Goal: Entertainment & Leisure: Consume media (video, audio)

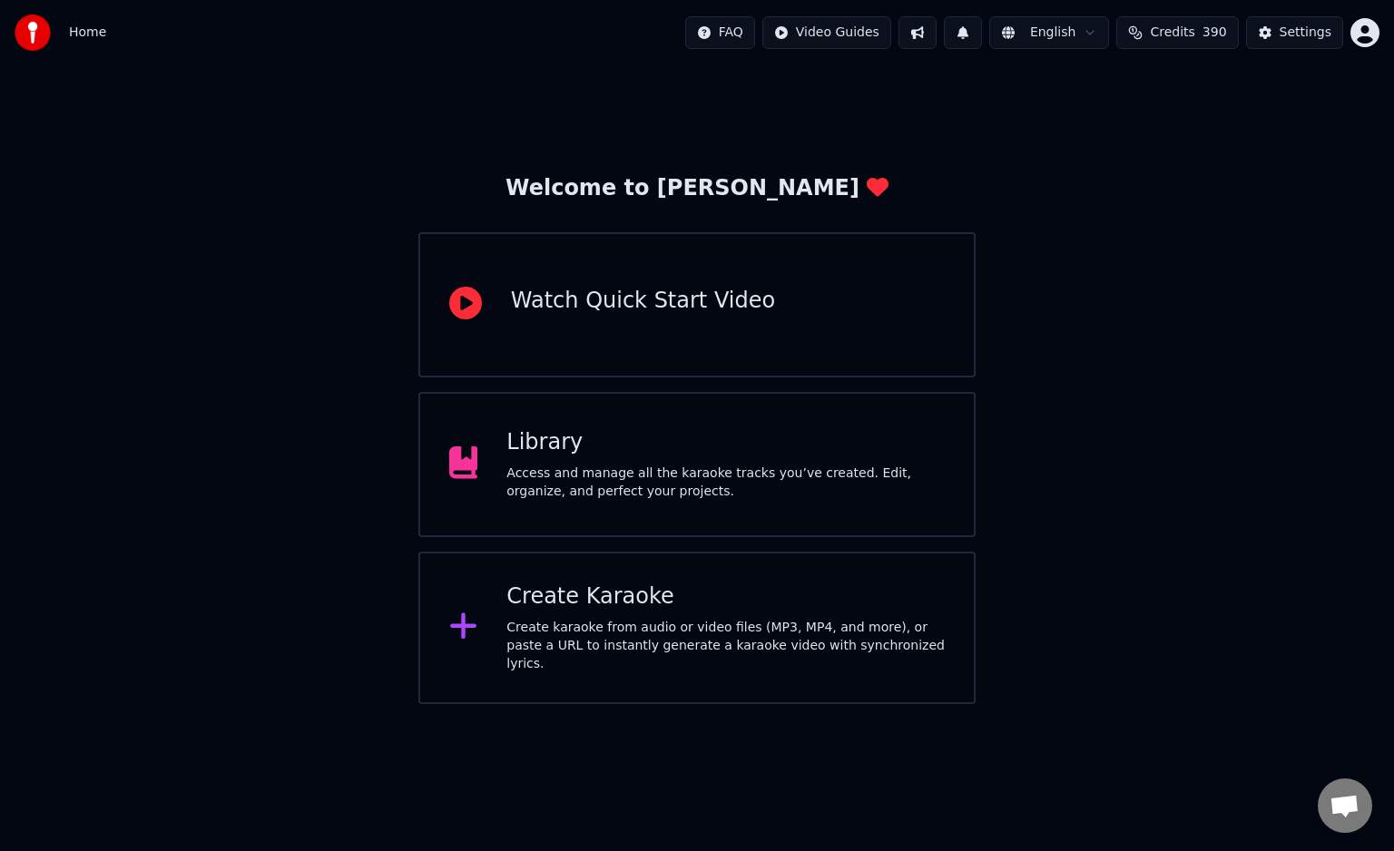
click at [578, 602] on div "Create Karaoke" at bounding box center [725, 597] width 438 height 29
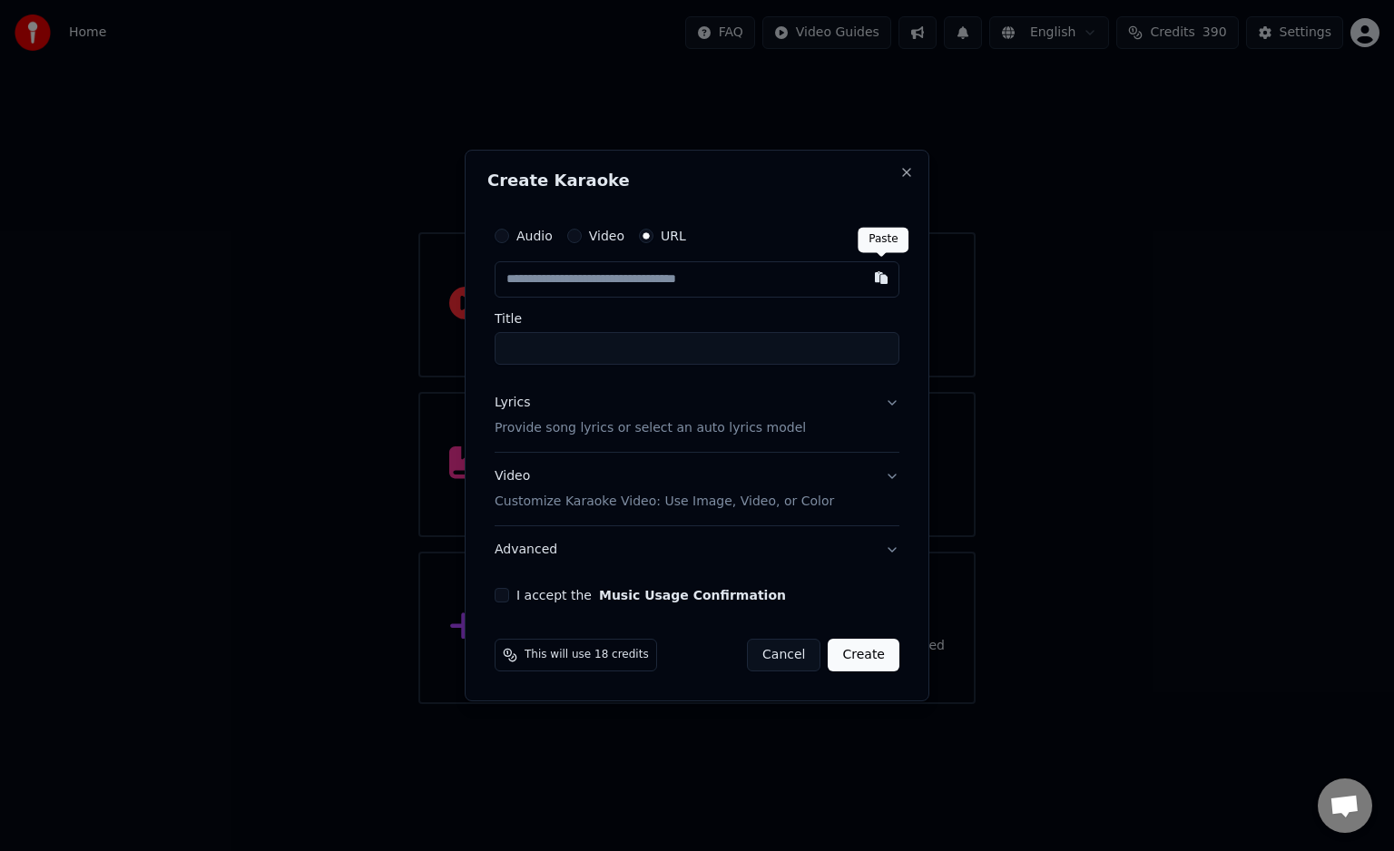
click at [875, 276] on button "button" at bounding box center [881, 277] width 36 height 33
type input "**********"
click at [891, 397] on button "Lyrics Provide song lyrics or select an auto lyrics model" at bounding box center [697, 415] width 405 height 73
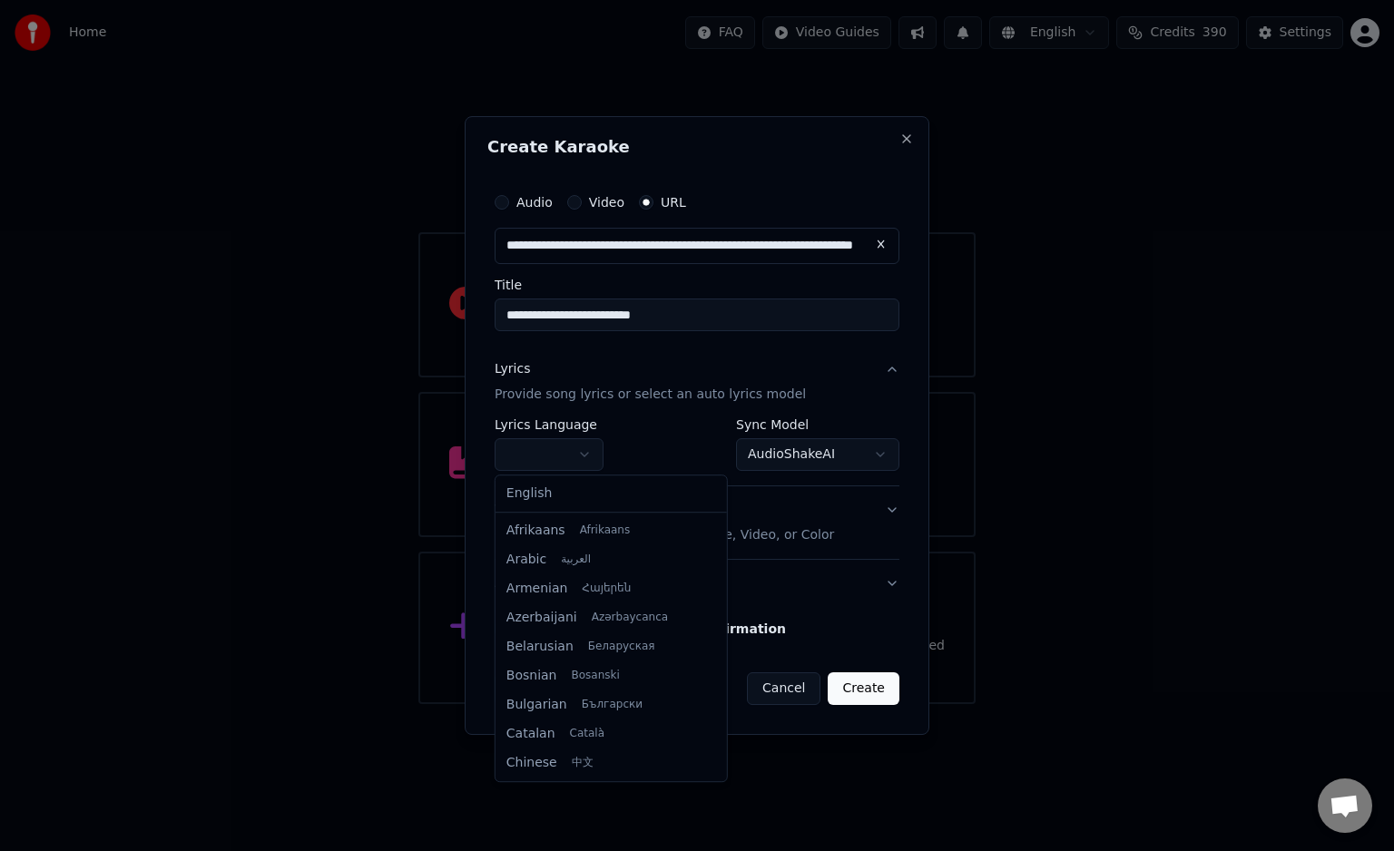
click at [594, 448] on body "**********" at bounding box center [697, 352] width 1394 height 704
select select "**"
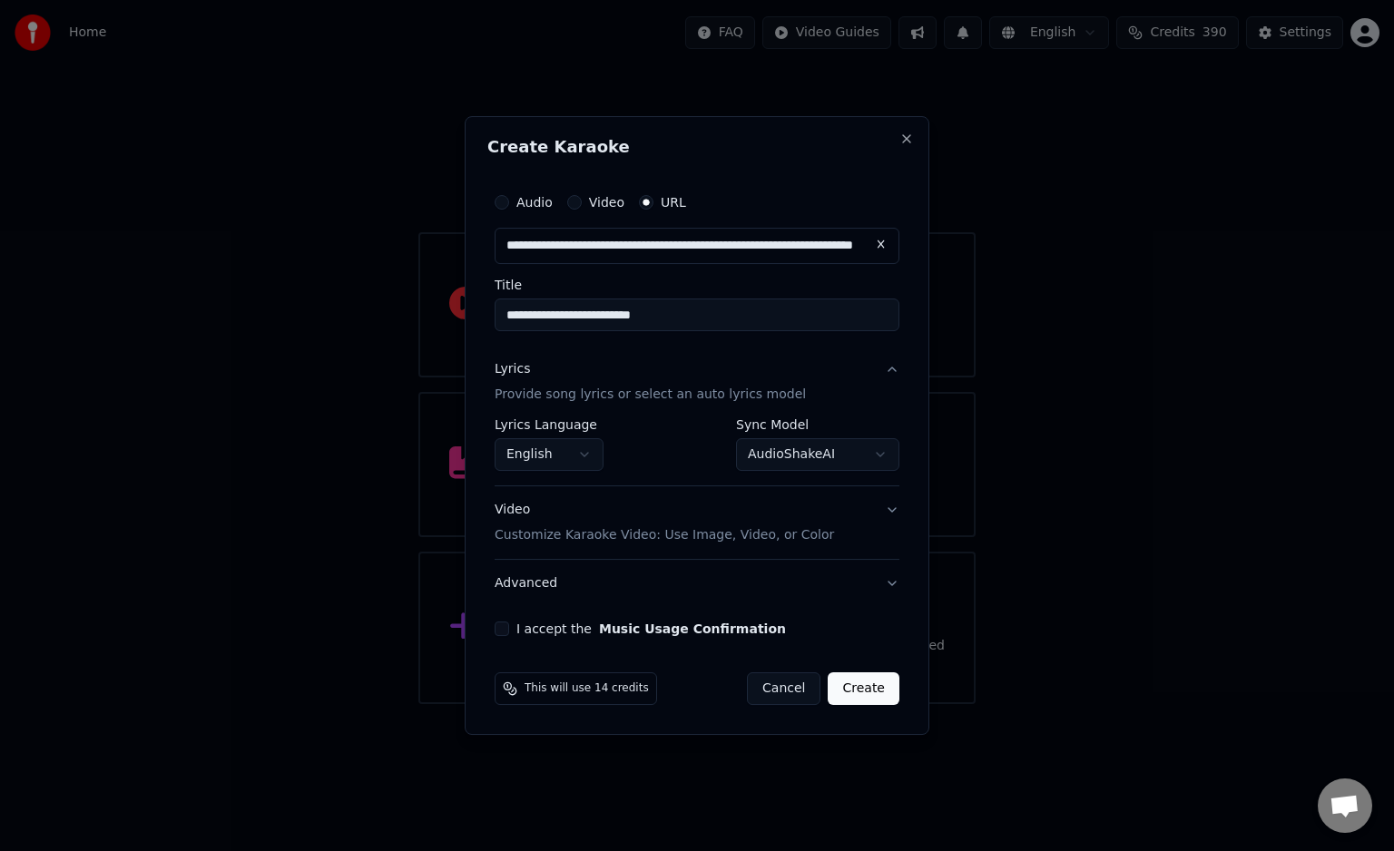
click at [855, 691] on button "Create" at bounding box center [864, 688] width 72 height 33
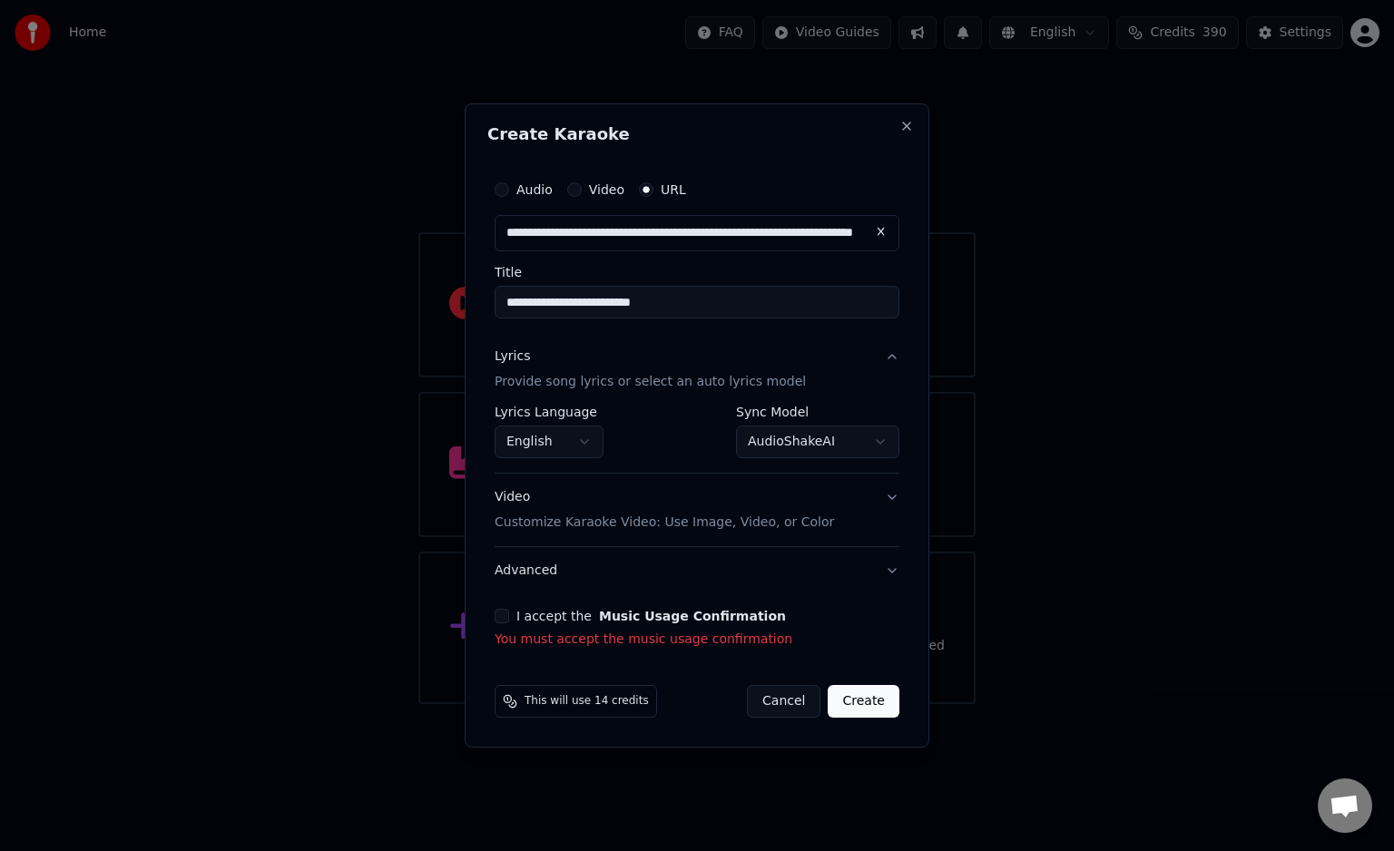
click at [502, 615] on button "I accept the Music Usage Confirmation" at bounding box center [502, 616] width 15 height 15
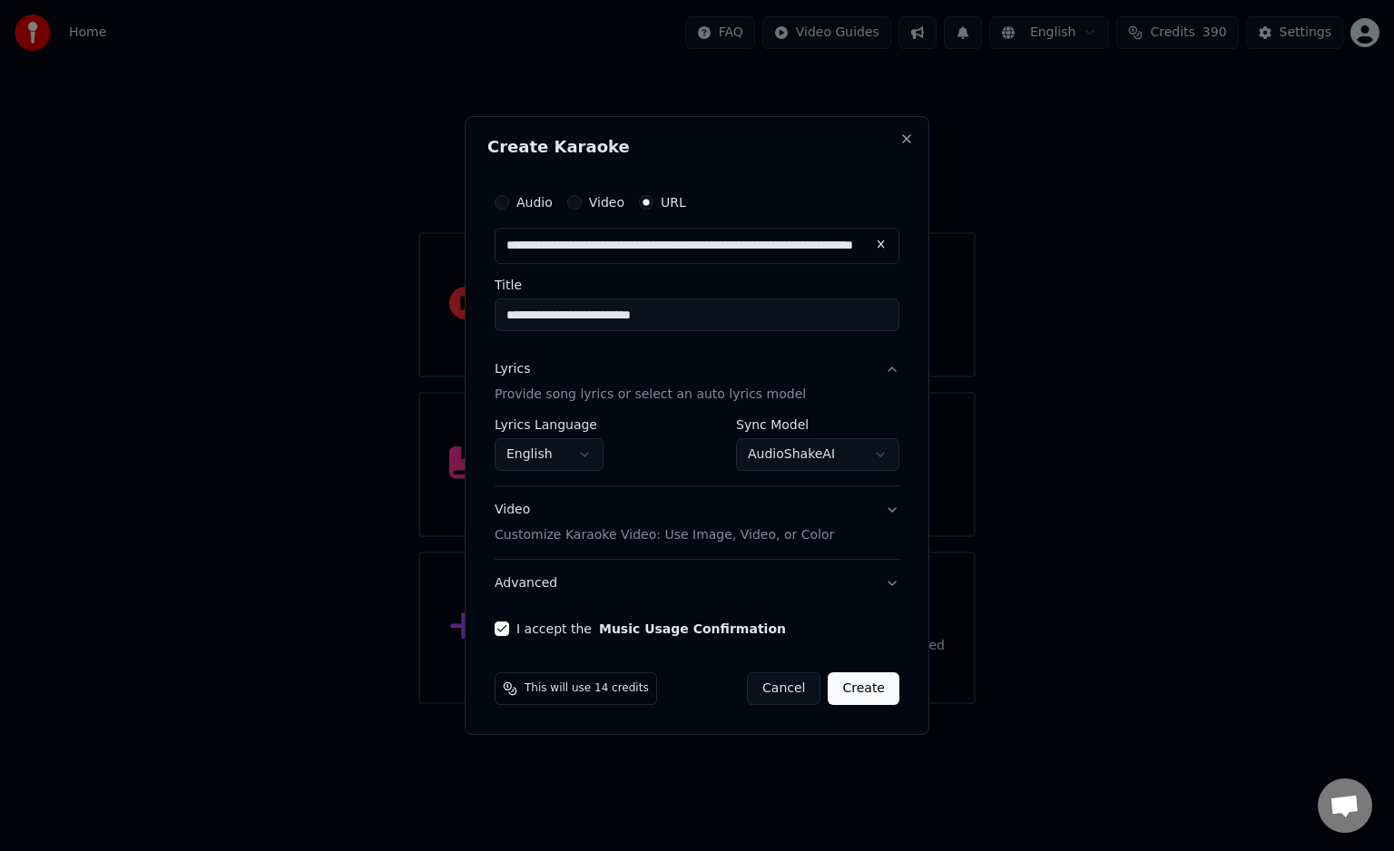
click at [850, 686] on button "Create" at bounding box center [864, 688] width 72 height 33
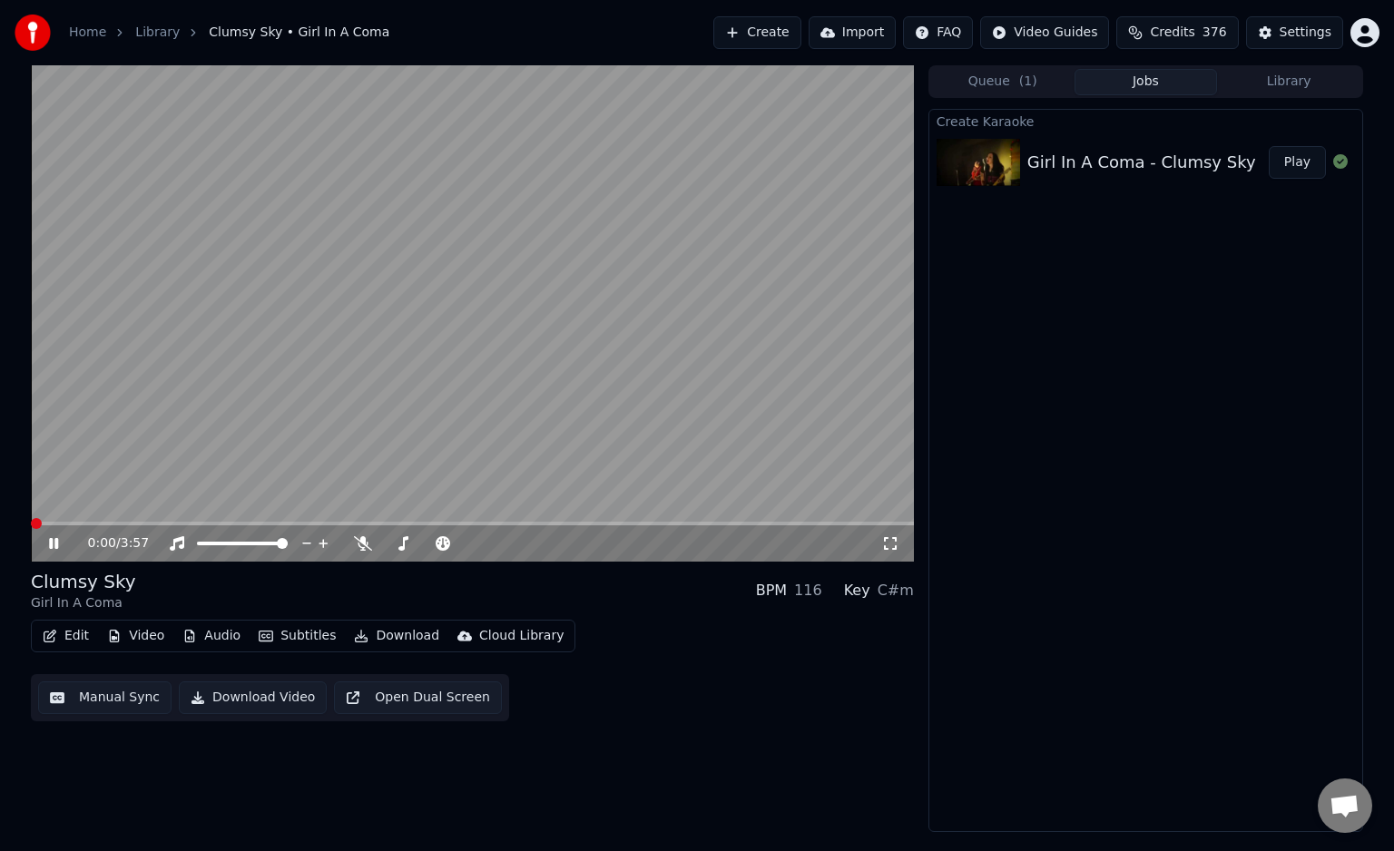
click at [31, 518] on span at bounding box center [36, 523] width 11 height 11
click at [418, 544] on span at bounding box center [428, 544] width 91 height 4
click at [474, 549] on span at bounding box center [468, 543] width 11 height 11
click at [59, 537] on icon at bounding box center [66, 543] width 43 height 15
click at [1363, 181] on div "1:02 / 3:57 Clumsy Sky Girl In A Coma BPM 116 Key C#m Edit Video Audio Subtitle…" at bounding box center [696, 448] width 1361 height 767
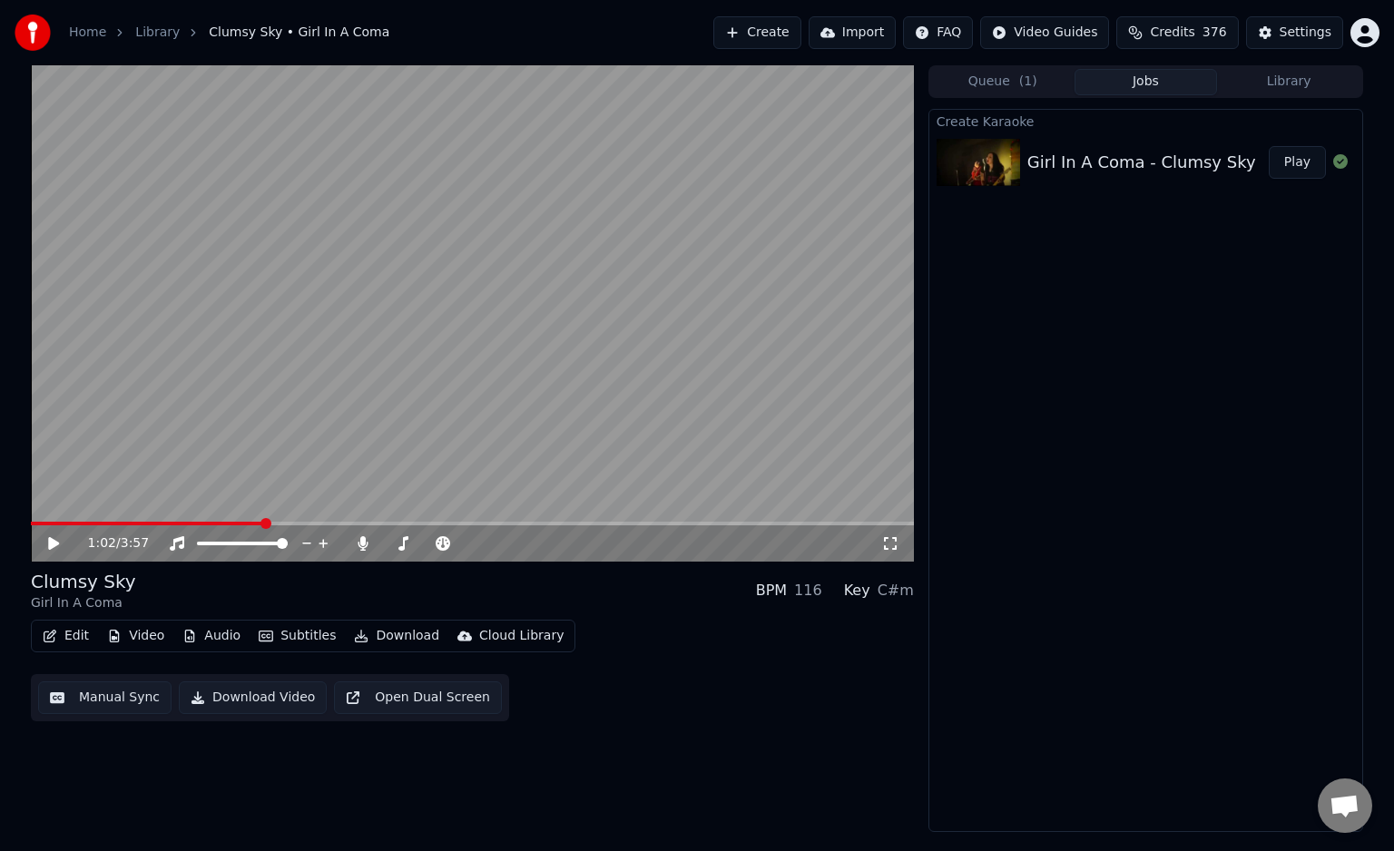
click at [801, 37] on button "Create" at bounding box center [757, 32] width 88 height 33
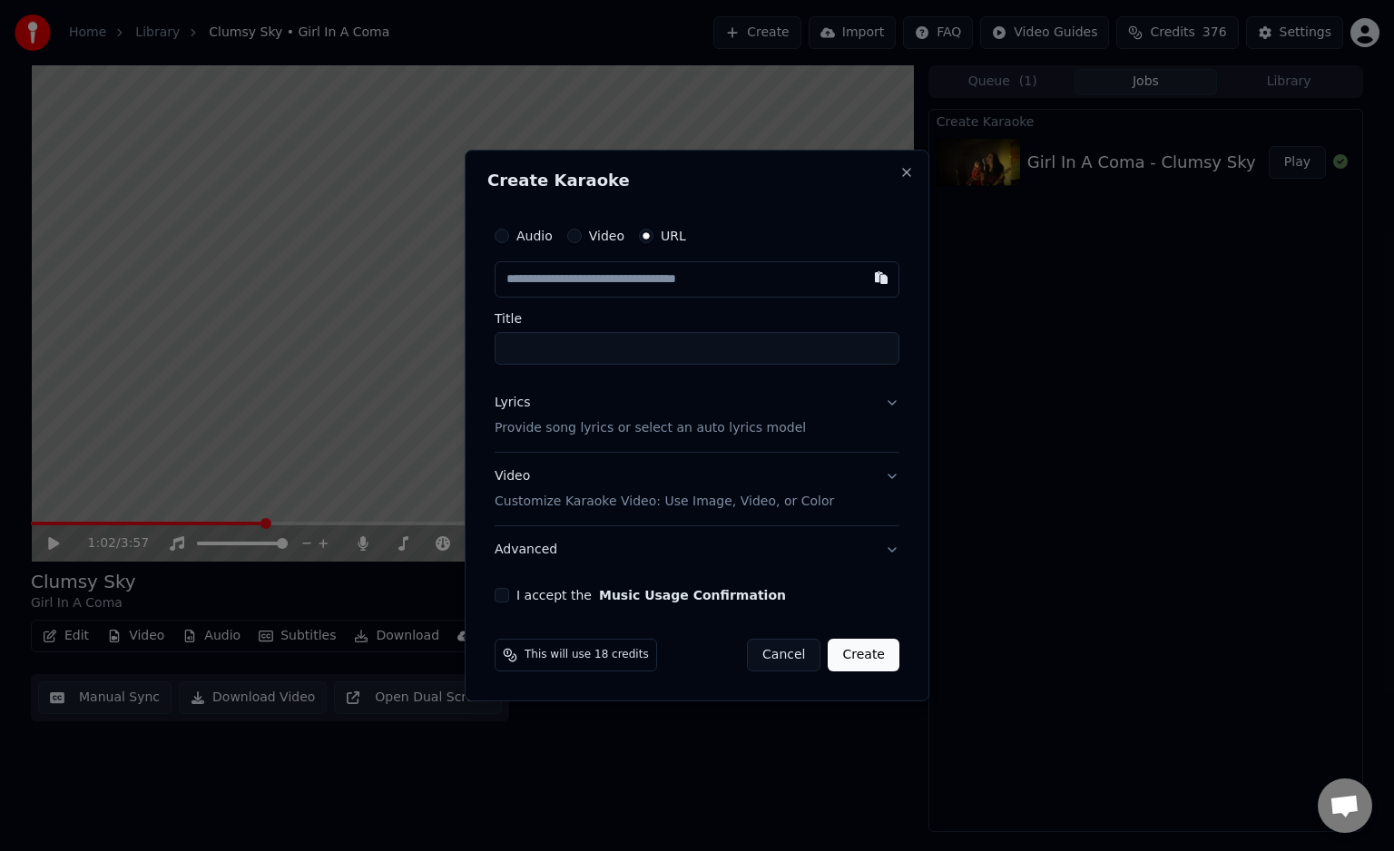
click at [890, 401] on button "Lyrics Provide song lyrics or select an auto lyrics model" at bounding box center [697, 415] width 405 height 73
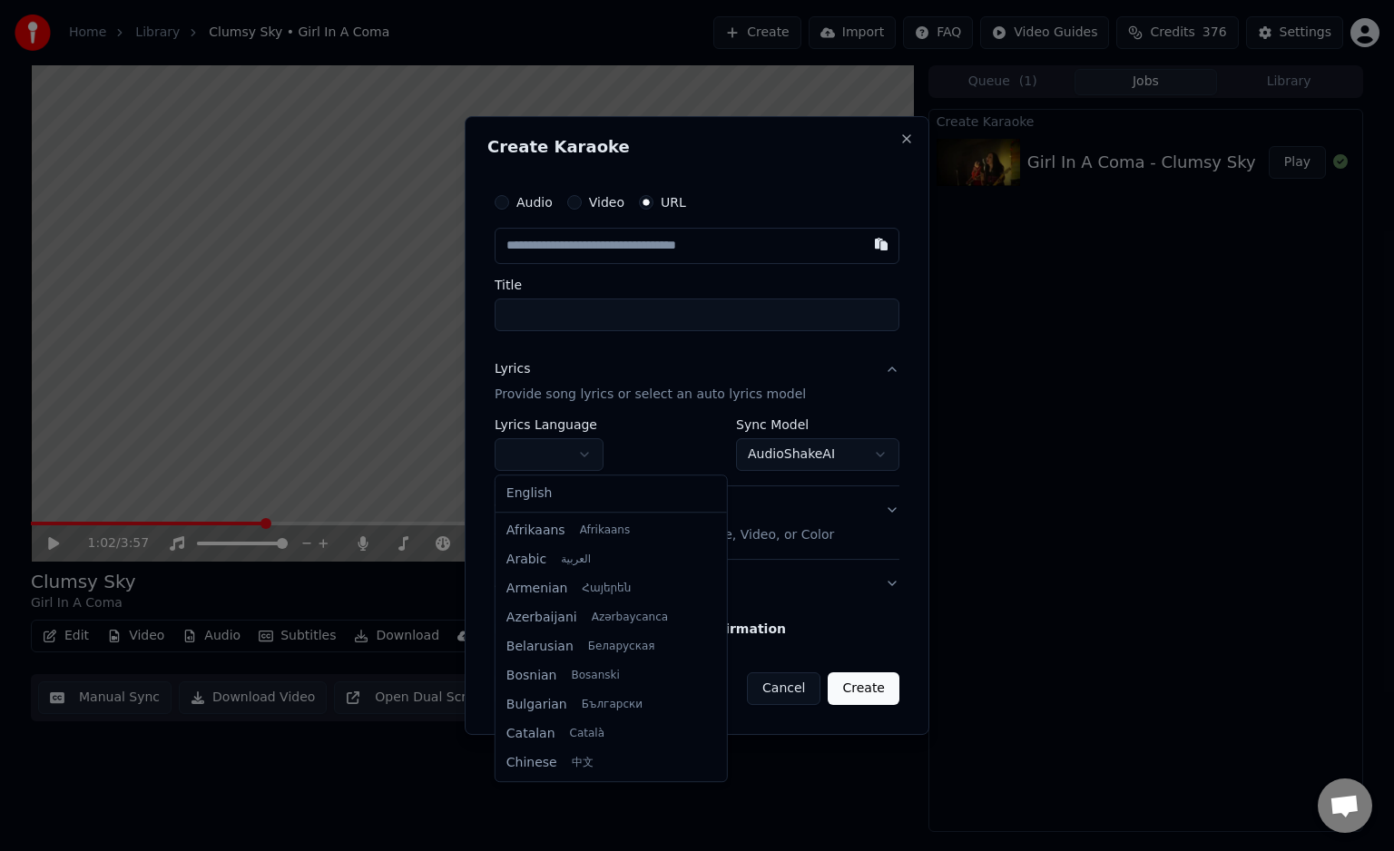
click at [589, 456] on body "**********" at bounding box center [697, 425] width 1394 height 851
select select "**"
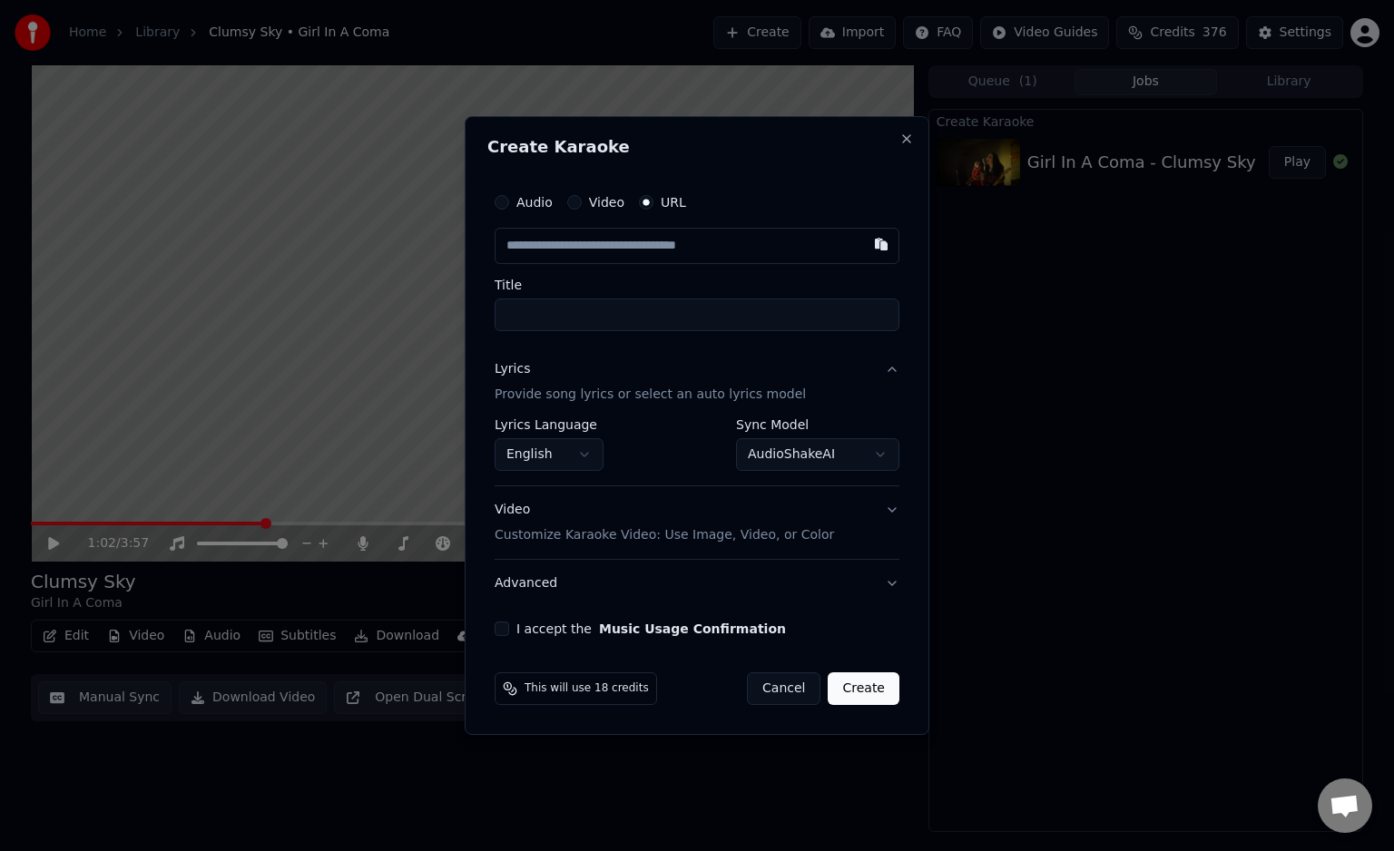
click at [763, 396] on p "Provide song lyrics or select an auto lyrics model" at bounding box center [650, 395] width 311 height 18
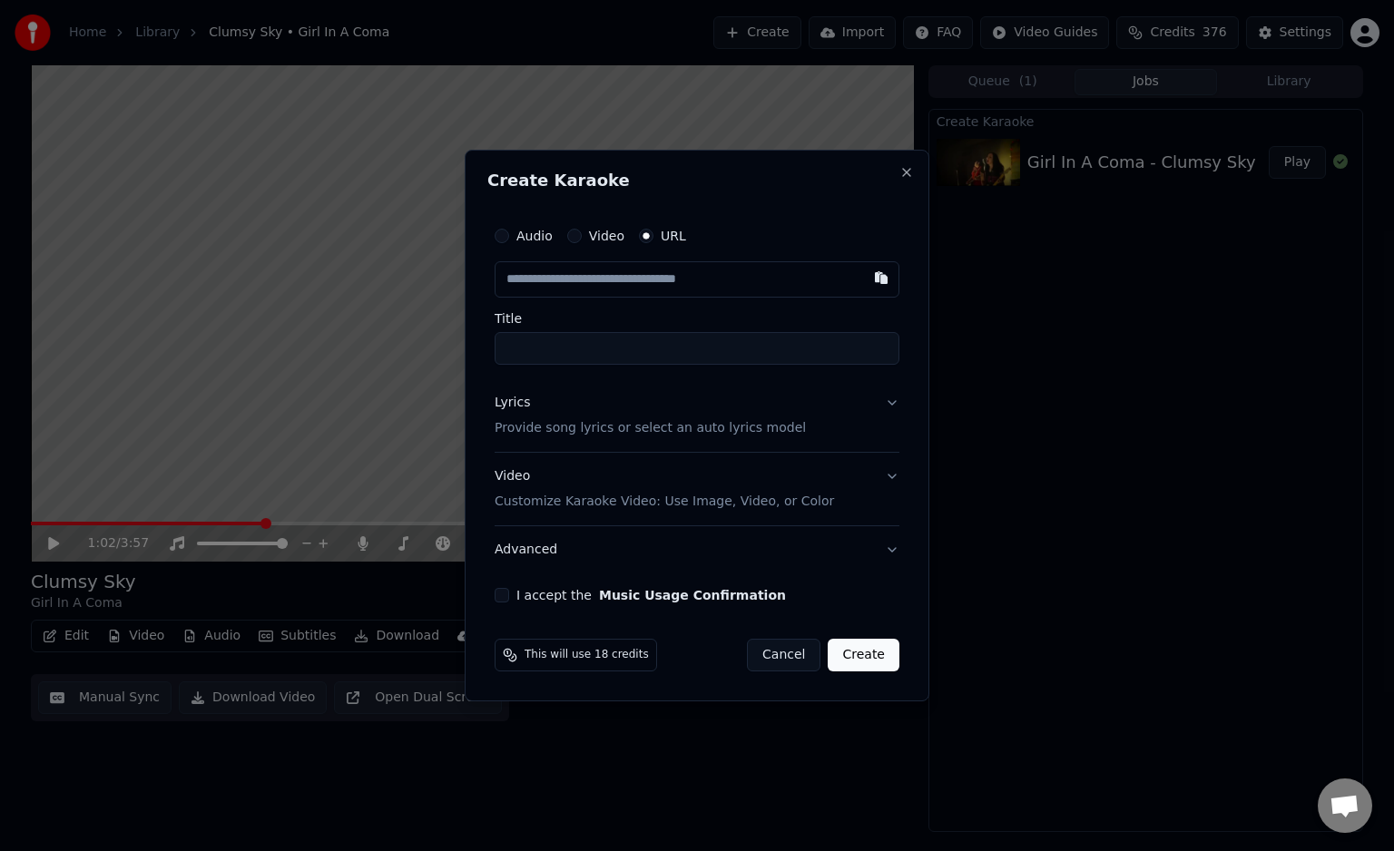
click at [895, 401] on button "Lyrics Provide song lyrics or select an auto lyrics model" at bounding box center [697, 415] width 405 height 73
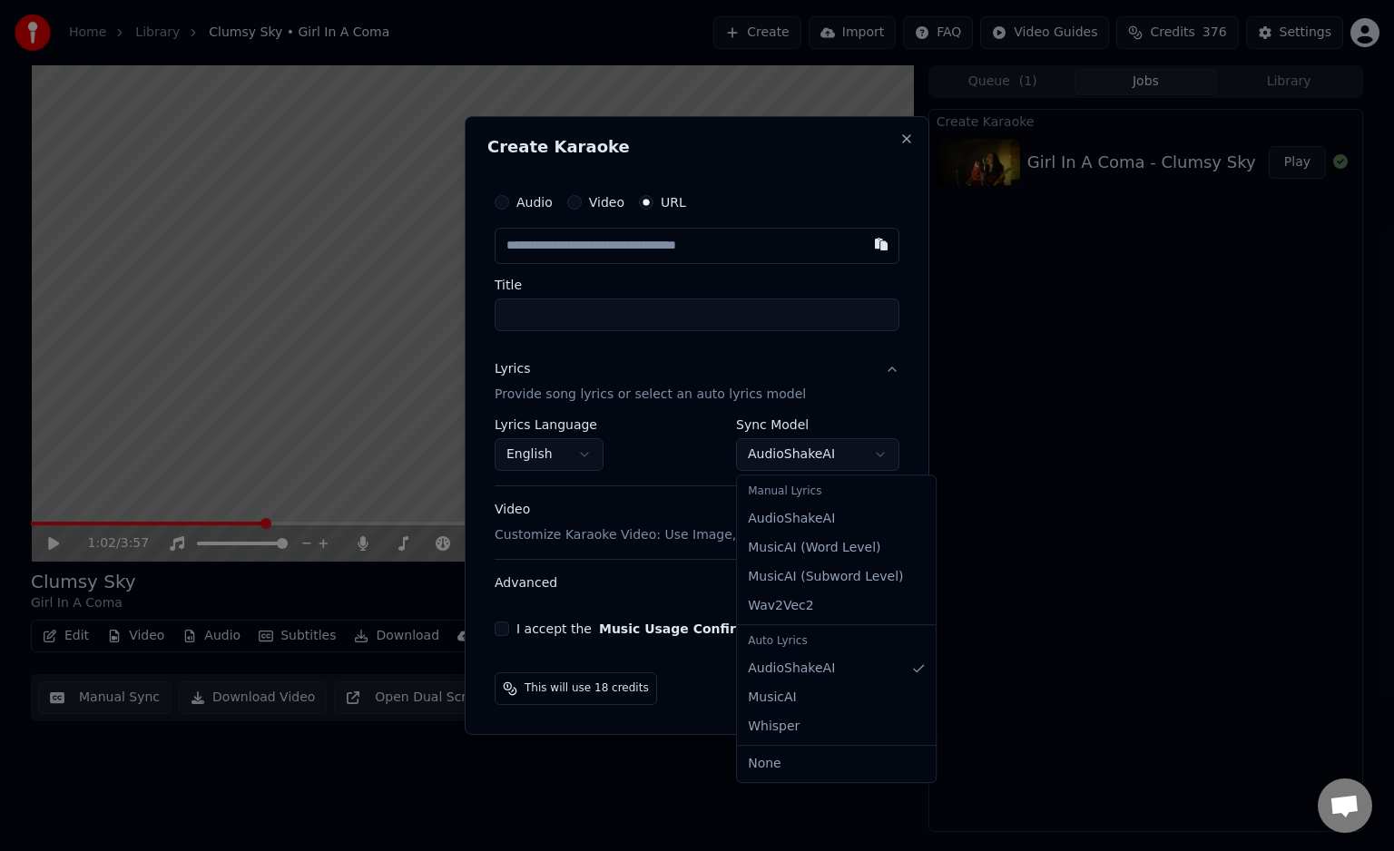
click at [883, 456] on body "**********" at bounding box center [697, 425] width 1394 height 851
select select "**********"
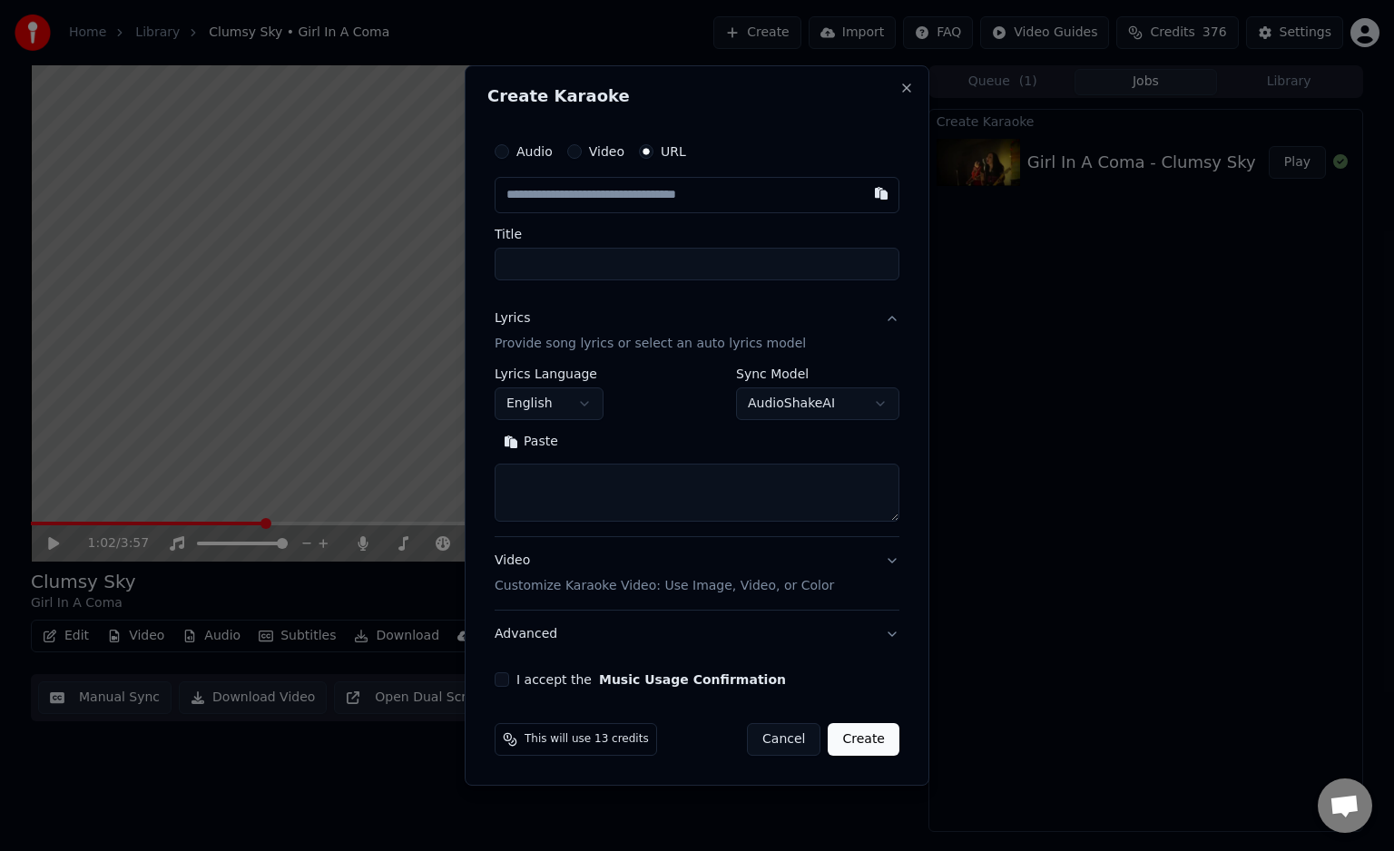
click at [519, 444] on button "Paste" at bounding box center [531, 441] width 73 height 29
type textarea "**********"
select select "**********"
select select
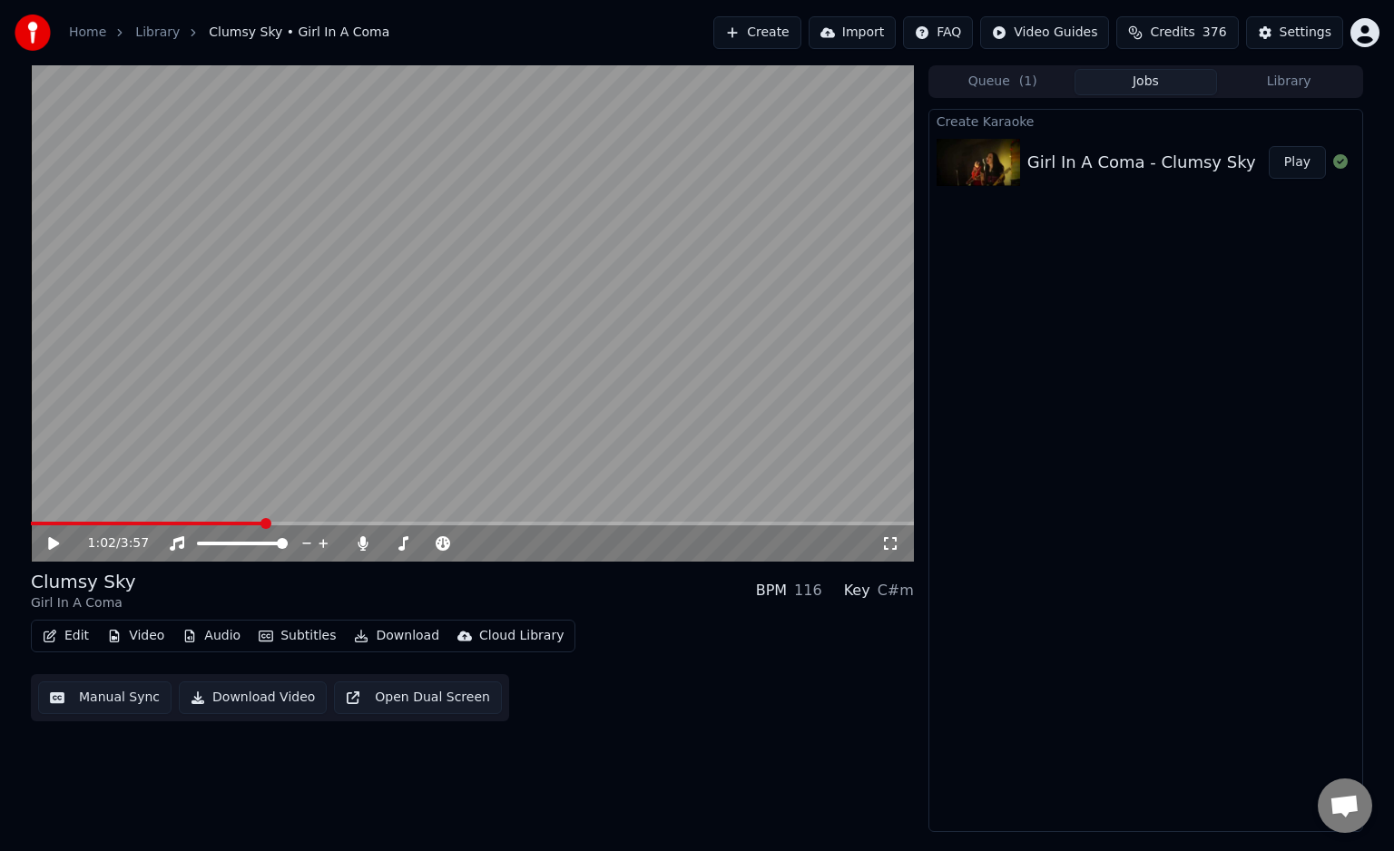
click at [763, 41] on button "Create" at bounding box center [757, 32] width 88 height 33
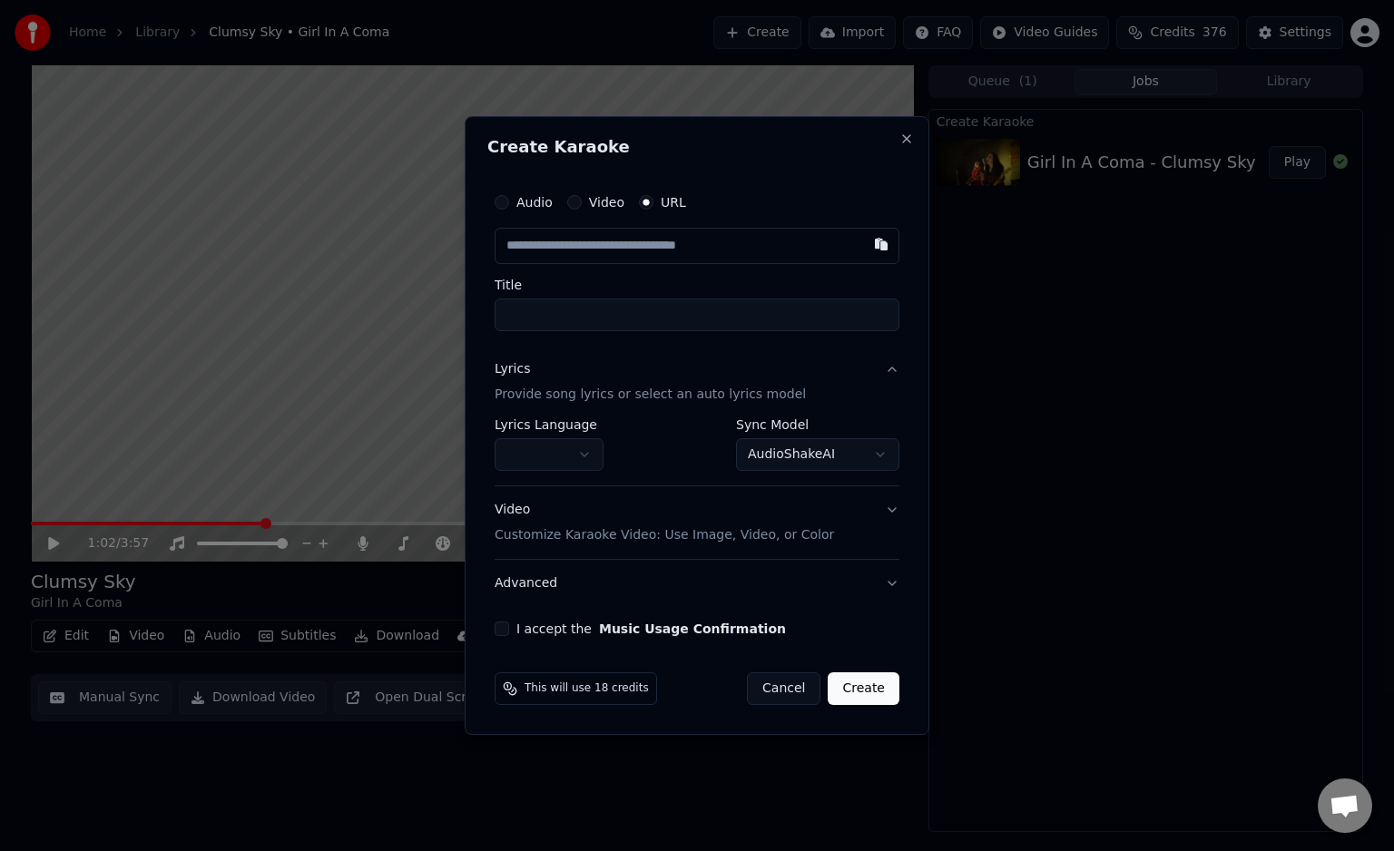
click at [873, 240] on button "button" at bounding box center [881, 244] width 36 height 33
type input "**********"
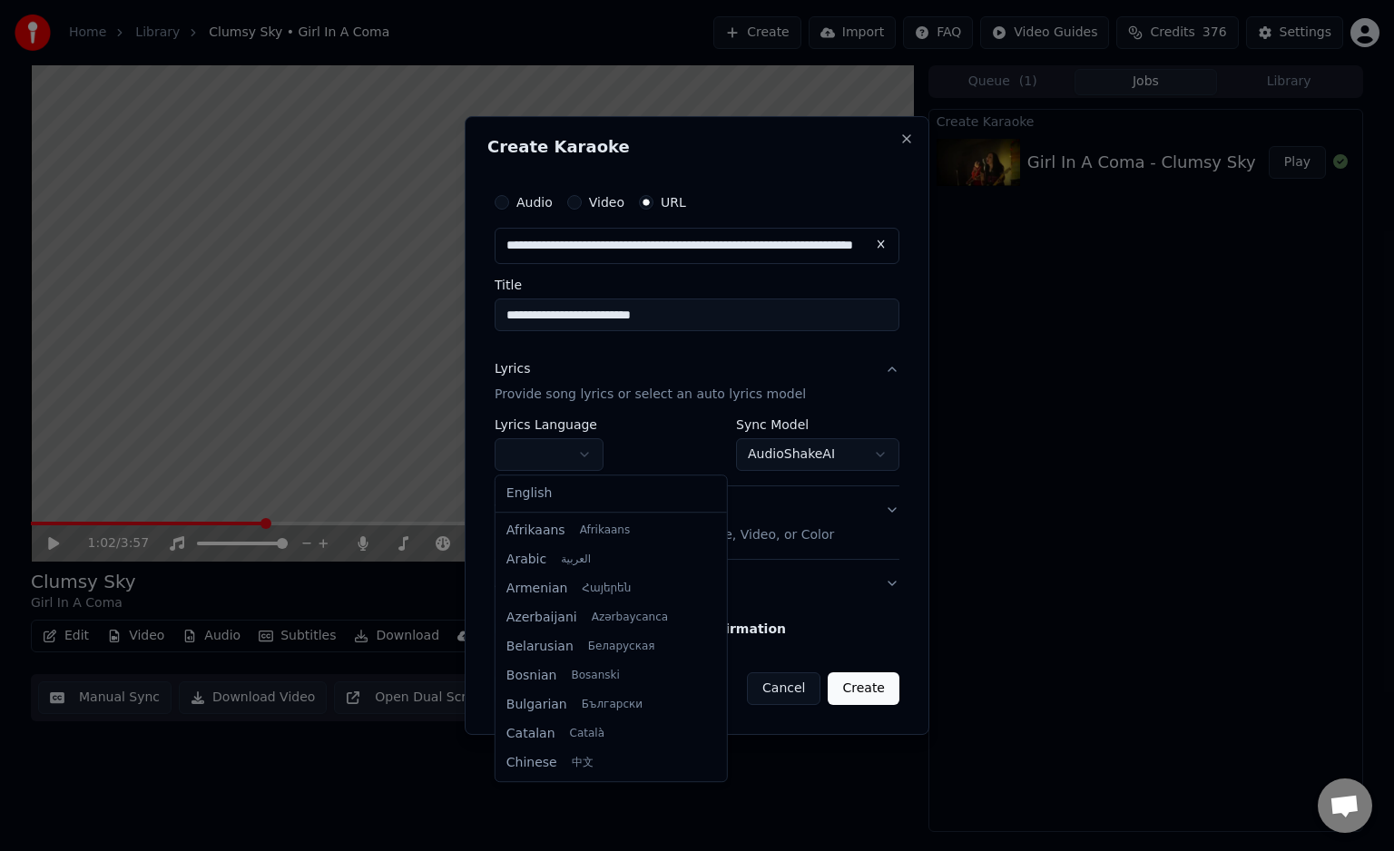
click at [594, 453] on body "**********" at bounding box center [697, 425] width 1394 height 851
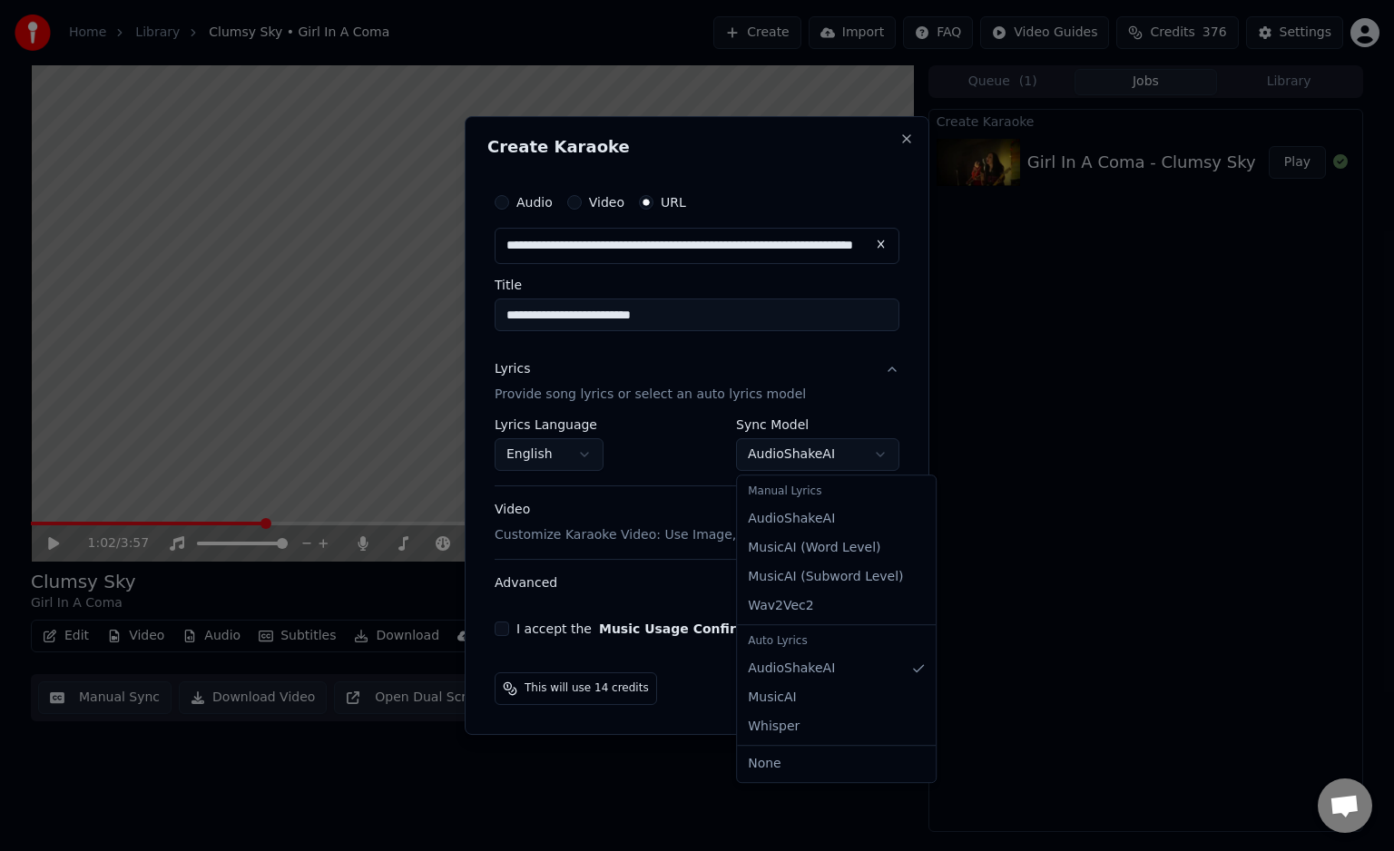
click at [799, 456] on body "**********" at bounding box center [697, 425] width 1394 height 851
select select "**********"
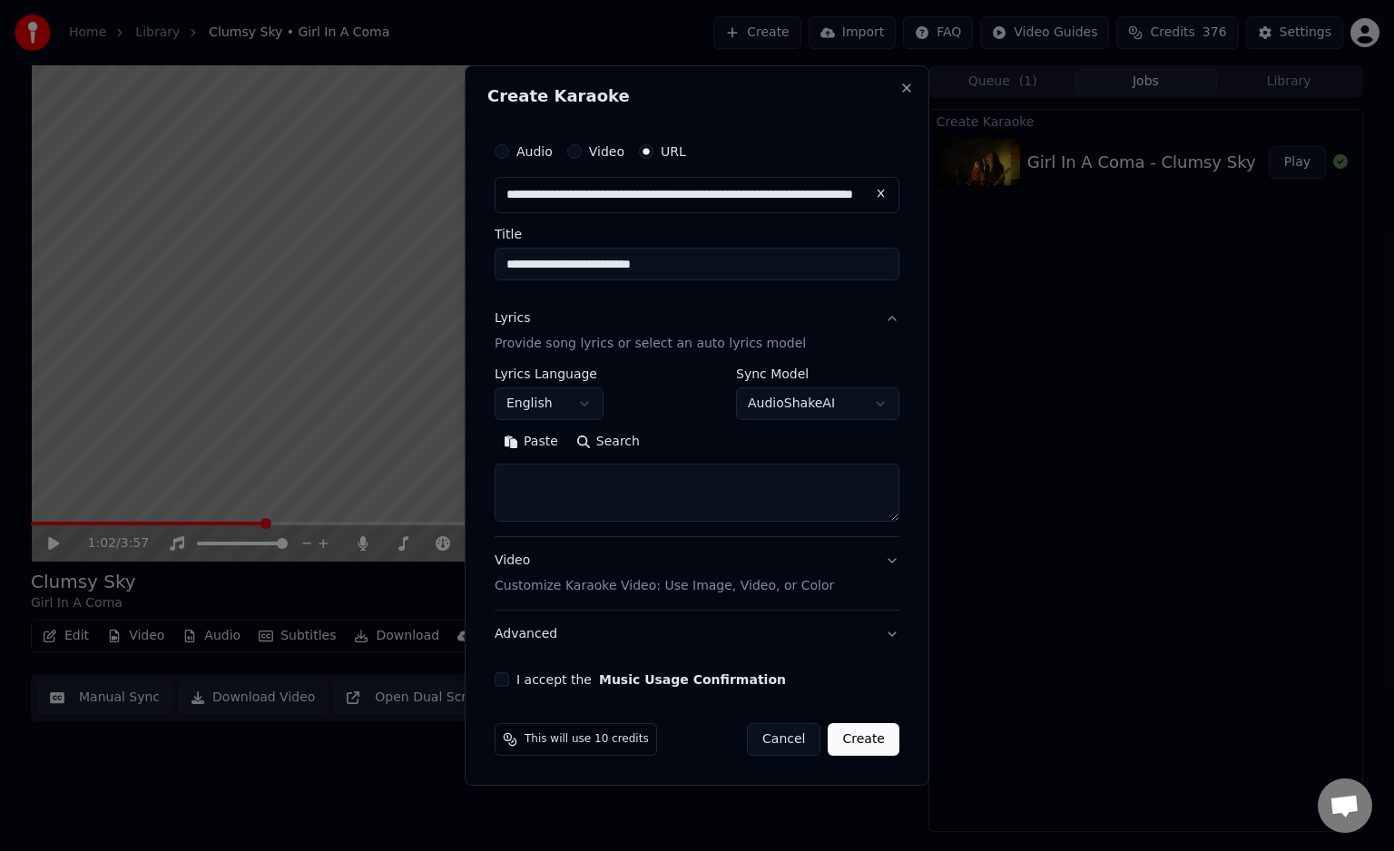
click at [770, 502] on textarea at bounding box center [697, 493] width 405 height 58
click at [525, 441] on button "Paste" at bounding box center [531, 441] width 73 height 29
click at [508, 681] on div "I accept the Music Usage Confirmation" at bounding box center [697, 679] width 405 height 15
click at [505, 681] on button "I accept the Music Usage Confirmation" at bounding box center [502, 679] width 15 height 15
click at [874, 742] on button "Create" at bounding box center [865, 739] width 72 height 33
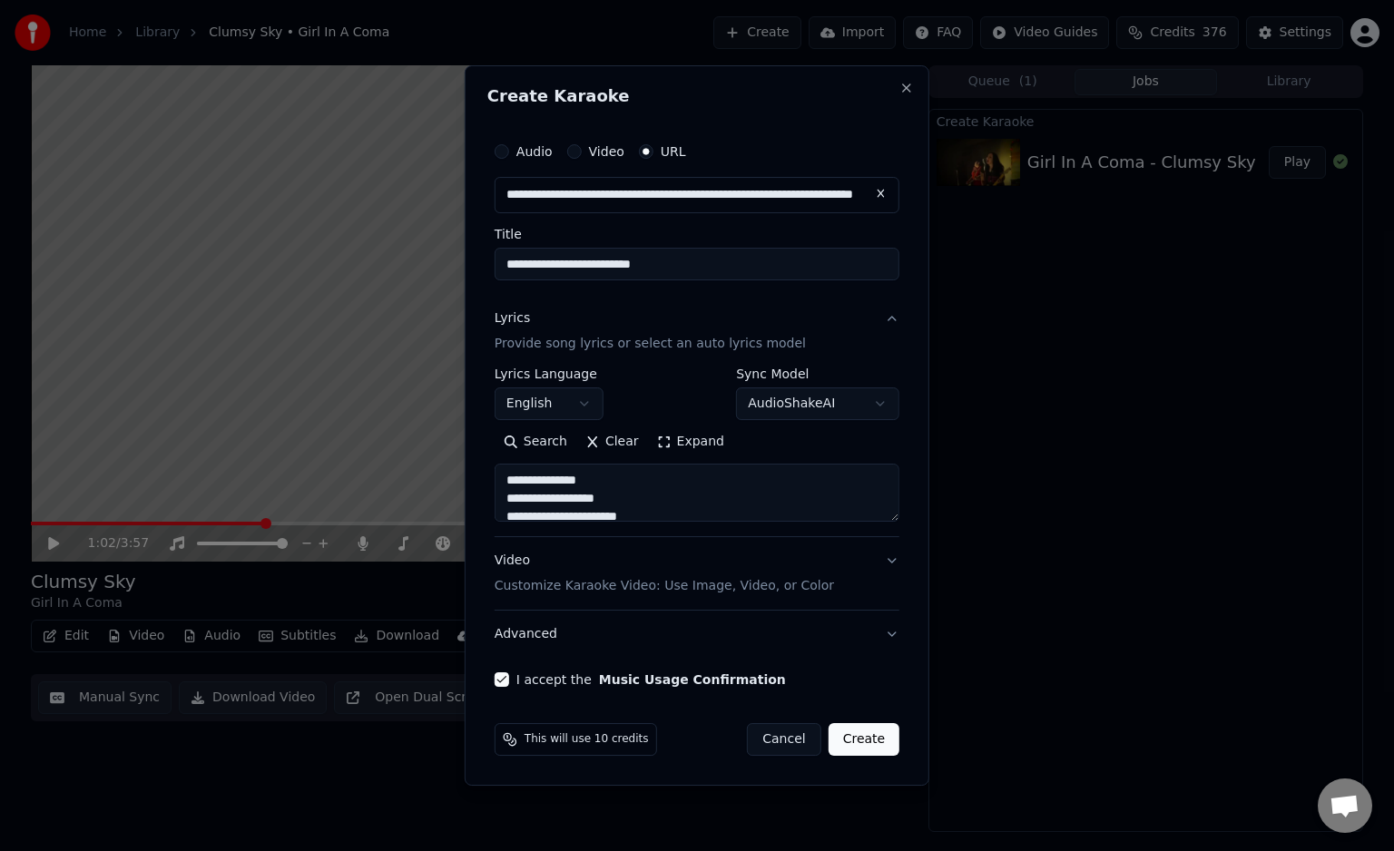
type textarea "**********"
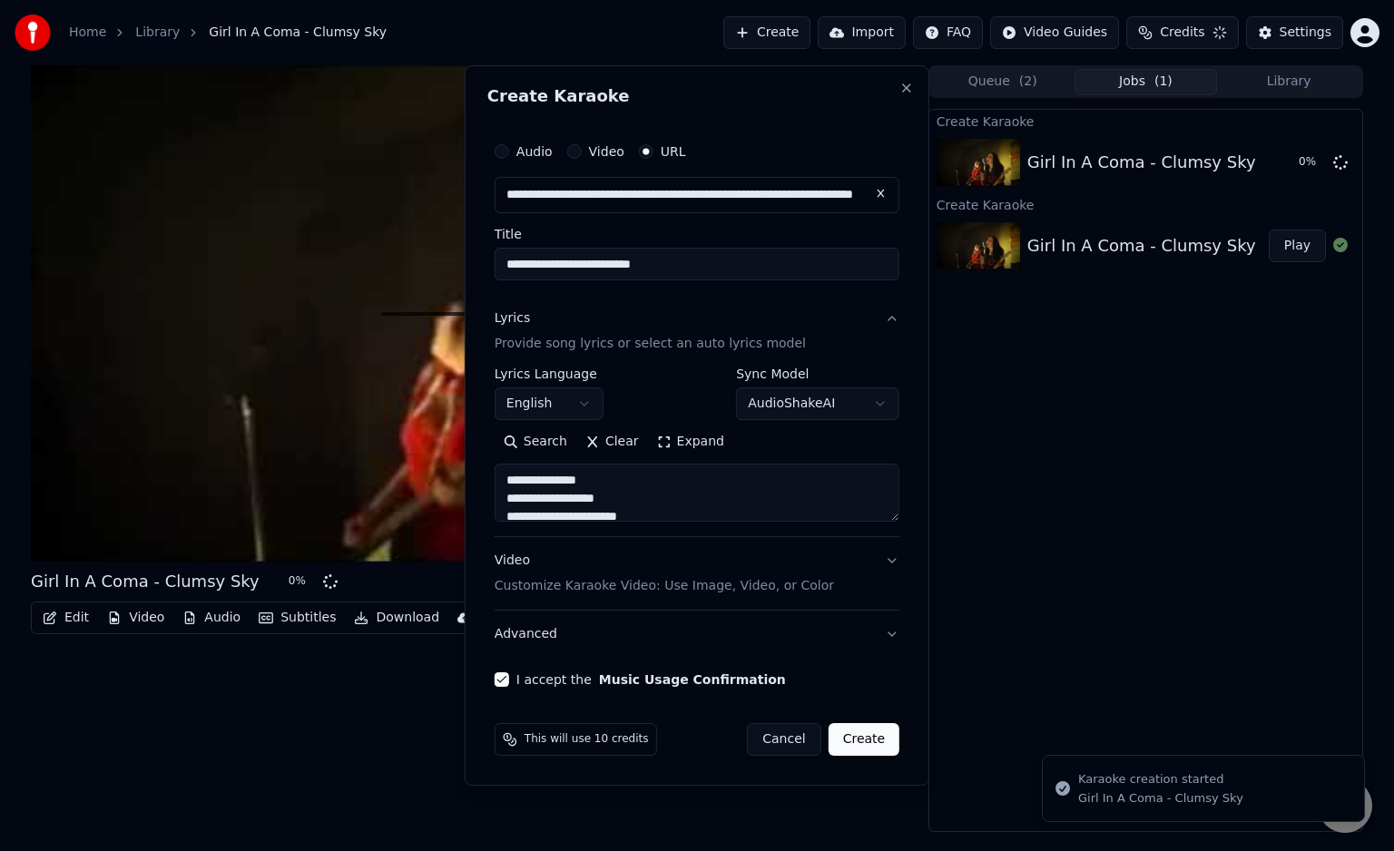
select select "**********"
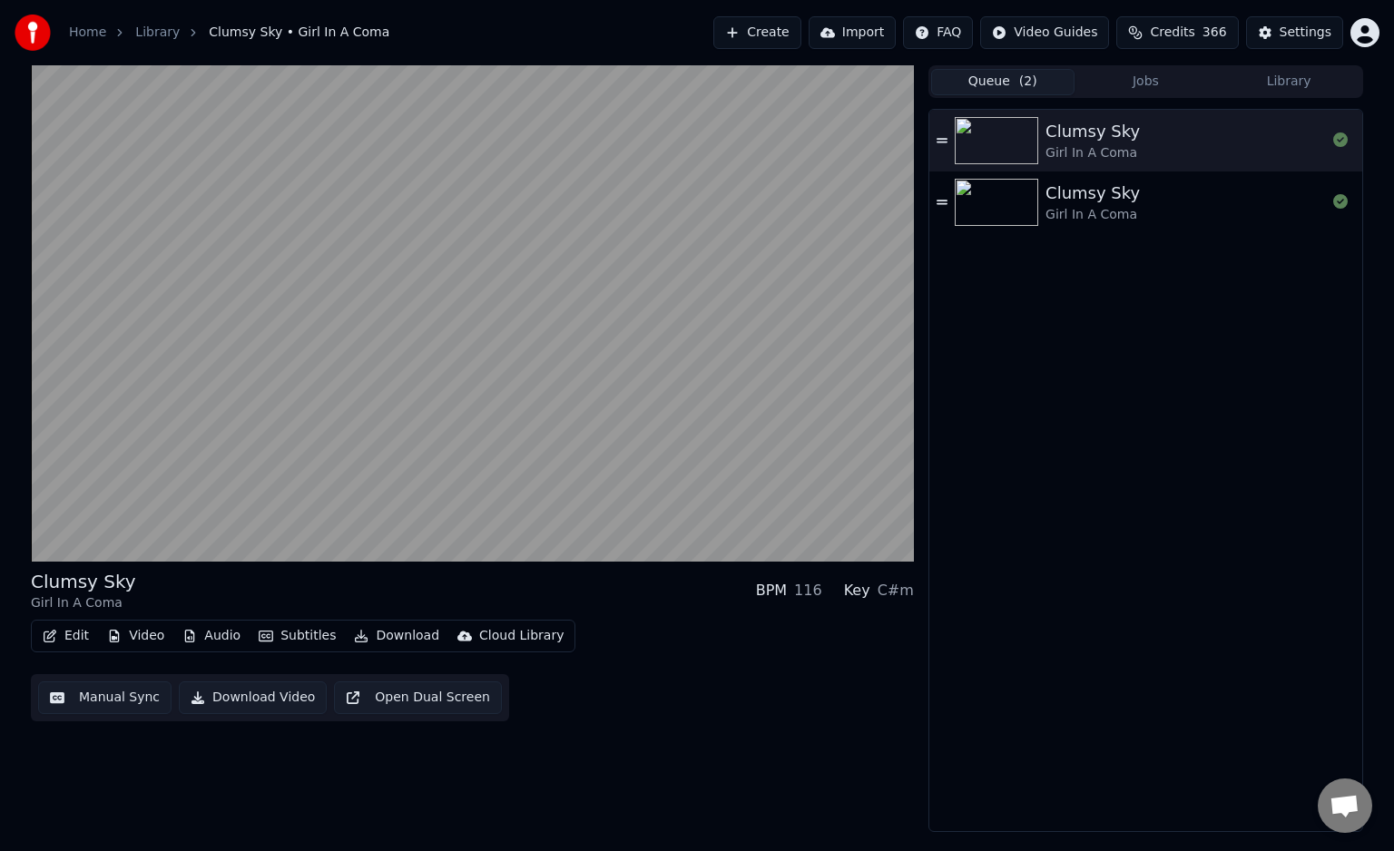
click at [1023, 86] on span "( 2 )" at bounding box center [1028, 82] width 18 height 18
click at [945, 144] on icon at bounding box center [942, 140] width 11 height 13
click at [940, 143] on icon at bounding box center [942, 140] width 11 height 13
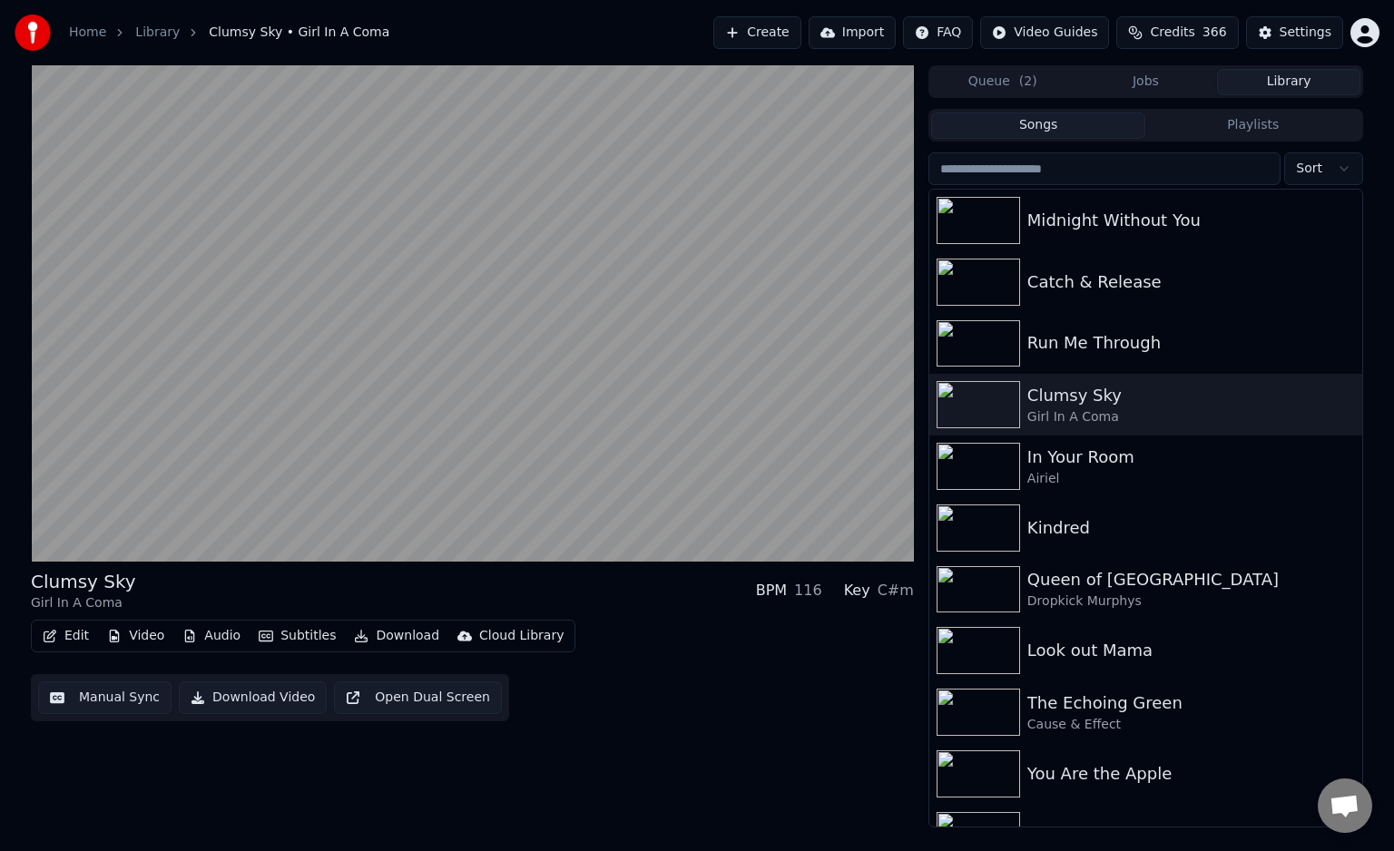
click at [1269, 83] on button "Library" at bounding box center [1288, 82] width 143 height 26
click at [1344, 400] on icon "button" at bounding box center [1346, 403] width 4 height 13
click at [1311, 554] on div "Delete" at bounding box center [1330, 554] width 140 height 29
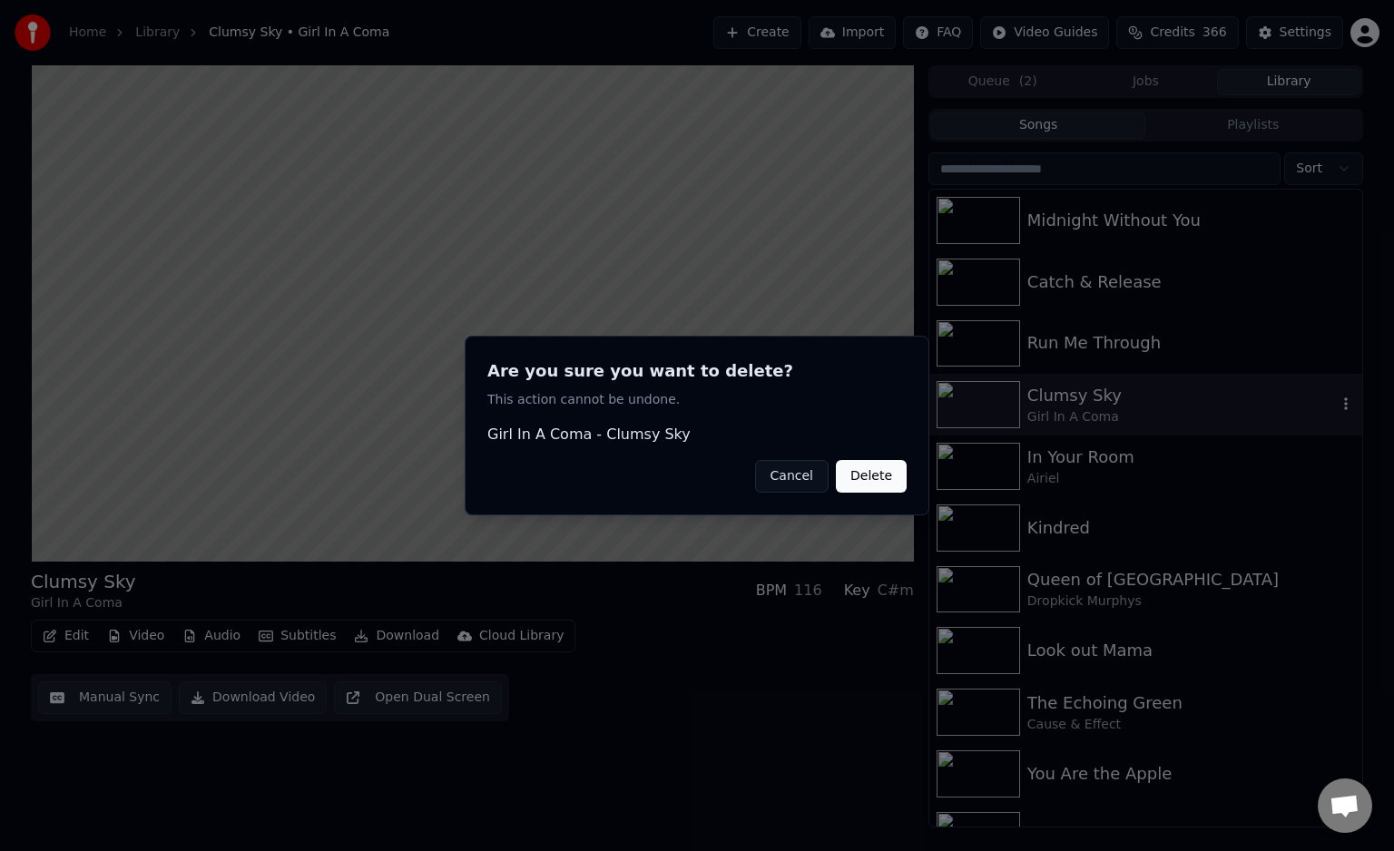
click at [883, 469] on button "Delete" at bounding box center [871, 476] width 71 height 33
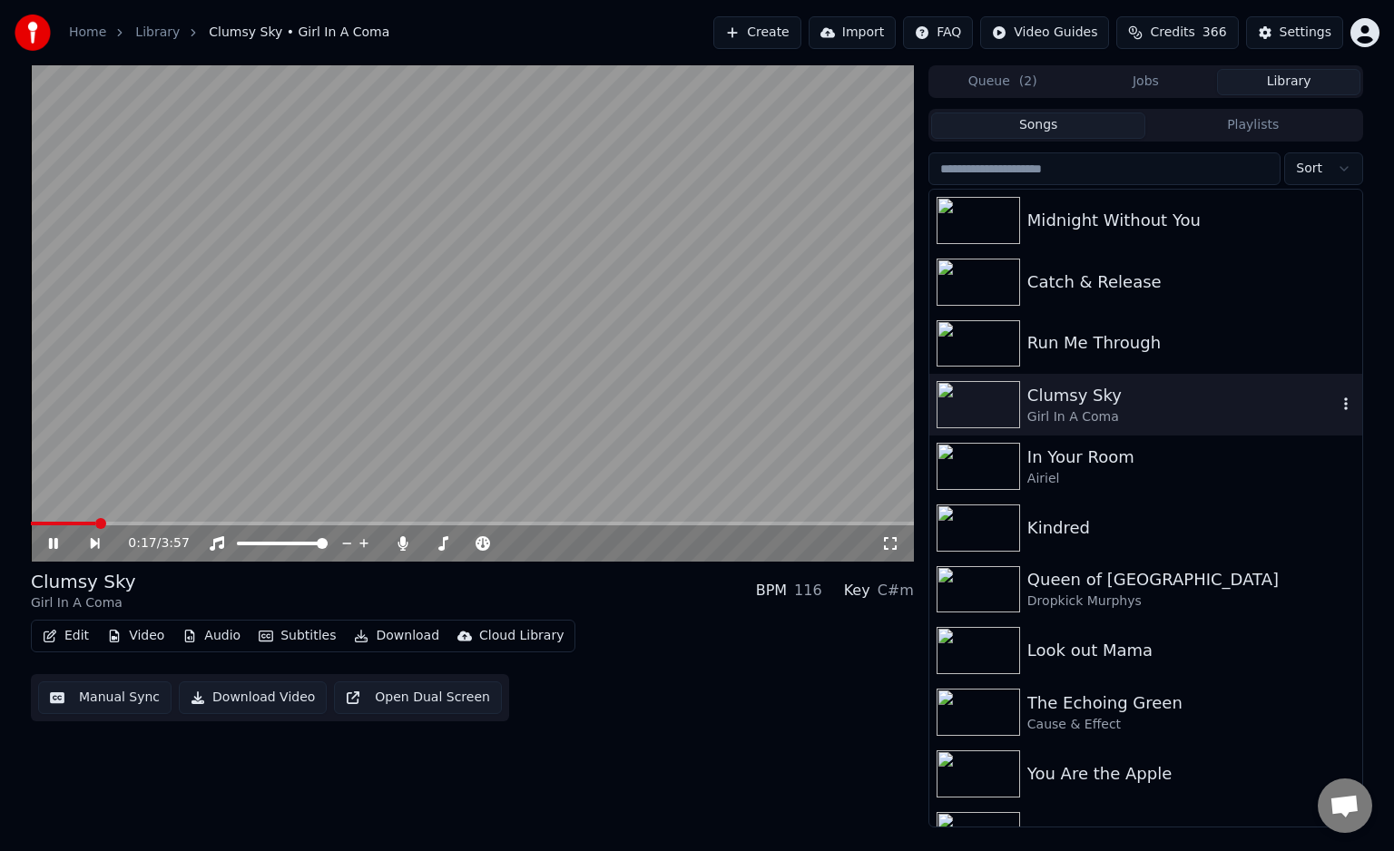
click at [1337, 403] on icon "button" at bounding box center [1346, 404] width 18 height 15
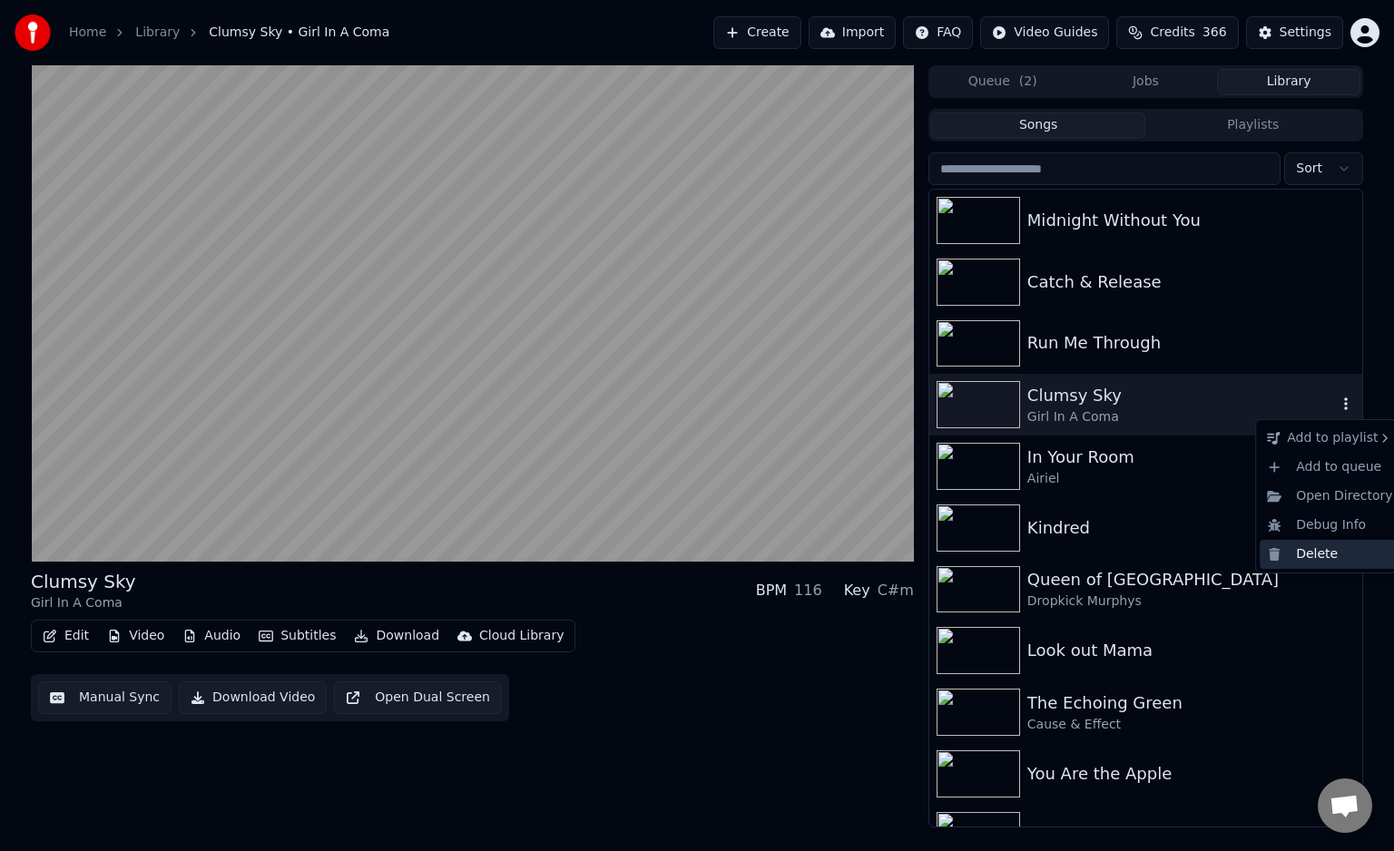
click at [1300, 557] on div "Delete" at bounding box center [1330, 554] width 140 height 29
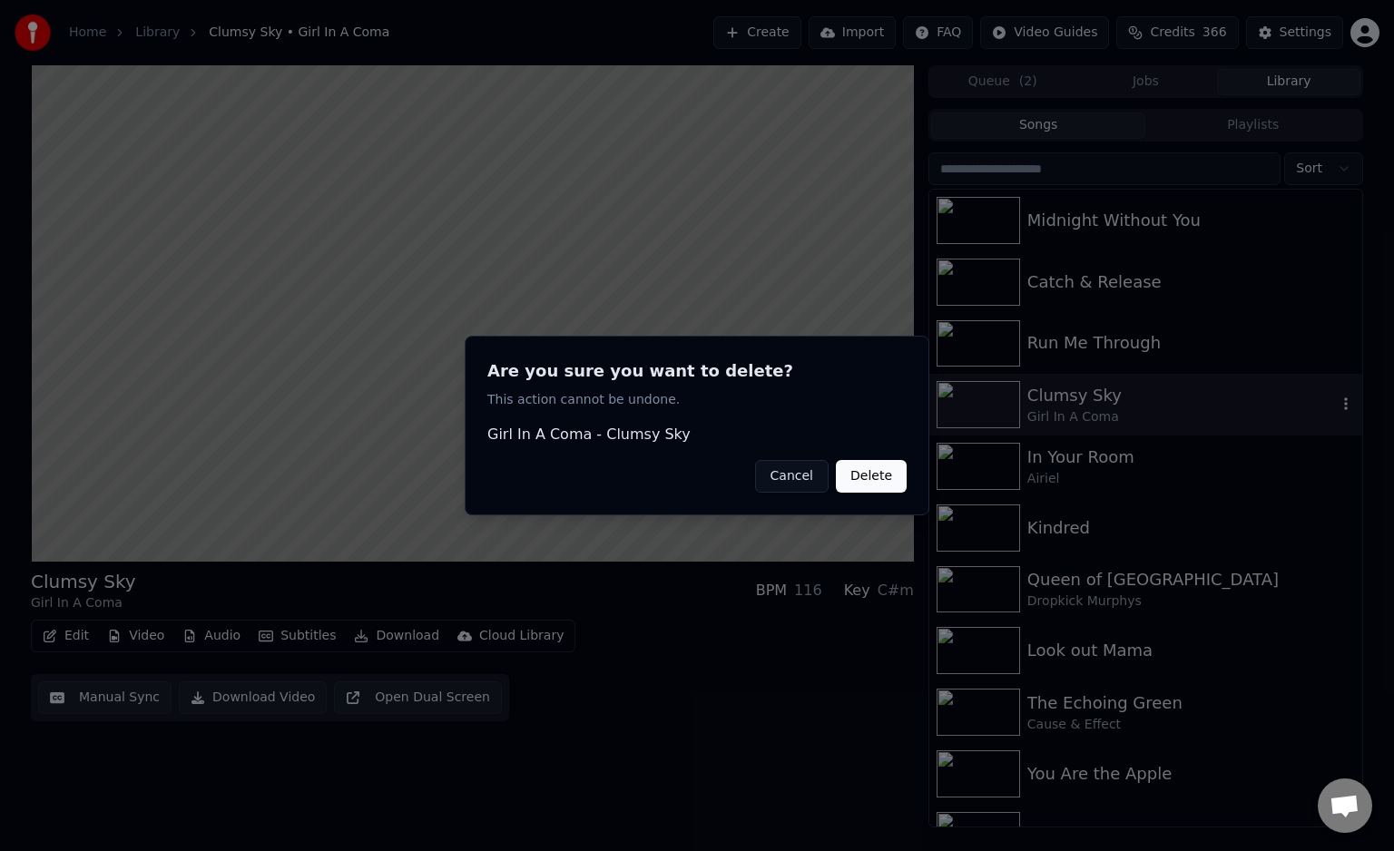
click at [874, 476] on button "Delete" at bounding box center [871, 476] width 71 height 33
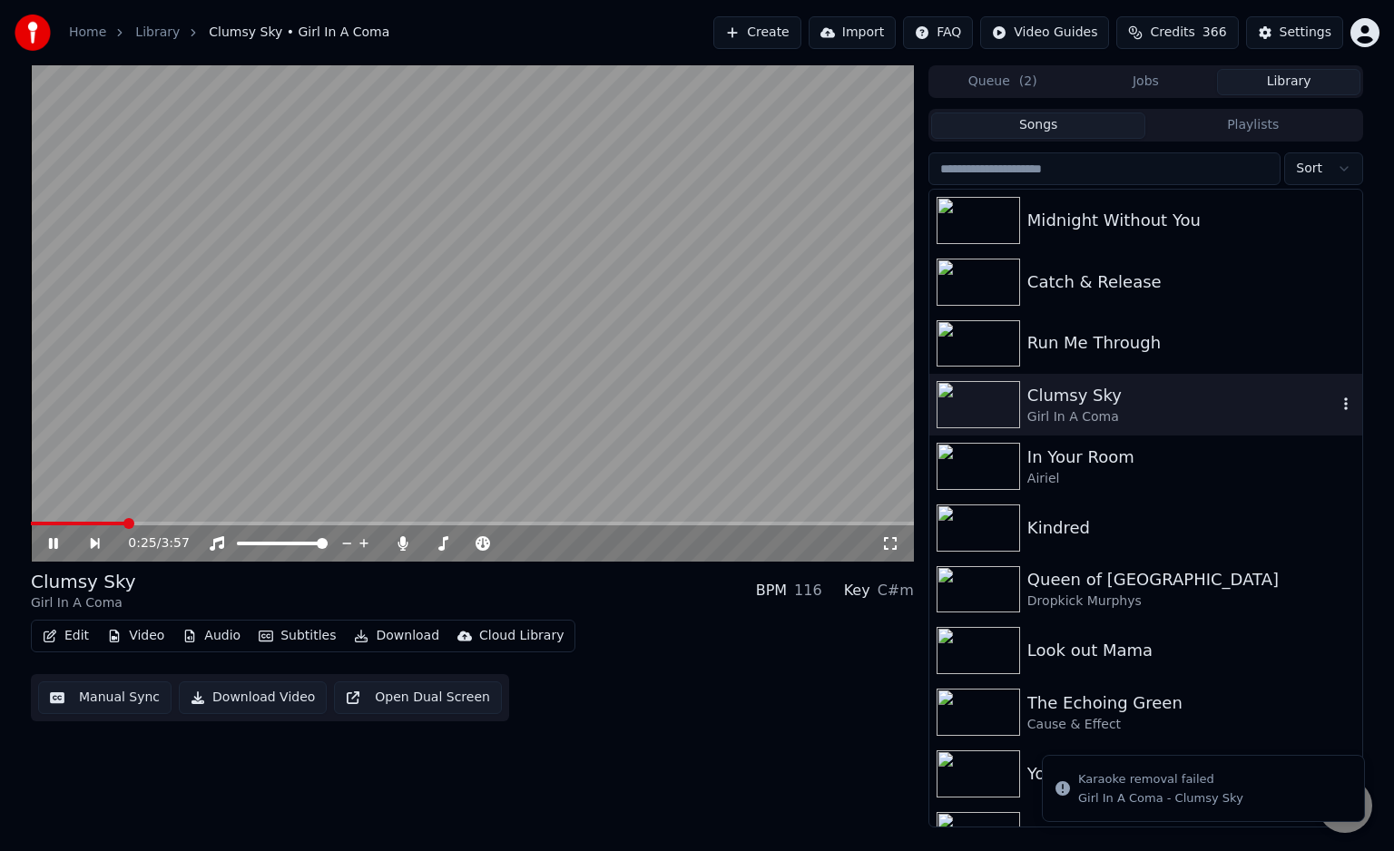
click at [677, 363] on video at bounding box center [472, 313] width 883 height 496
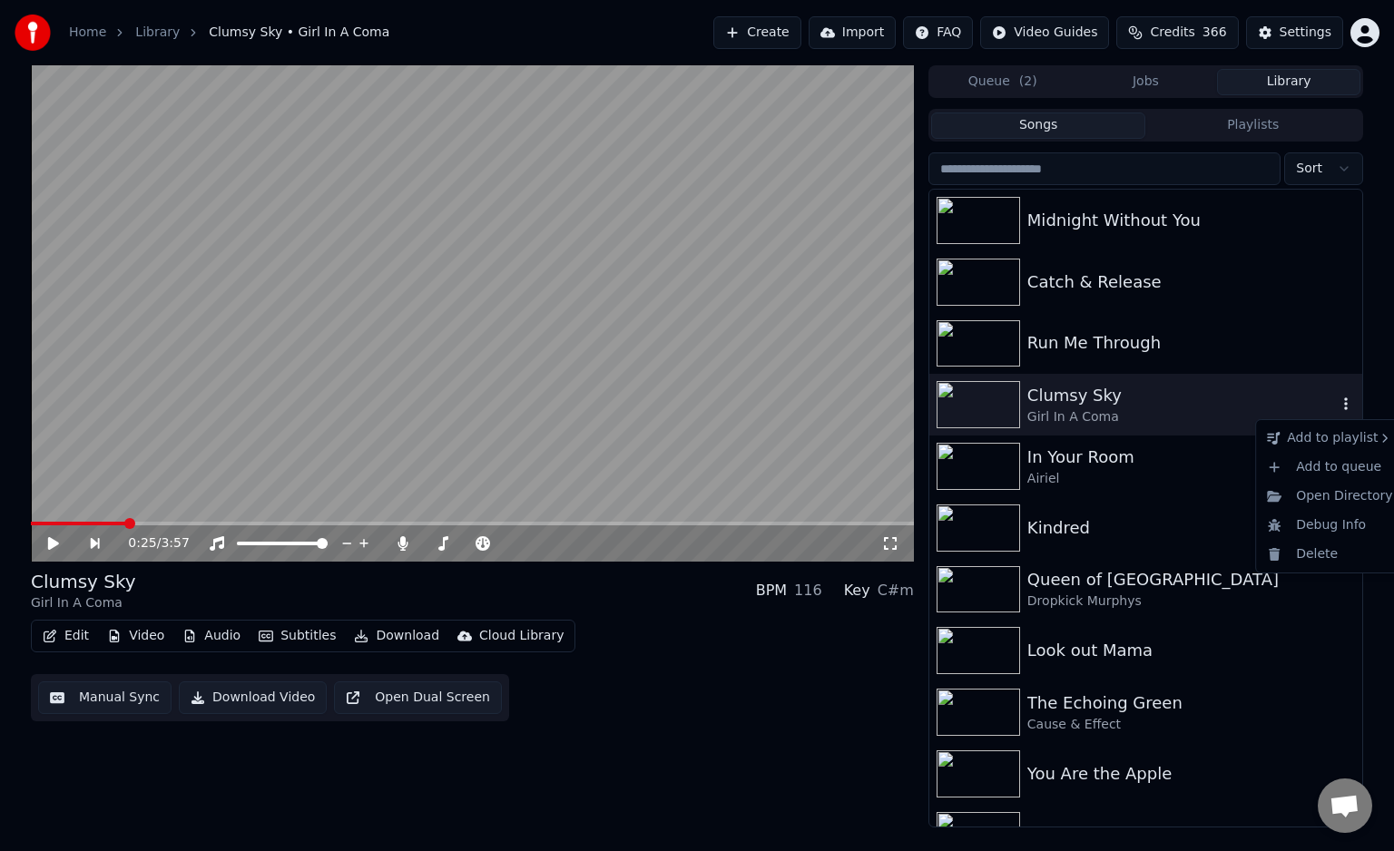
click at [1337, 401] on icon "button" at bounding box center [1346, 404] width 18 height 15
click at [1323, 549] on div "Delete" at bounding box center [1330, 554] width 140 height 29
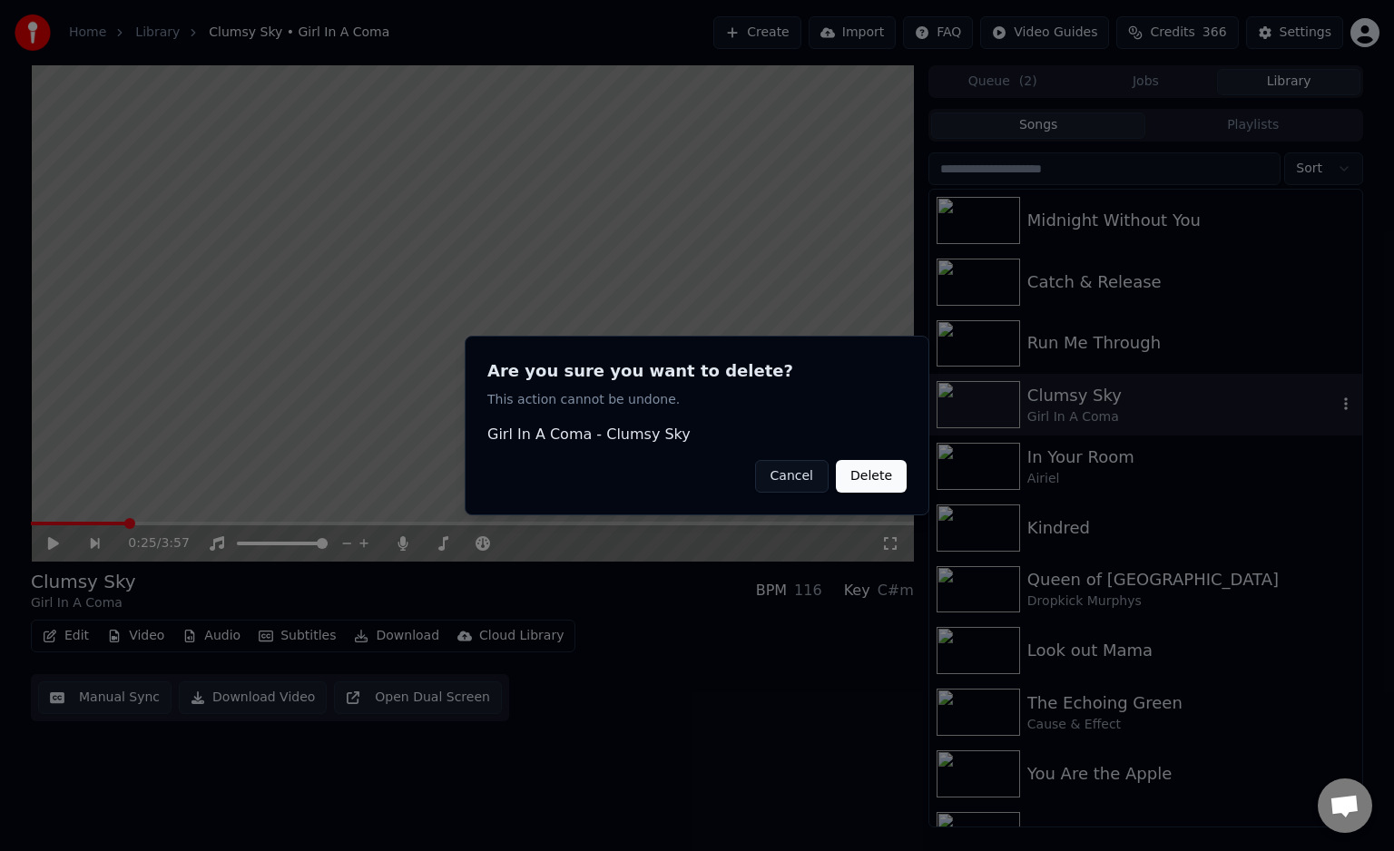
click at [874, 473] on button "Delete" at bounding box center [871, 476] width 71 height 33
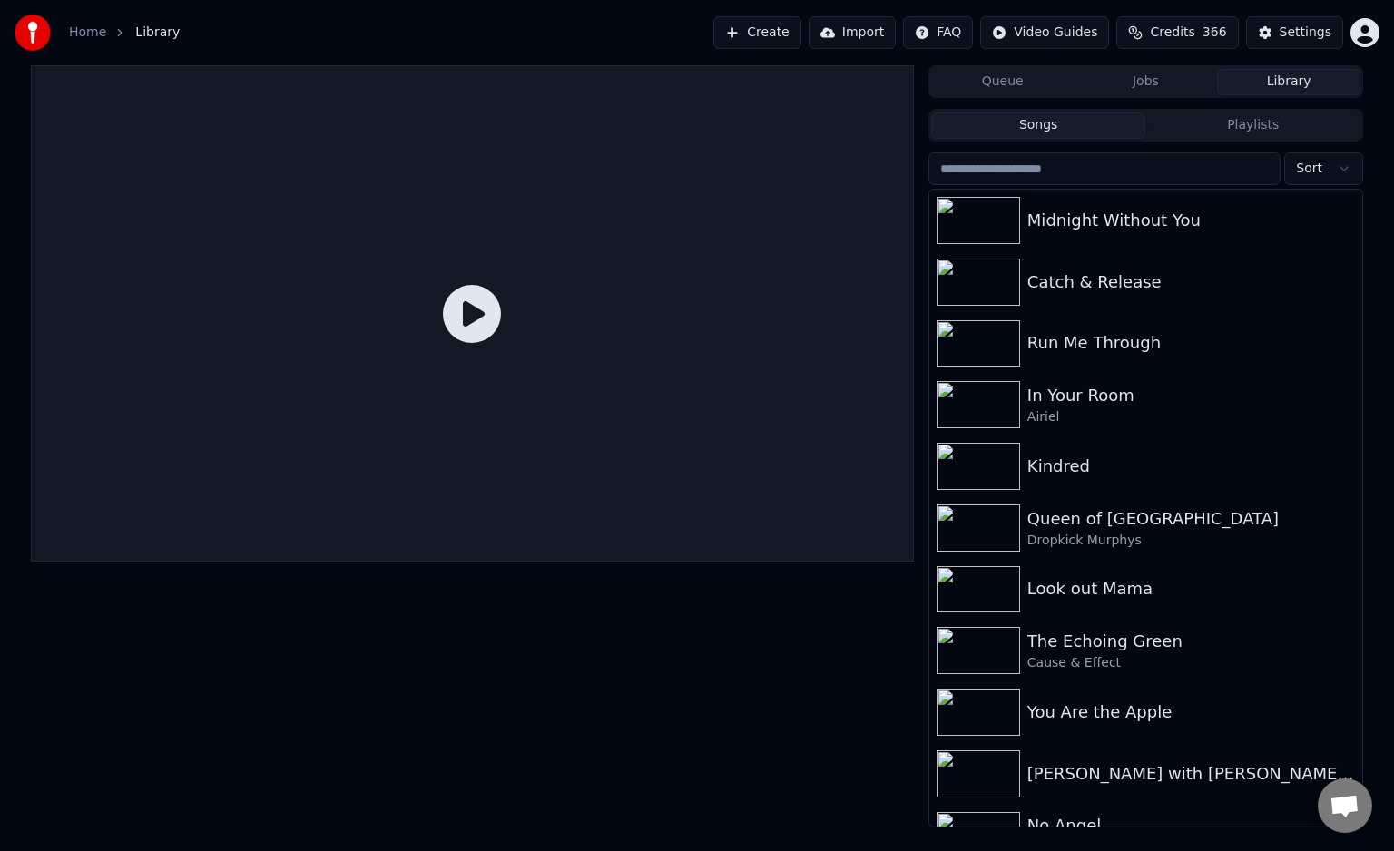
click at [790, 45] on button "Create" at bounding box center [757, 32] width 88 height 33
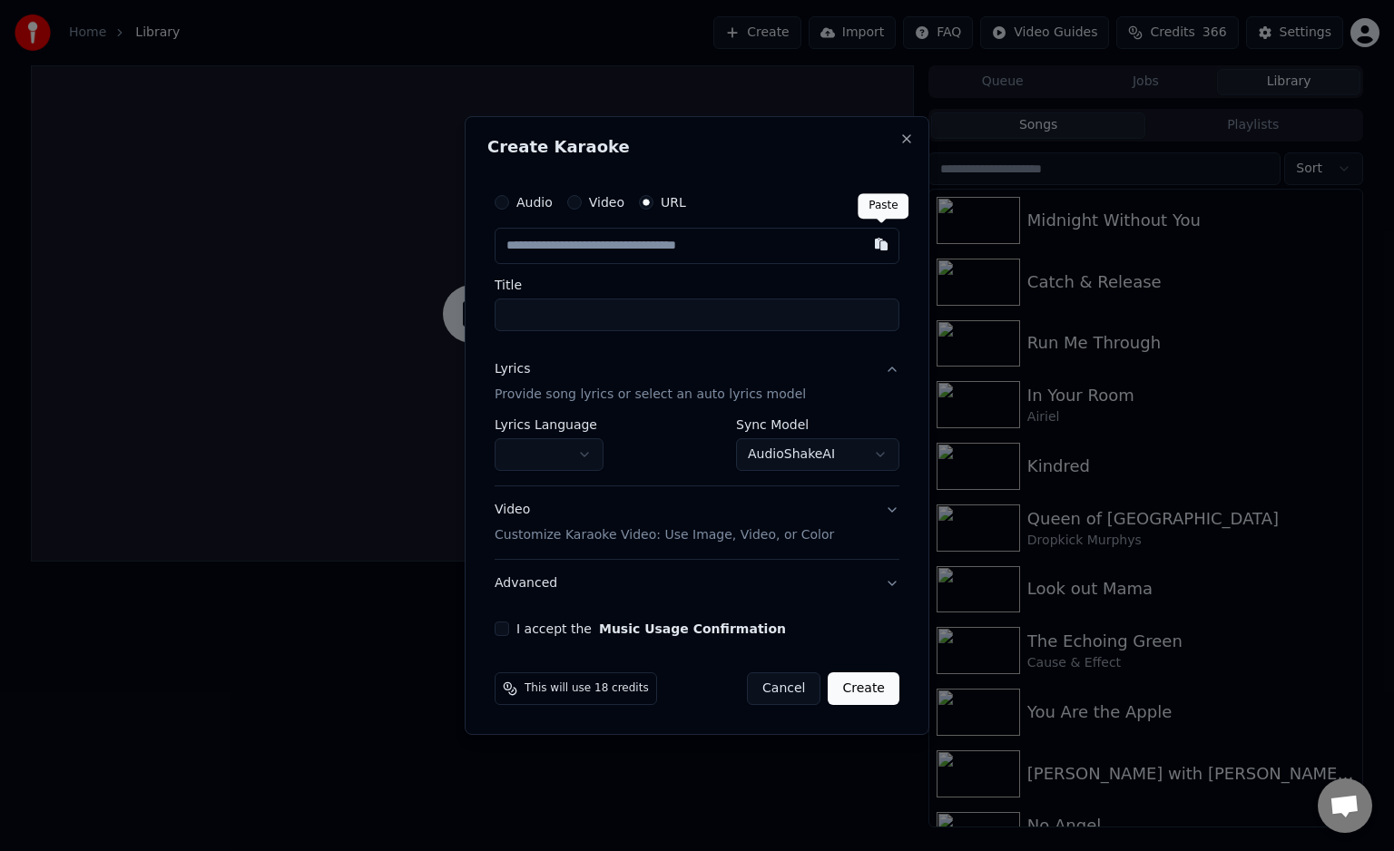
click at [876, 245] on button "button" at bounding box center [881, 244] width 36 height 33
type input "**********"
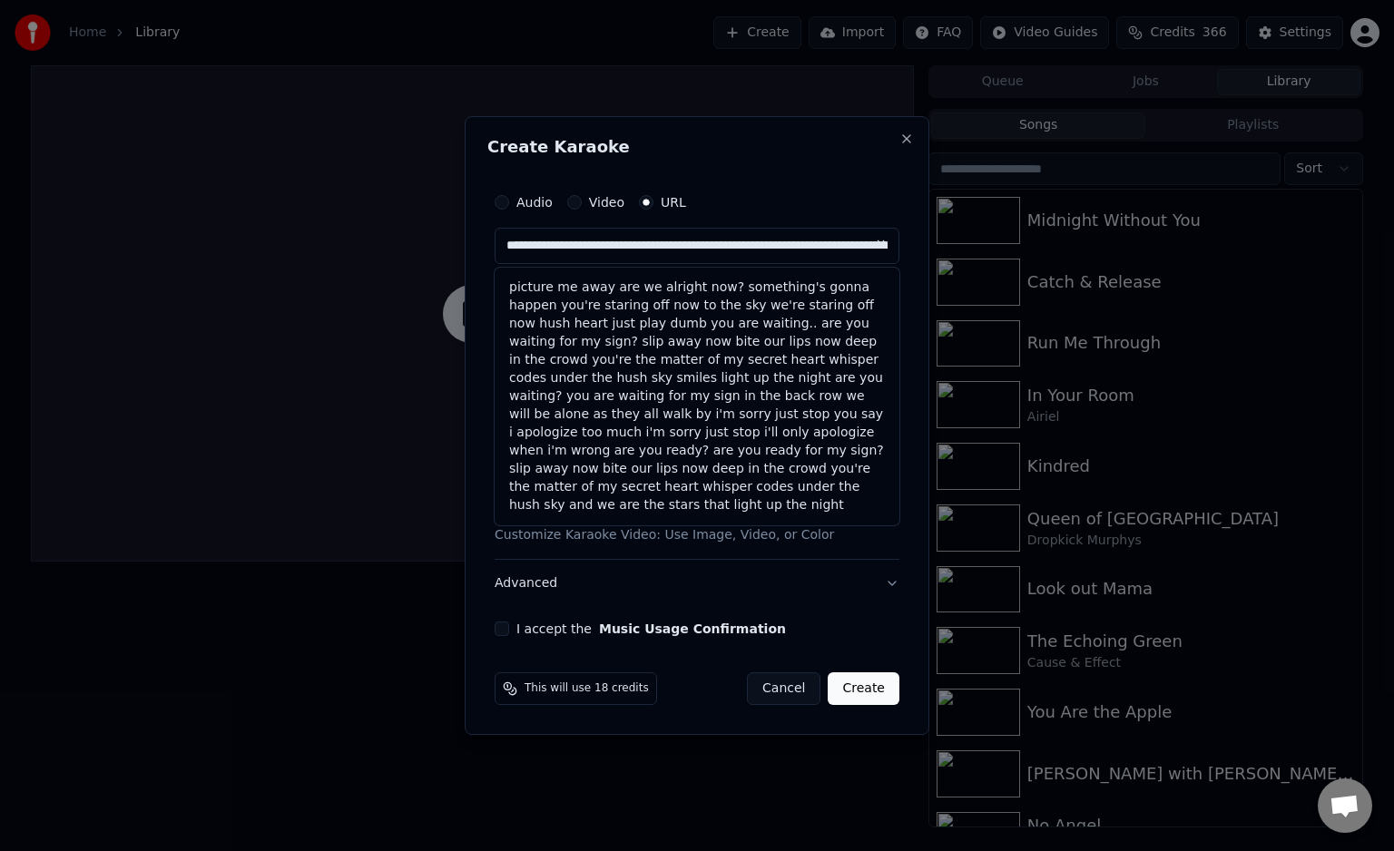
click at [881, 246] on button at bounding box center [881, 244] width 36 height 33
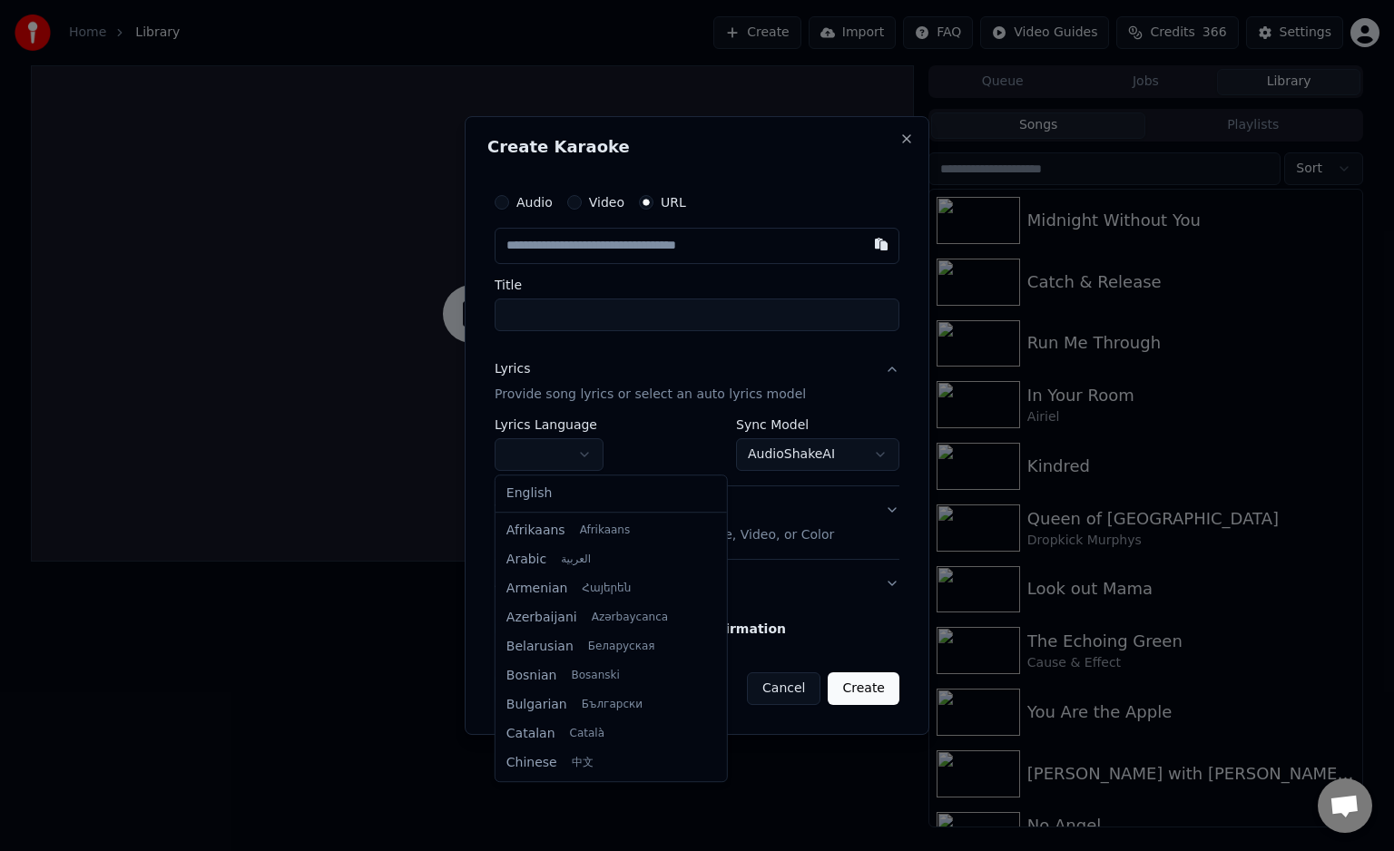
click at [586, 454] on body "**********" at bounding box center [697, 425] width 1394 height 851
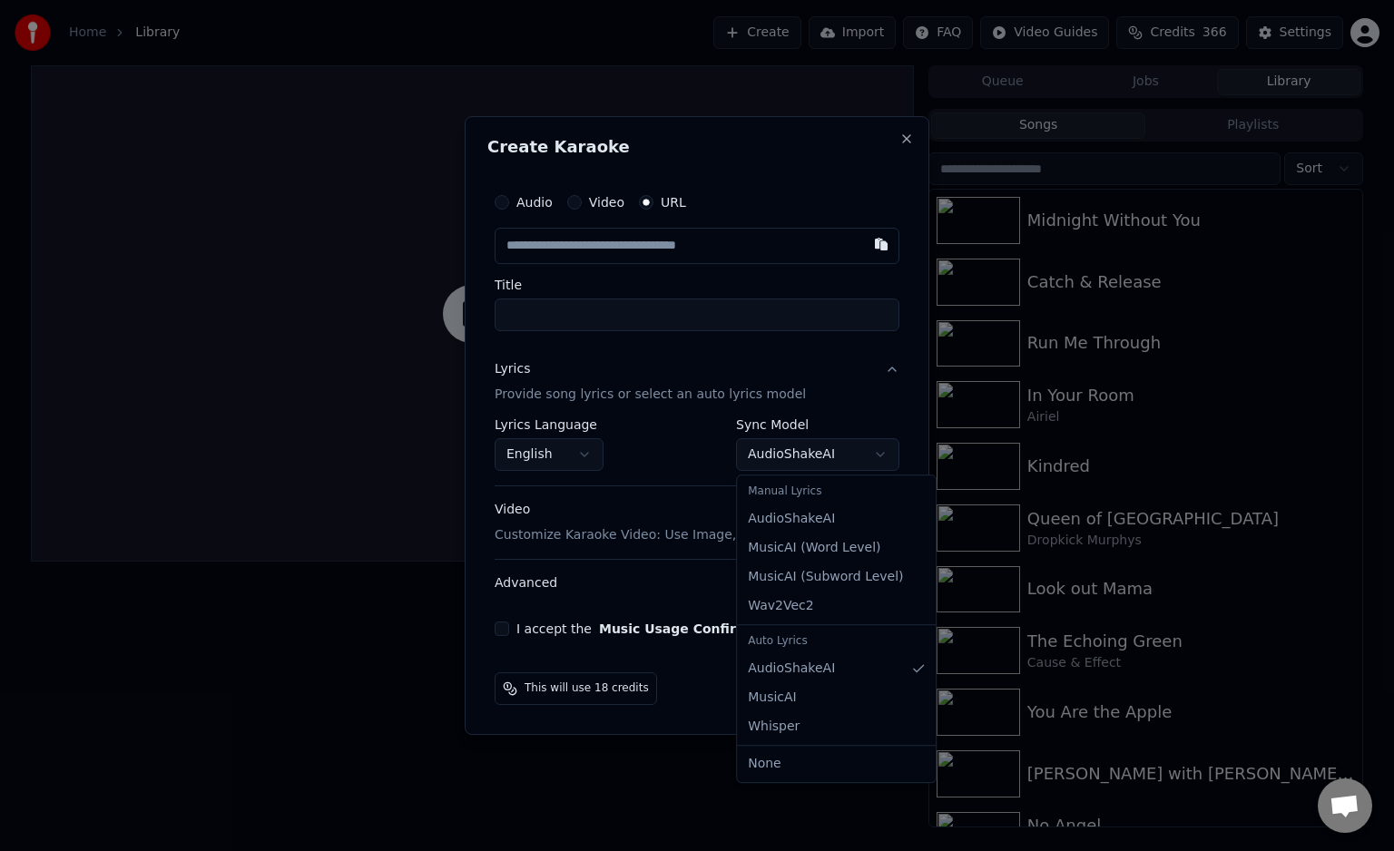
click at [878, 452] on body "**********" at bounding box center [697, 425] width 1394 height 851
select select "**********"
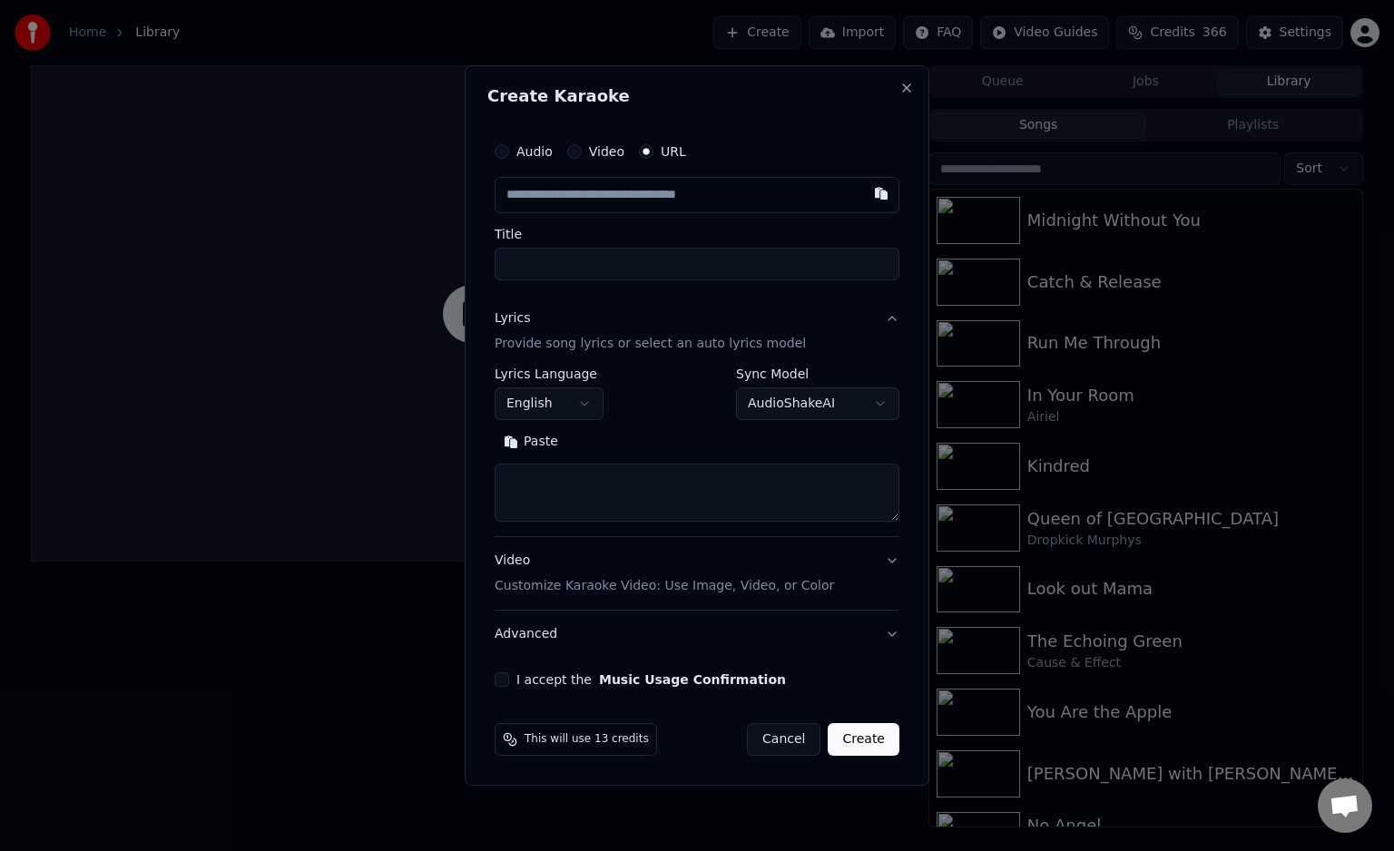
click at [539, 446] on button "Paste" at bounding box center [531, 441] width 73 height 29
type textarea "**********"
select select "**********"
select select
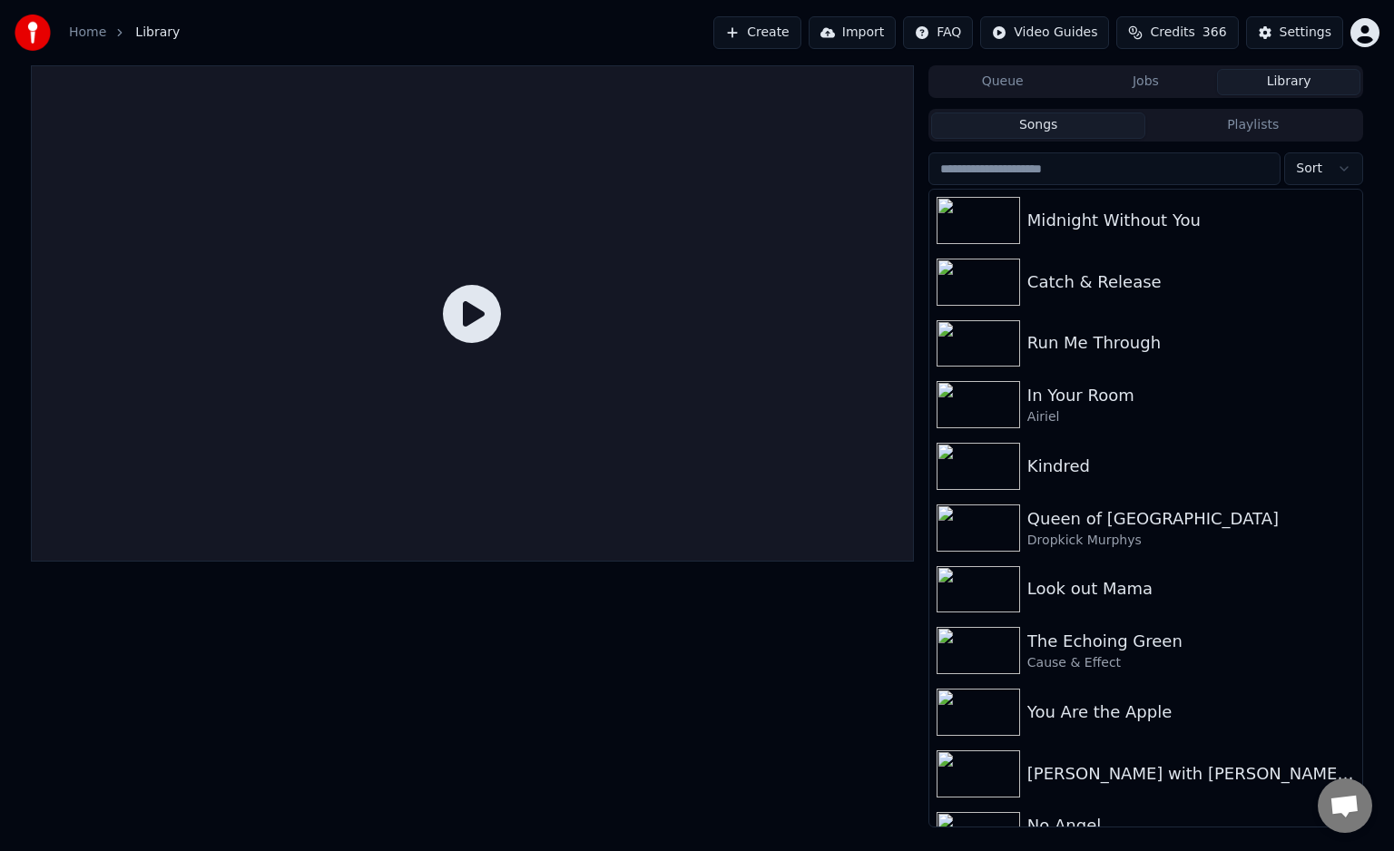
click at [1346, 96] on div "Queue Jobs Library" at bounding box center [1145, 81] width 435 height 33
click at [801, 33] on button "Create" at bounding box center [757, 32] width 88 height 33
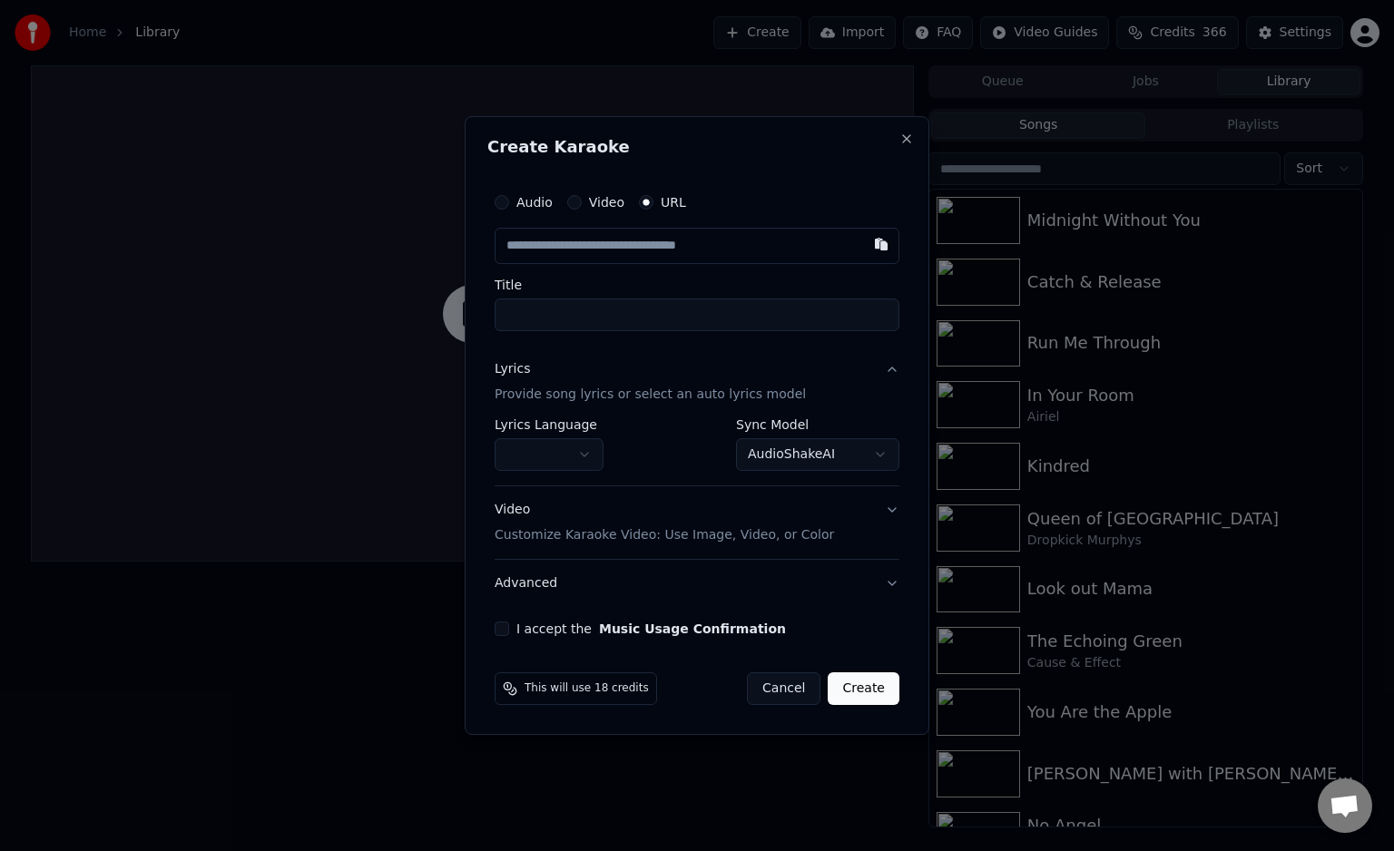
click at [875, 249] on button "button" at bounding box center [881, 244] width 36 height 33
type input "**********"
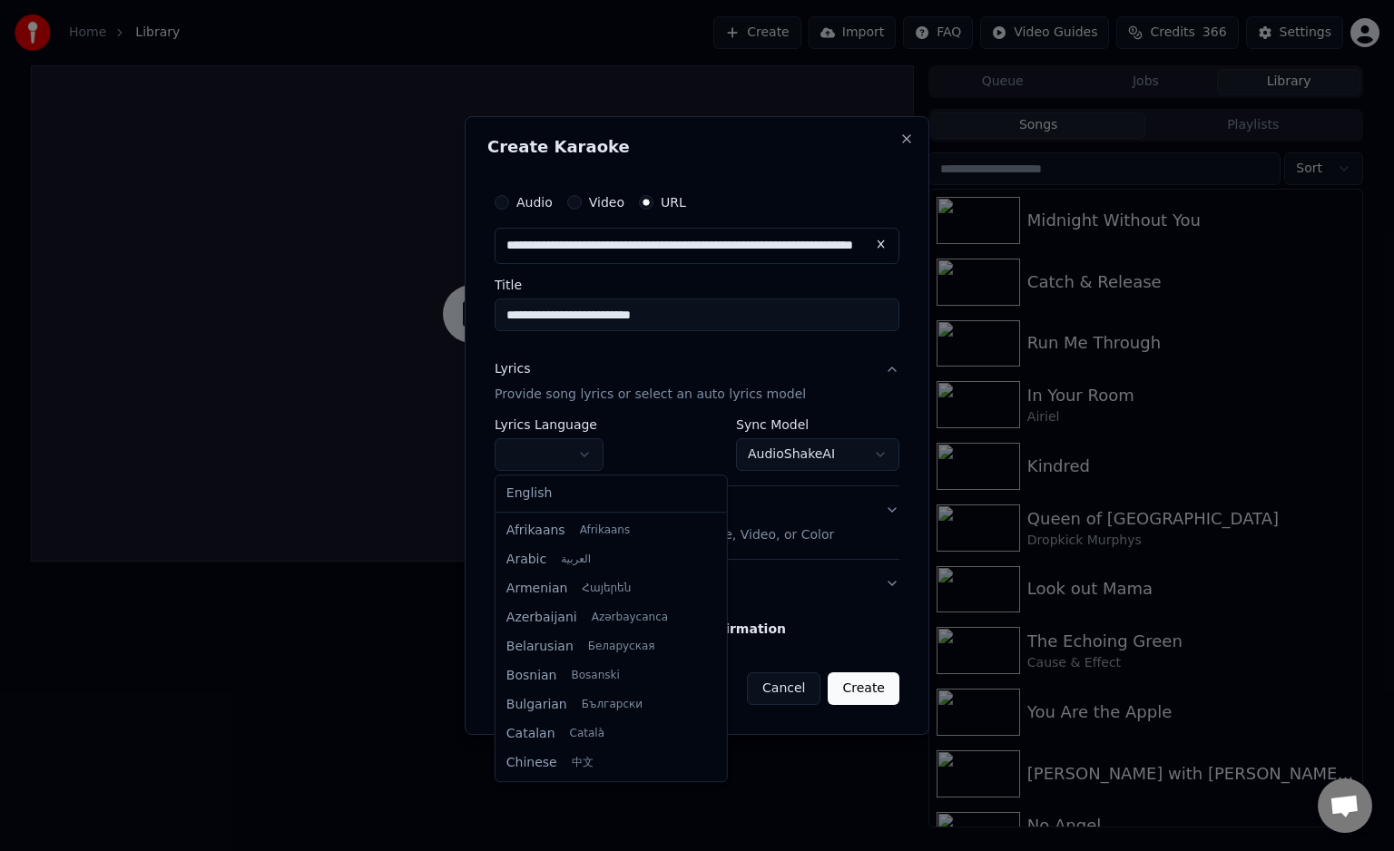
click at [582, 449] on body "**********" at bounding box center [697, 425] width 1394 height 851
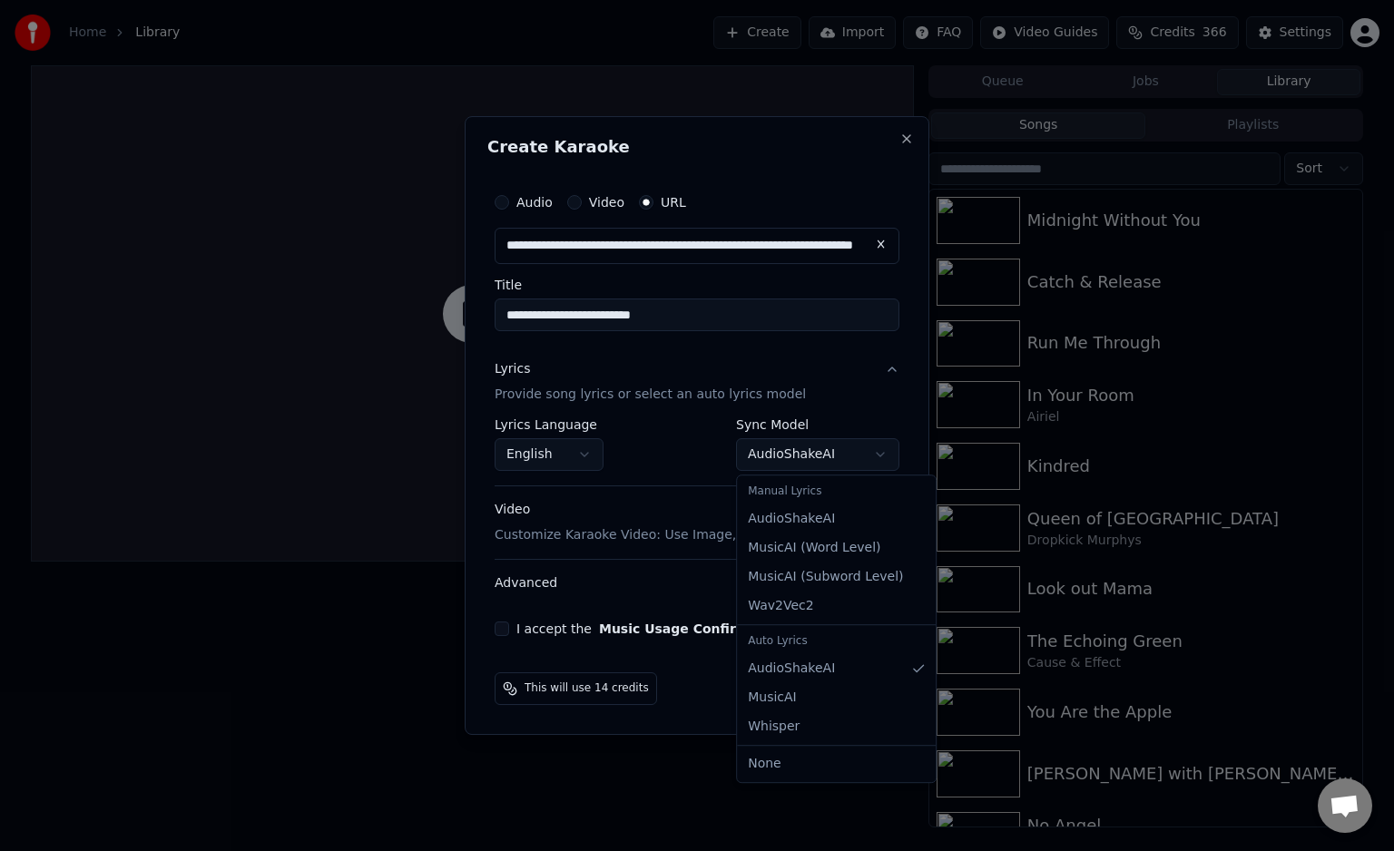
click at [846, 450] on body "**********" at bounding box center [697, 425] width 1394 height 851
select select "**********"
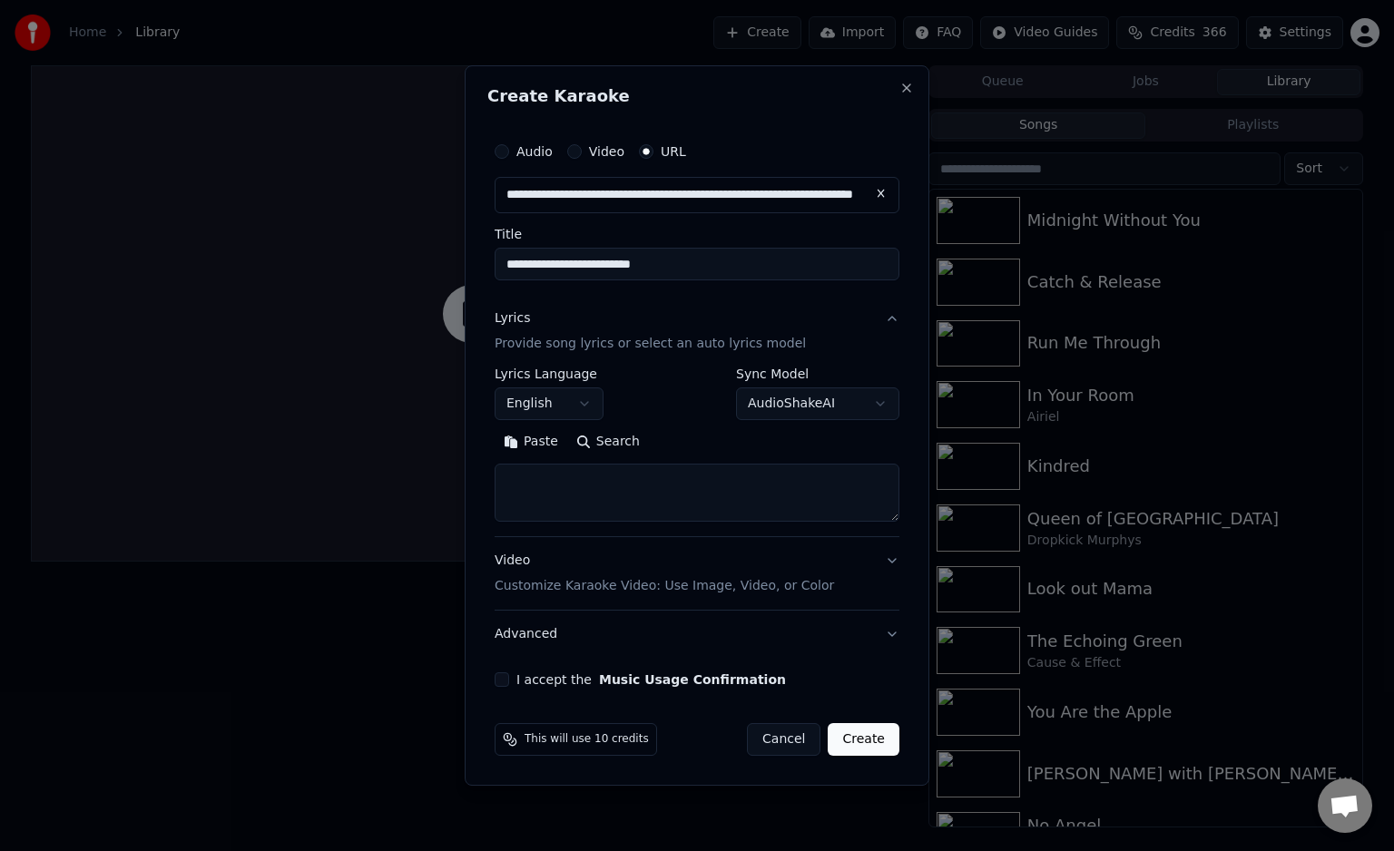
click at [765, 480] on textarea at bounding box center [697, 493] width 405 height 58
click at [535, 446] on button "Paste" at bounding box center [531, 441] width 73 height 29
click at [505, 676] on button "I accept the Music Usage Confirmation" at bounding box center [502, 679] width 15 height 15
click at [857, 738] on button "Create" at bounding box center [865, 739] width 72 height 33
type textarea "**********"
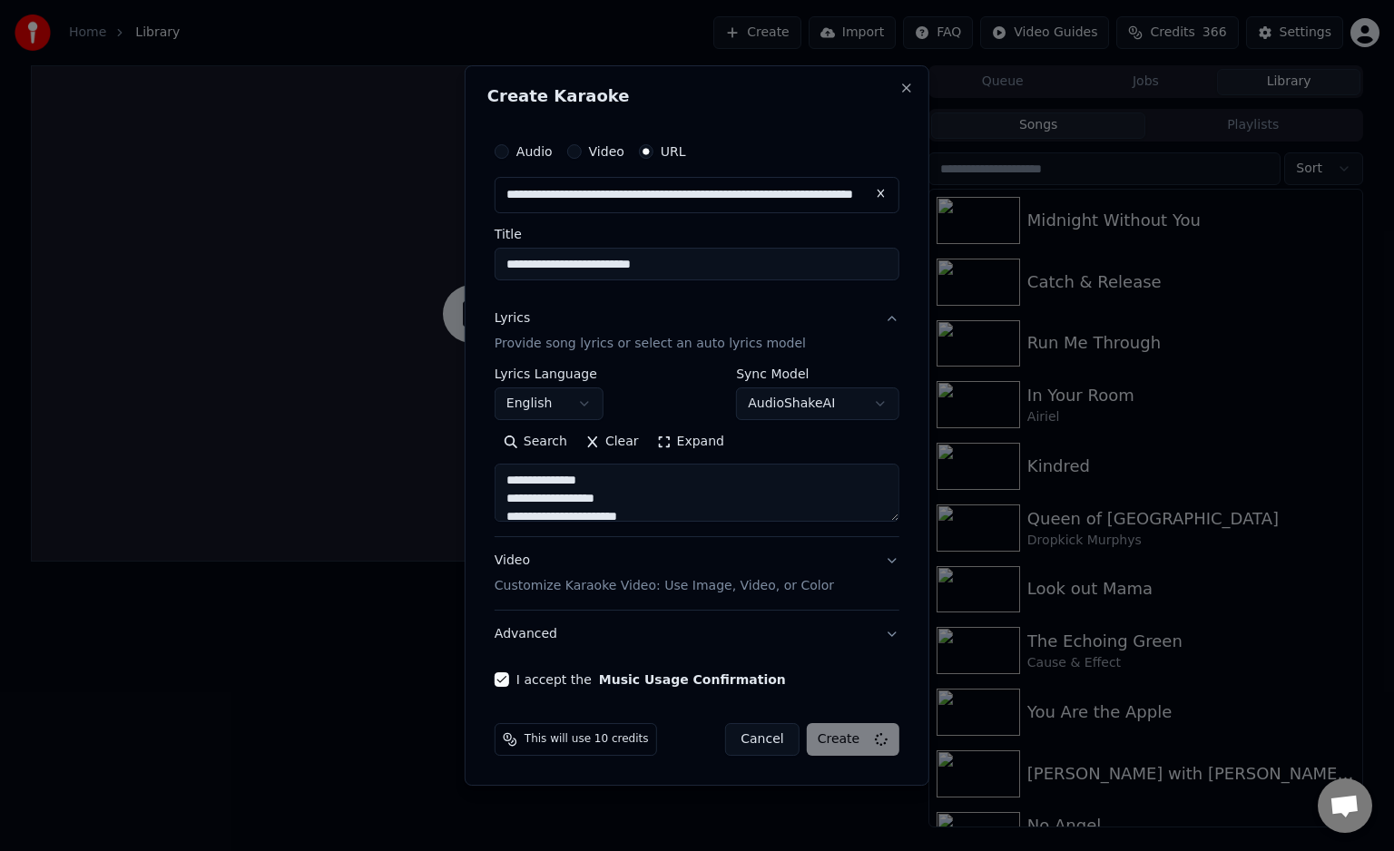
select select "**********"
select select
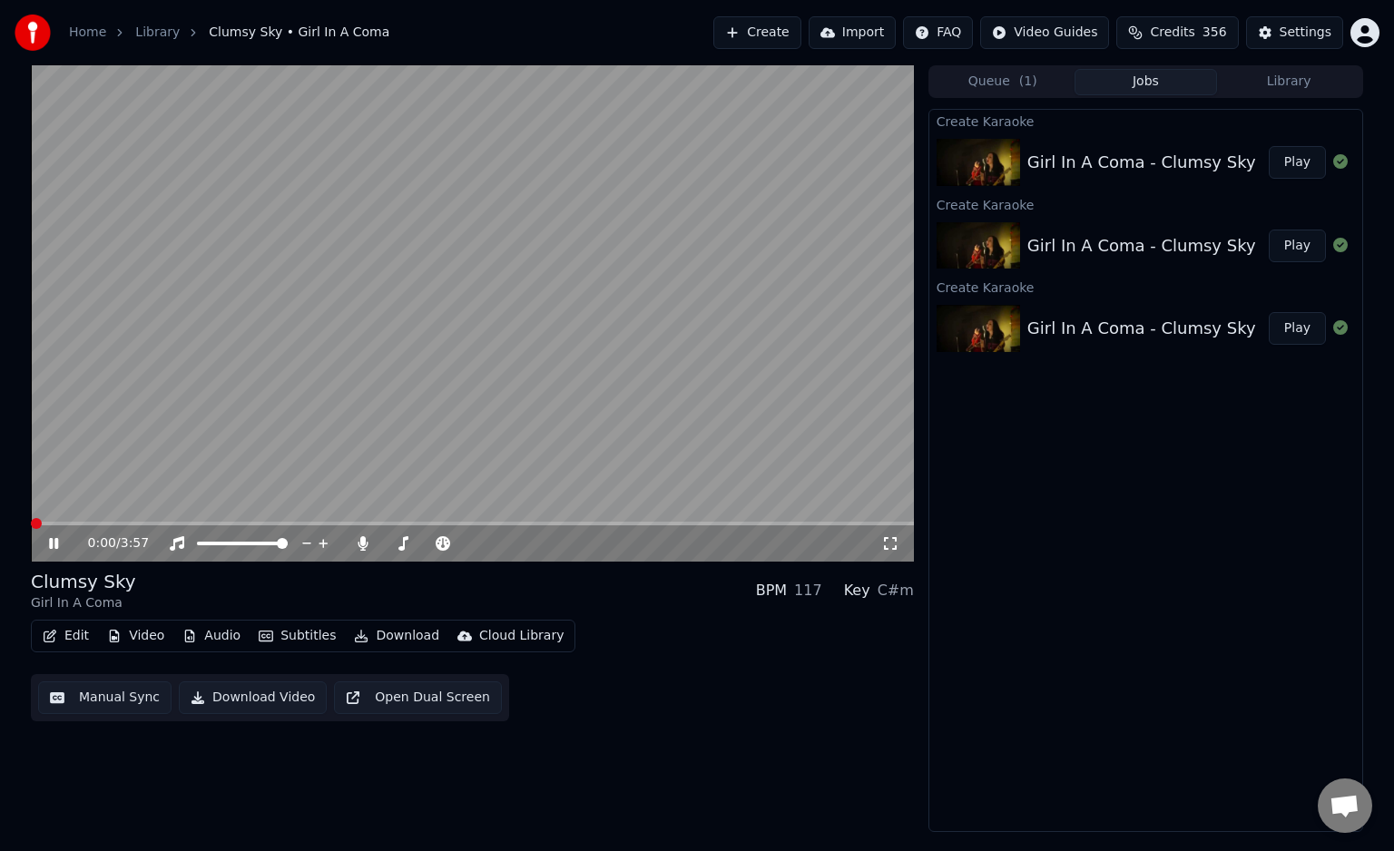
click at [31, 525] on span at bounding box center [31, 524] width 0 height 4
click at [1178, 257] on div "Girl In A Coma - Clumsy Sky" at bounding box center [1141, 245] width 229 height 25
click at [1289, 245] on button "Play" at bounding box center [1297, 246] width 57 height 33
click at [76, 645] on button "Edit" at bounding box center [65, 635] width 61 height 25
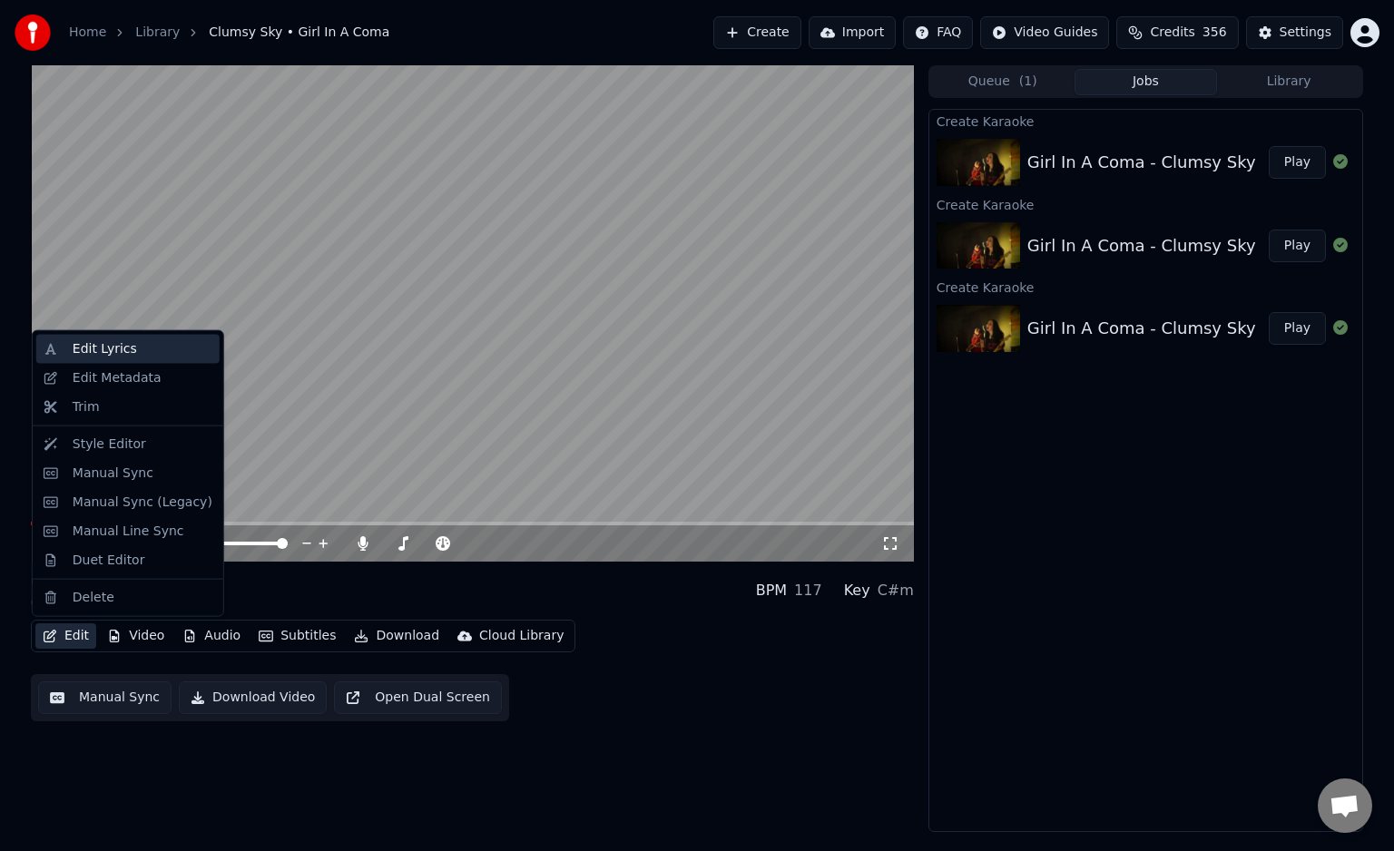
click at [93, 352] on div "Edit Lyrics" at bounding box center [105, 349] width 64 height 18
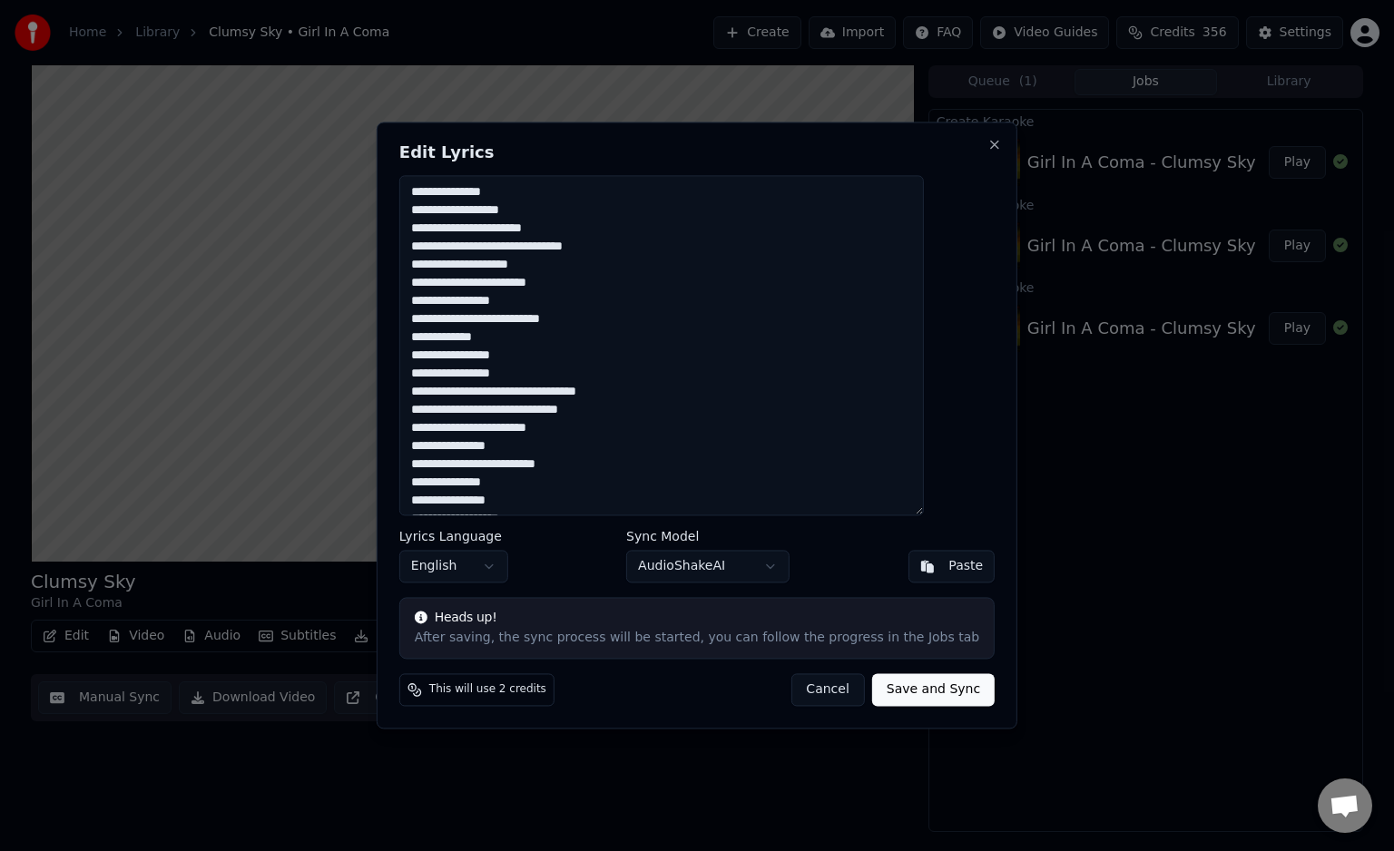
click at [574, 218] on textarea "**********" at bounding box center [661, 345] width 525 height 340
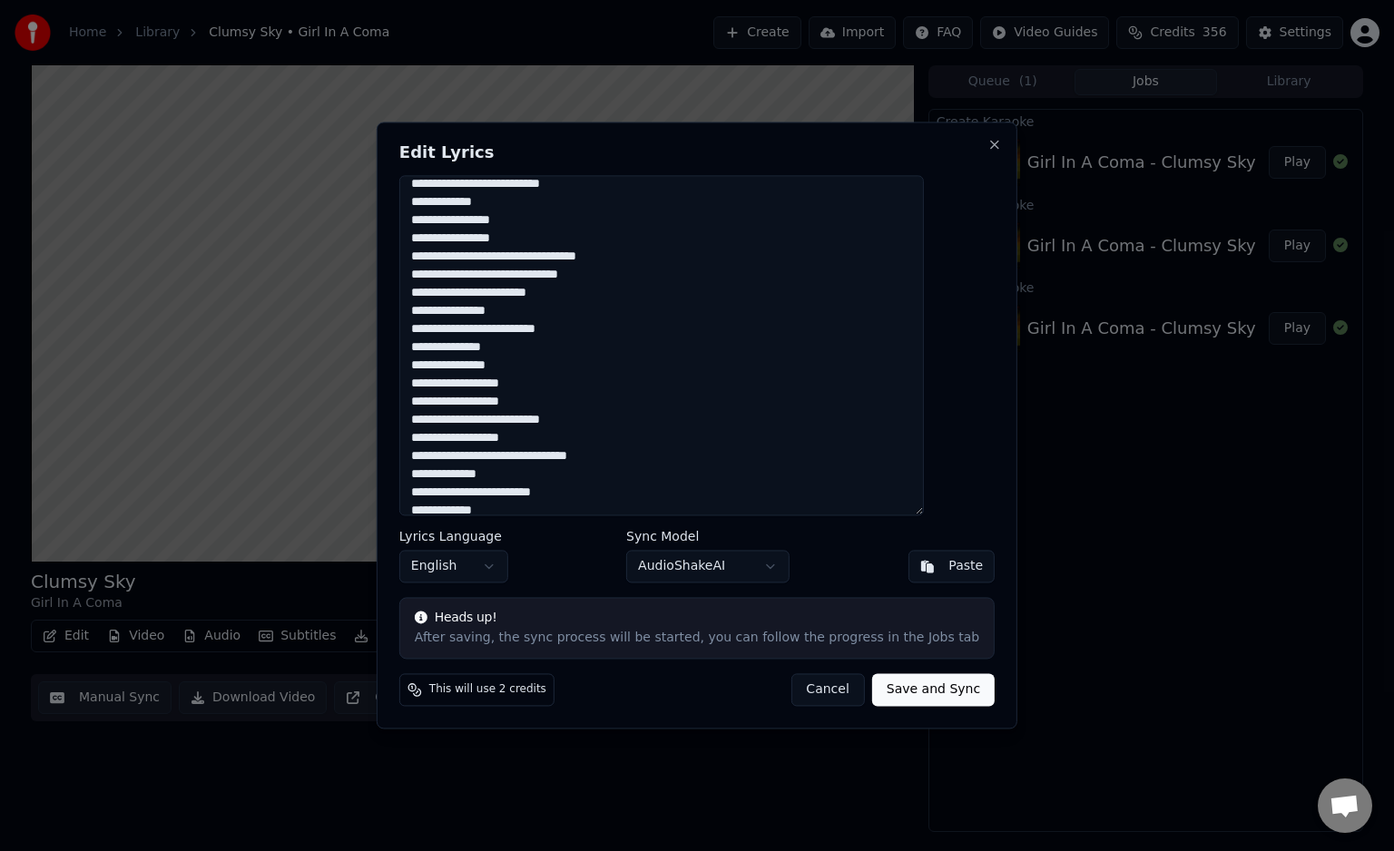
scroll to position [182, 0]
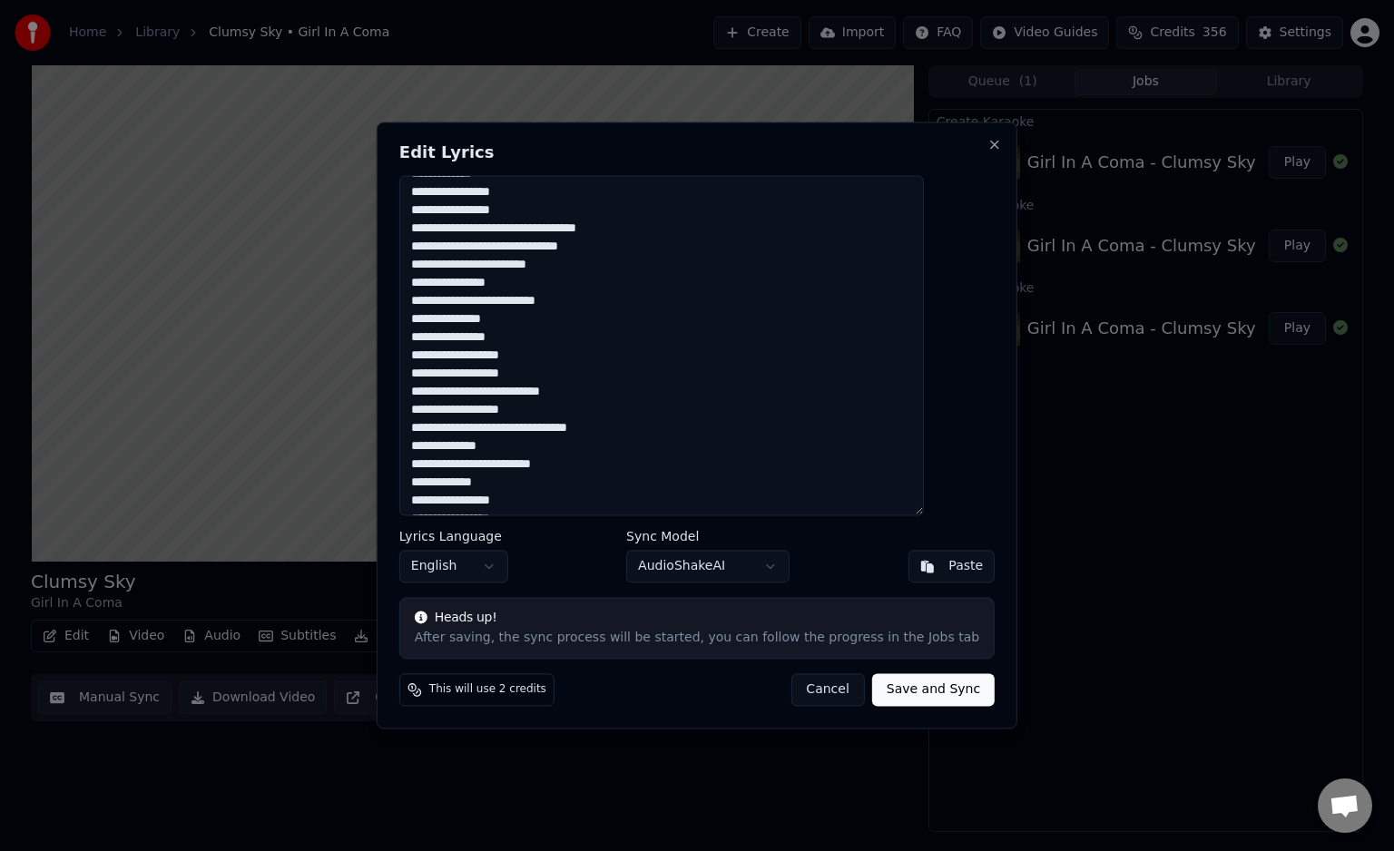
click at [908, 571] on button "Paste" at bounding box center [951, 567] width 87 height 33
type textarea "**********"
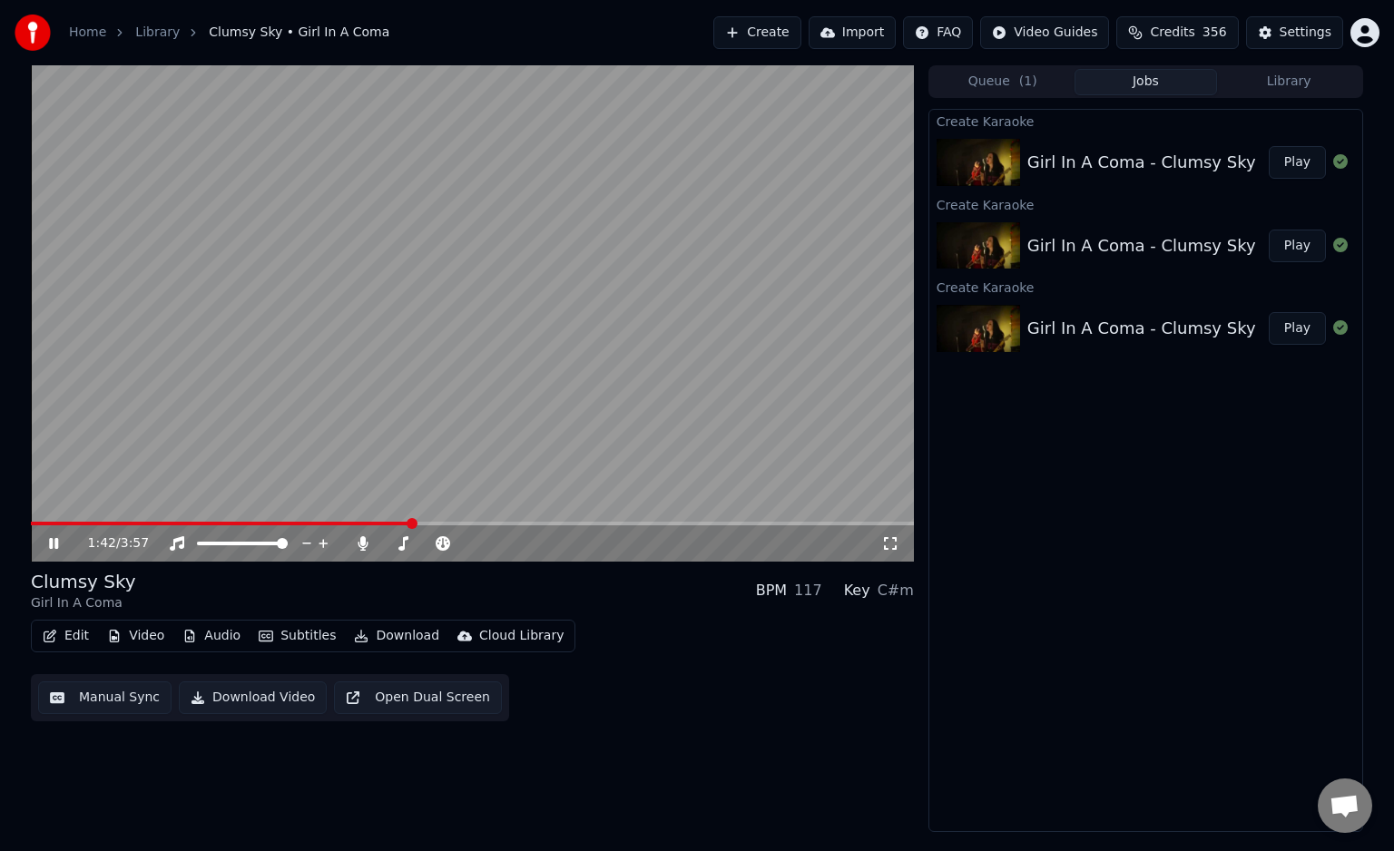
drag, startPoint x: 400, startPoint y: 521, endPoint x: 0, endPoint y: 517, distance: 400.2
click at [0, 517] on div "1:42 / 3:57 Clumsy Sky Girl In A Coma BPM 117 Key C#m Edit Video Audio Subtitle…" at bounding box center [697, 448] width 1394 height 767
click at [44, 519] on video at bounding box center [472, 313] width 883 height 496
click at [37, 520] on video at bounding box center [472, 313] width 883 height 496
click at [53, 524] on span at bounding box center [42, 524] width 23 height 4
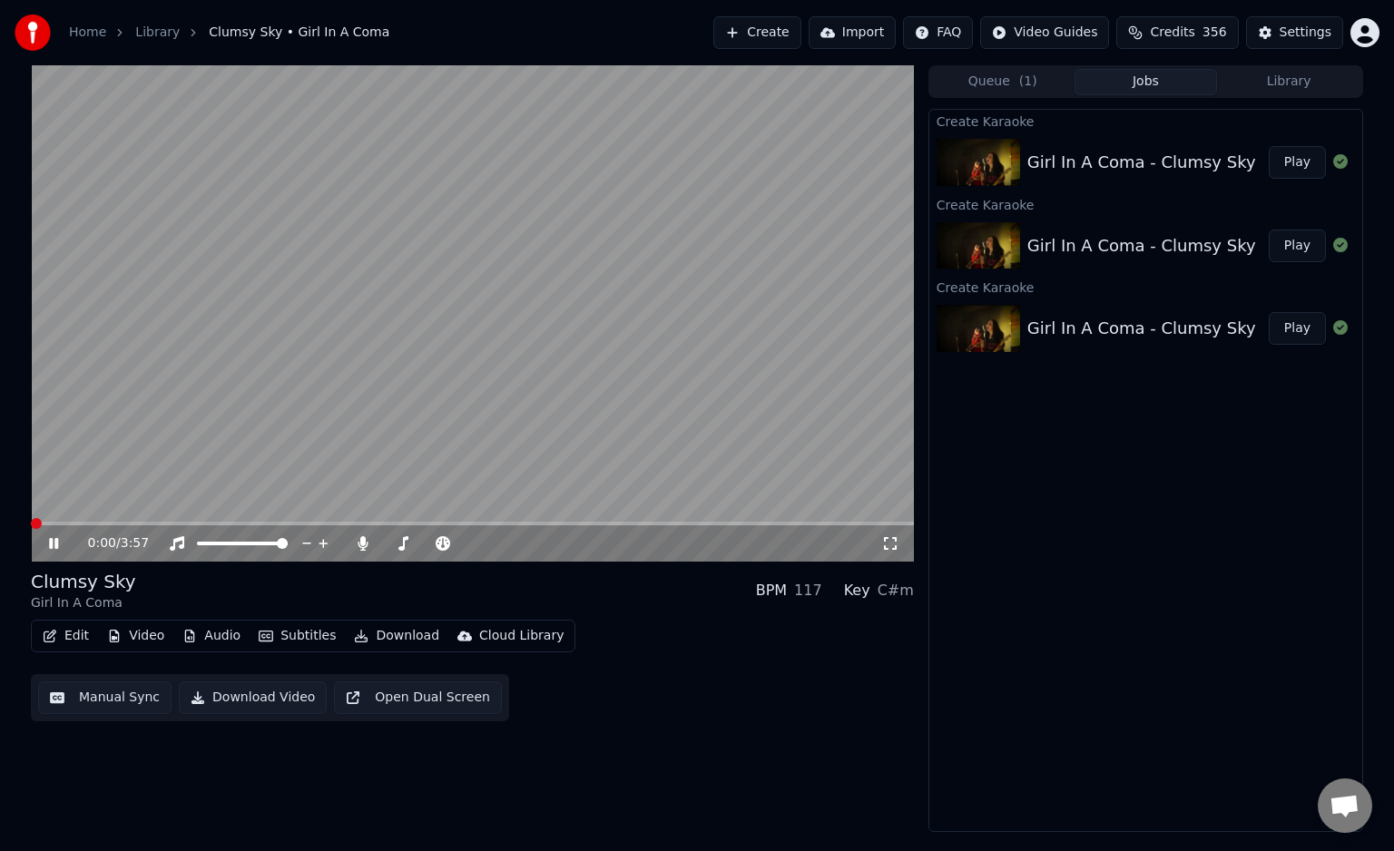
click at [31, 525] on span at bounding box center [36, 523] width 11 height 11
click at [52, 541] on icon at bounding box center [53, 543] width 9 height 11
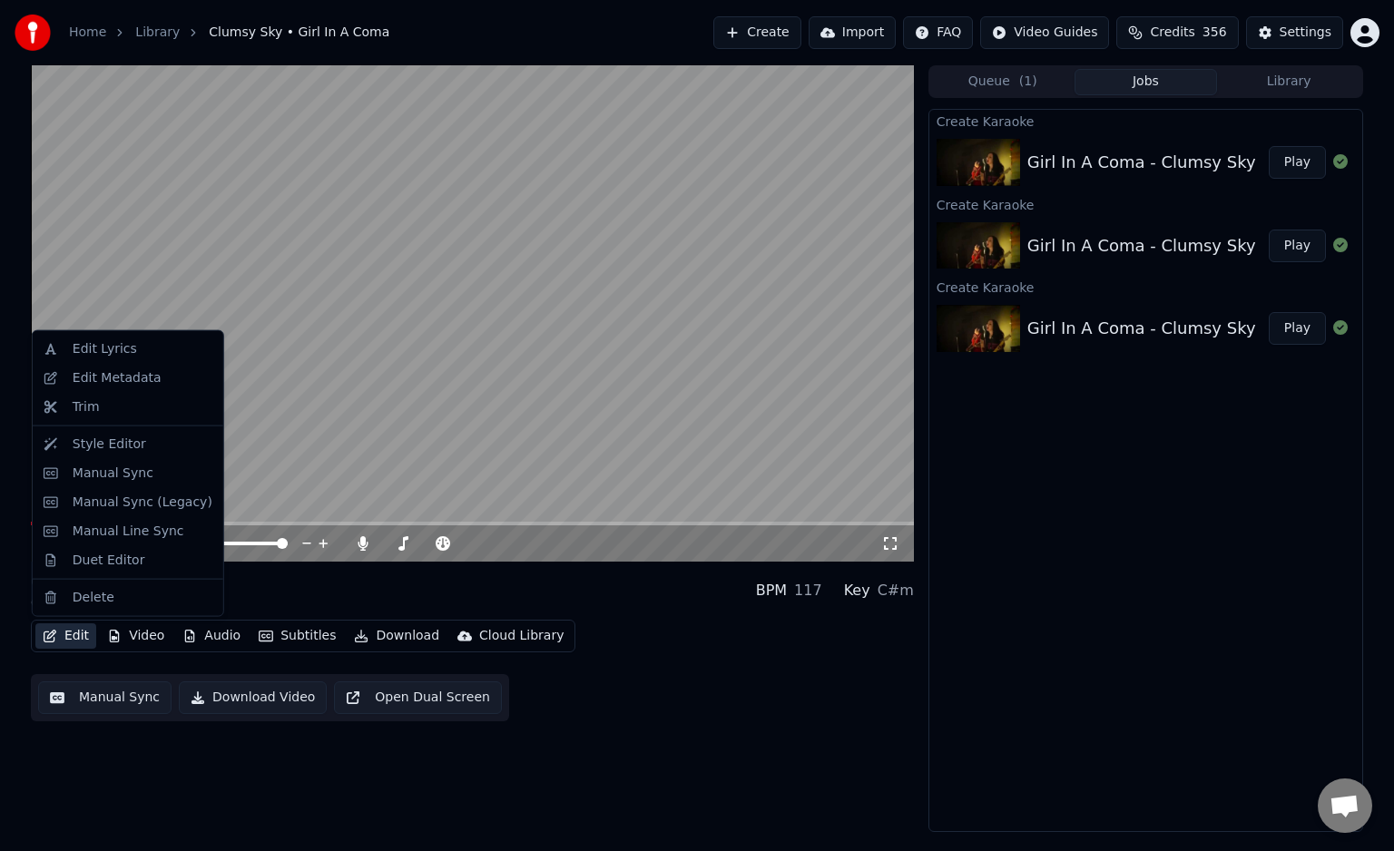
click at [81, 631] on button "Edit" at bounding box center [65, 635] width 61 height 25
click at [129, 378] on div "Edit Metadata" at bounding box center [117, 378] width 89 height 18
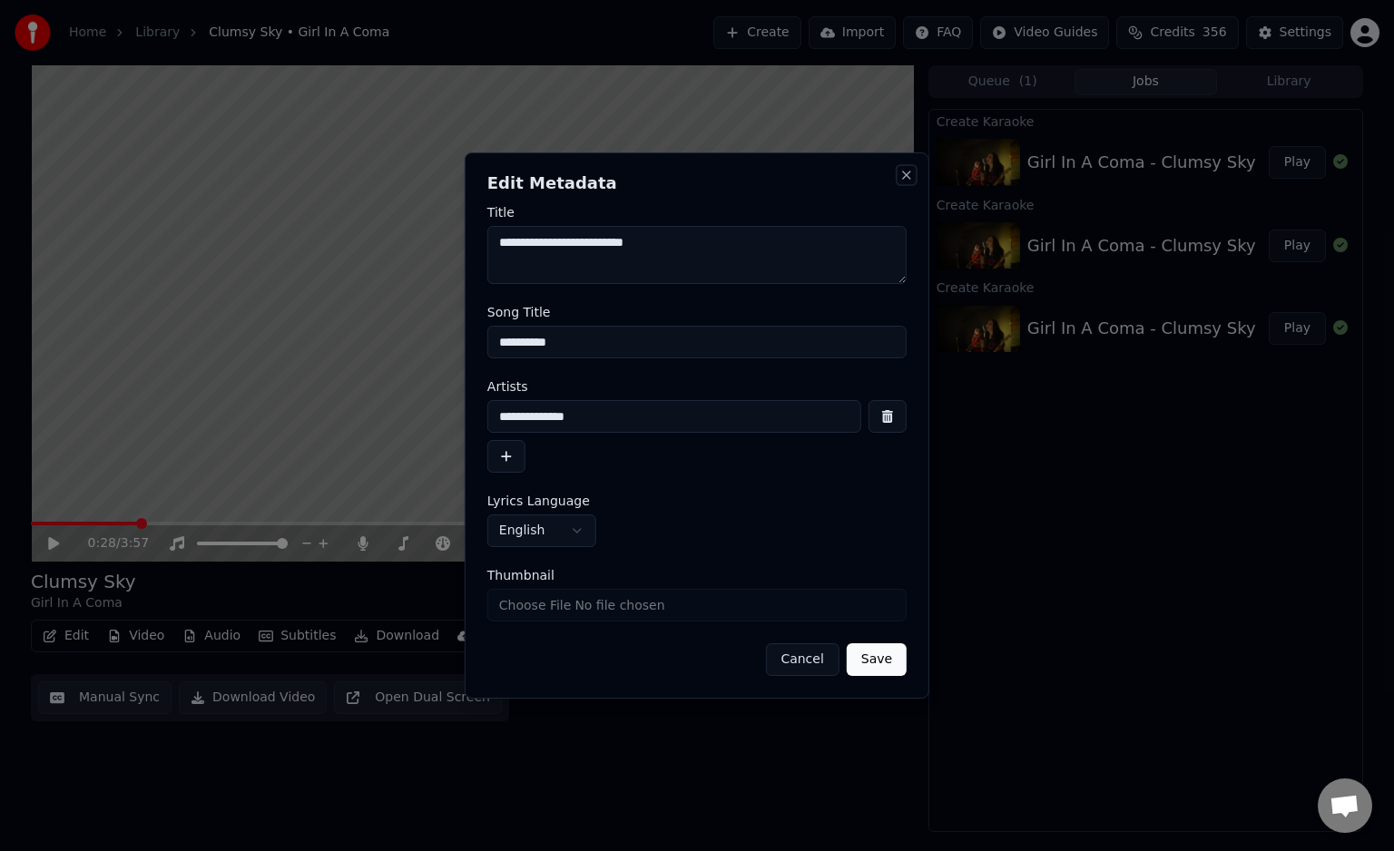
click at [906, 168] on button "Close" at bounding box center [906, 175] width 15 height 15
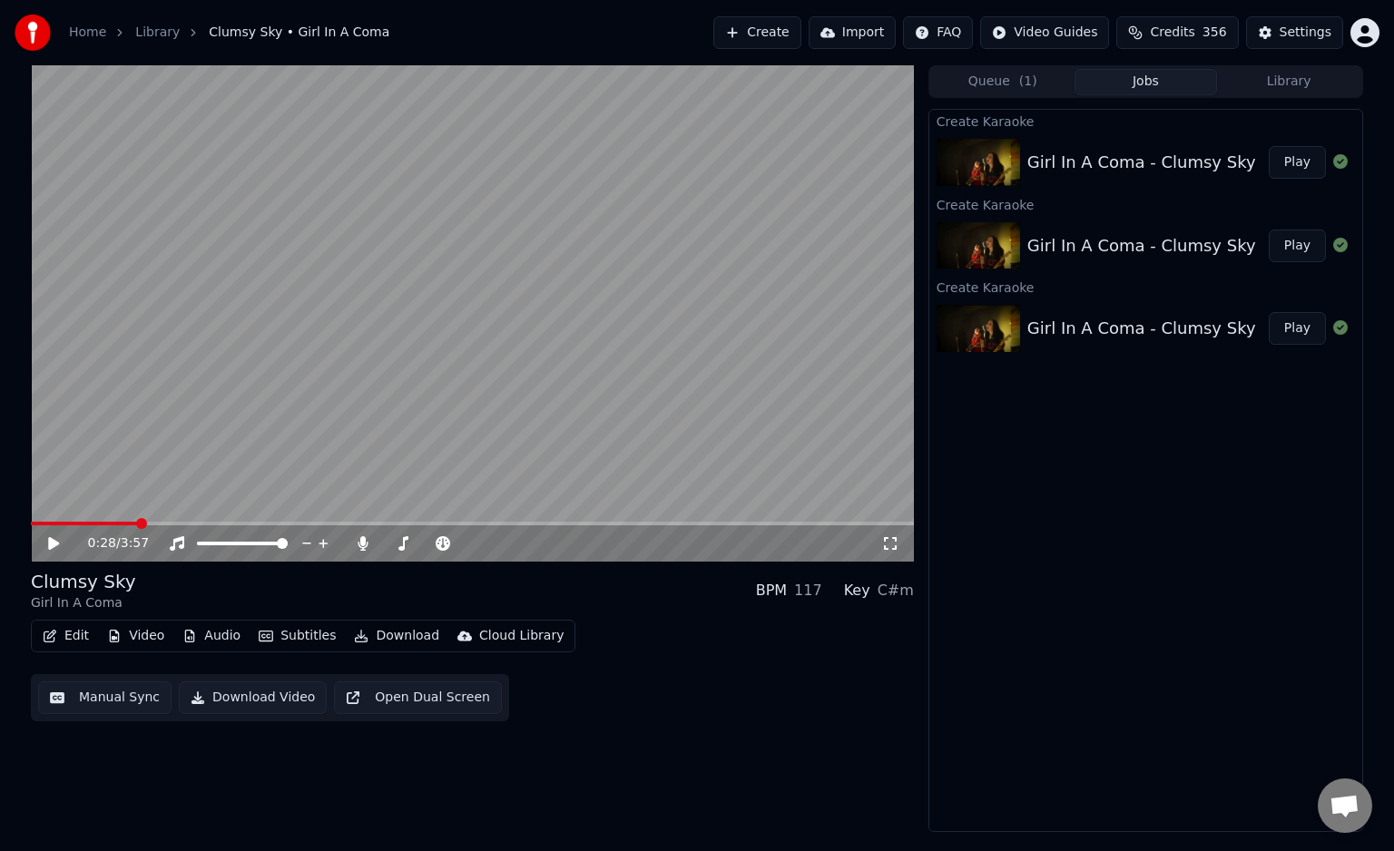
click at [84, 635] on button "Edit" at bounding box center [65, 635] width 61 height 25
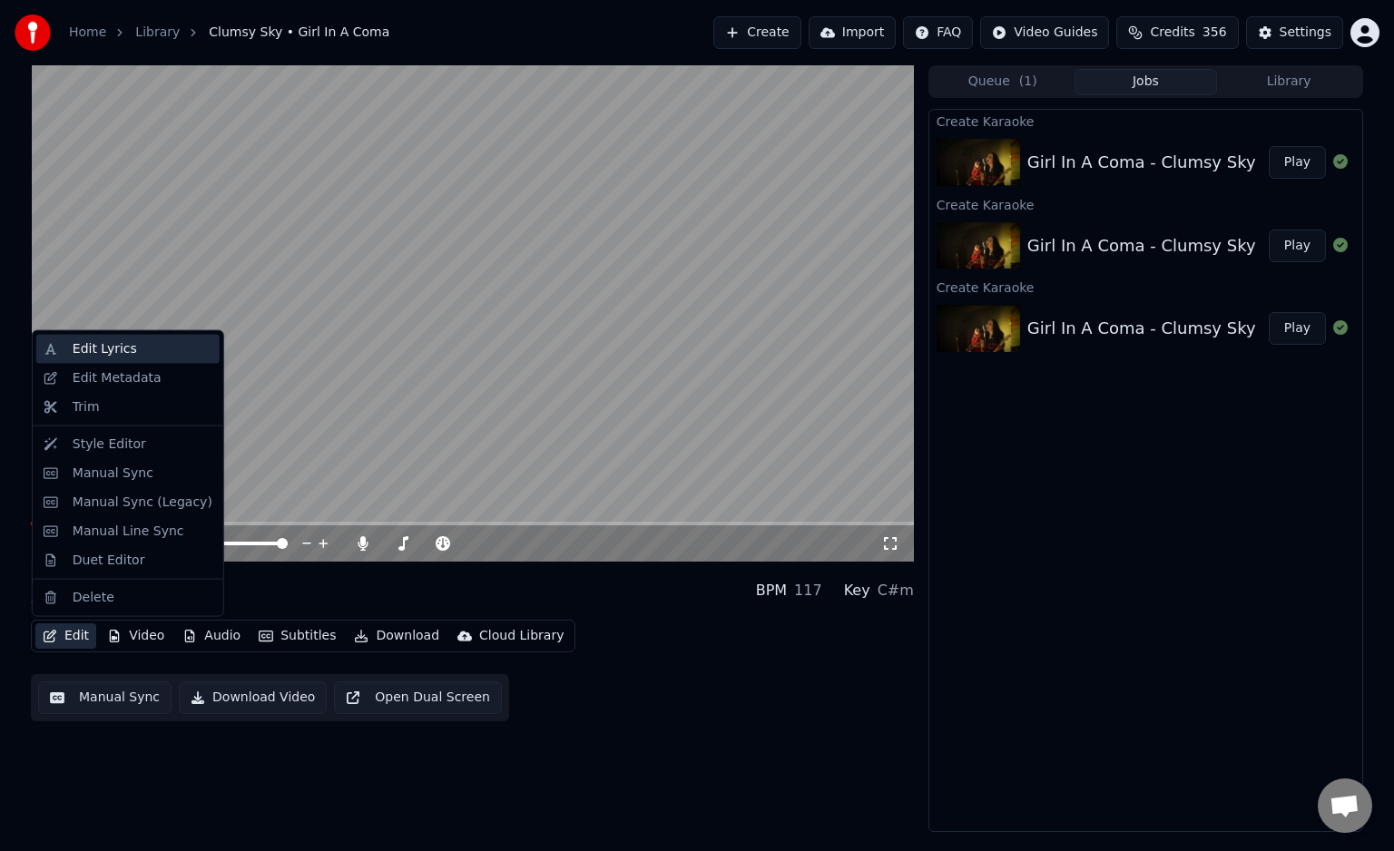
click at [123, 362] on div "Edit Lyrics" at bounding box center [127, 349] width 183 height 29
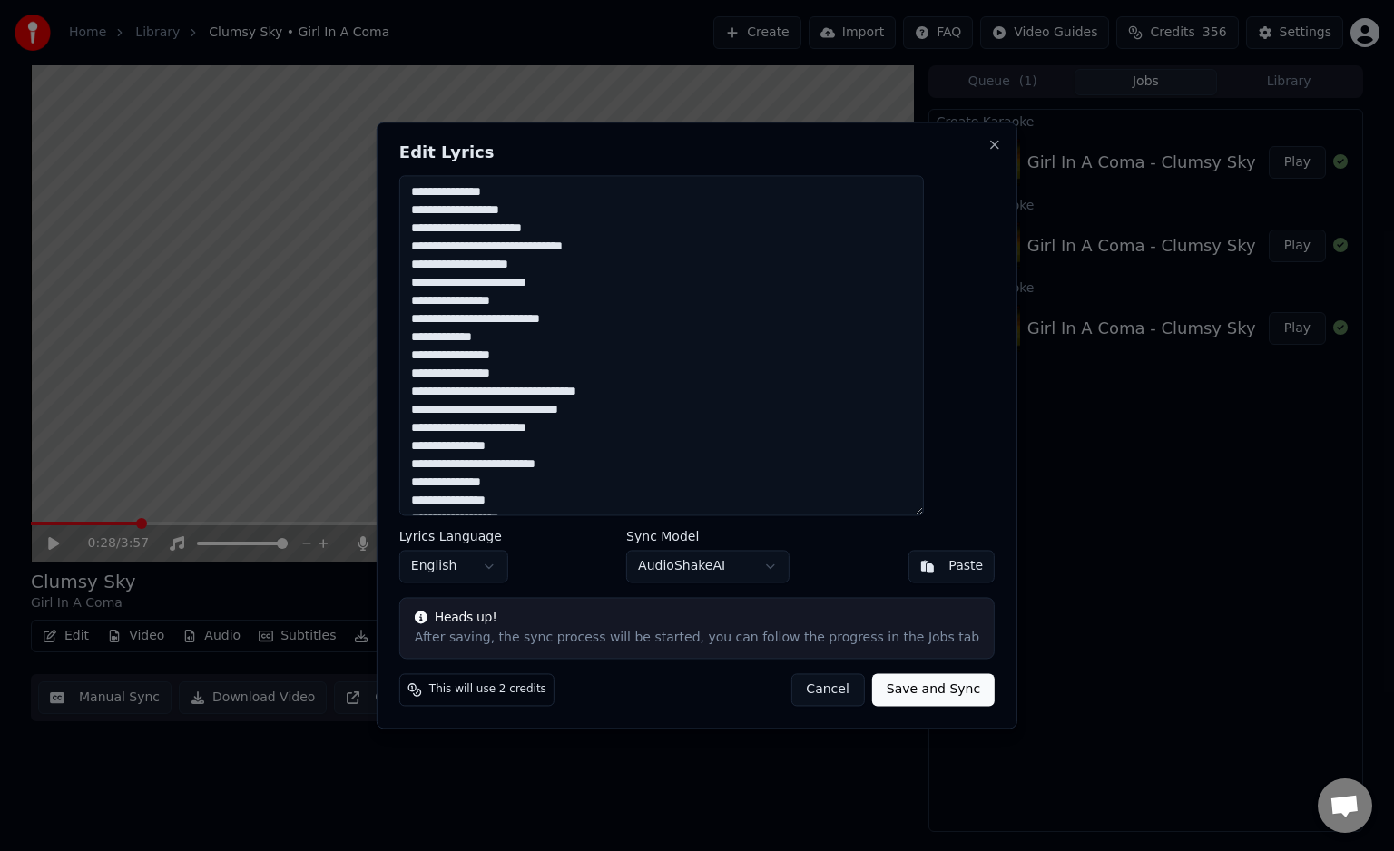
click at [573, 217] on textarea "**********" at bounding box center [661, 345] width 525 height 340
type textarea "**********"
click at [891, 689] on button "Save and Sync" at bounding box center [933, 690] width 123 height 33
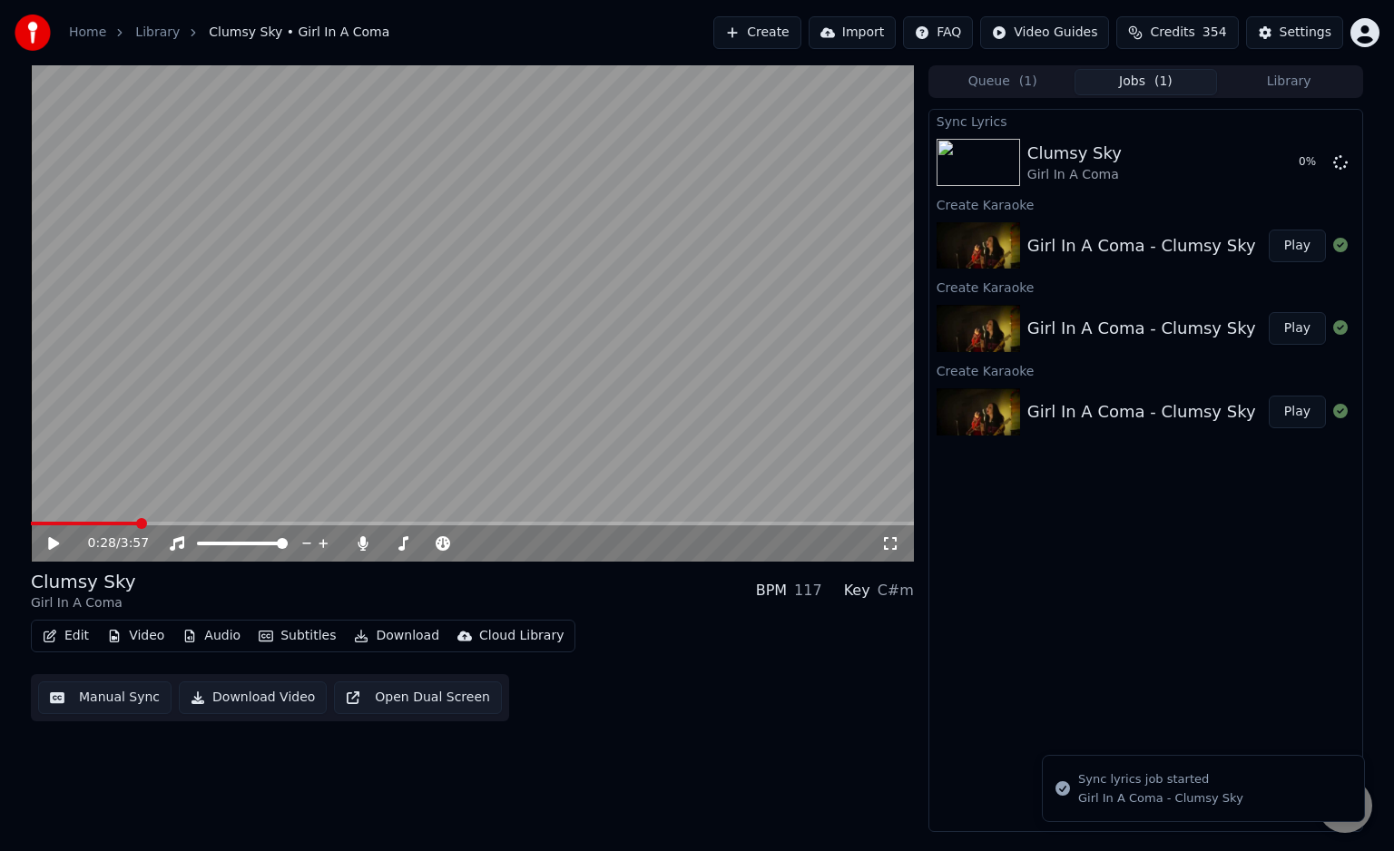
click at [29, 526] on div "0:28 / 3:57 Clumsy Sky Girl In A Coma BPM 117 Key C#m Edit Video Audio Subtitle…" at bounding box center [696, 448] width 1361 height 767
click at [35, 526] on div "0:28 / 3:57" at bounding box center [472, 543] width 883 height 36
click at [34, 523] on span at bounding box center [33, 524] width 4 height 4
click at [49, 548] on icon at bounding box center [53, 543] width 11 height 13
click at [62, 541] on icon at bounding box center [66, 543] width 43 height 15
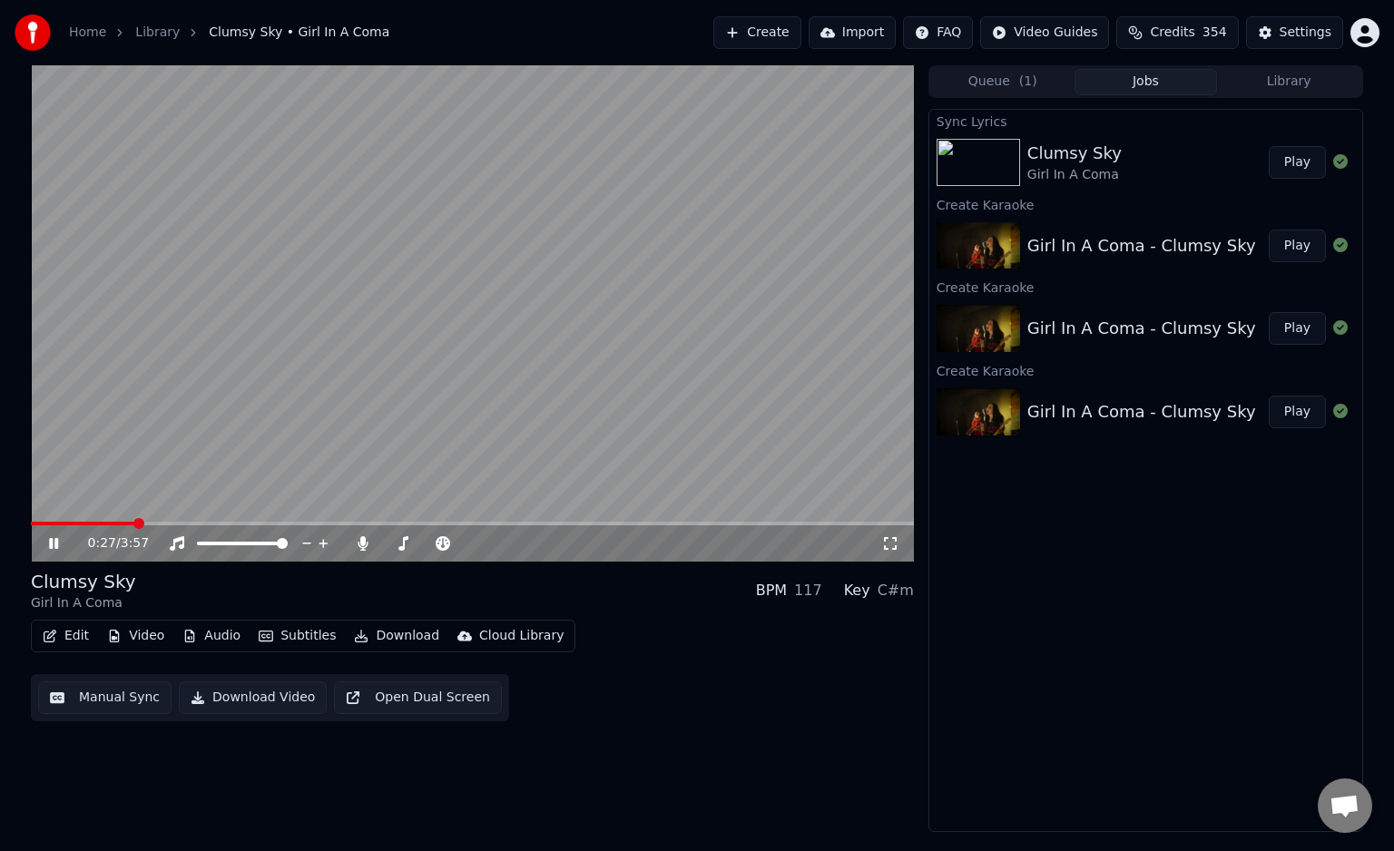
click at [118, 523] on span at bounding box center [83, 524] width 104 height 4
click at [69, 526] on span at bounding box center [73, 523] width 11 height 11
click at [55, 543] on icon at bounding box center [53, 543] width 9 height 11
click at [481, 521] on video at bounding box center [472, 313] width 883 height 496
click at [486, 525] on span at bounding box center [258, 524] width 455 height 4
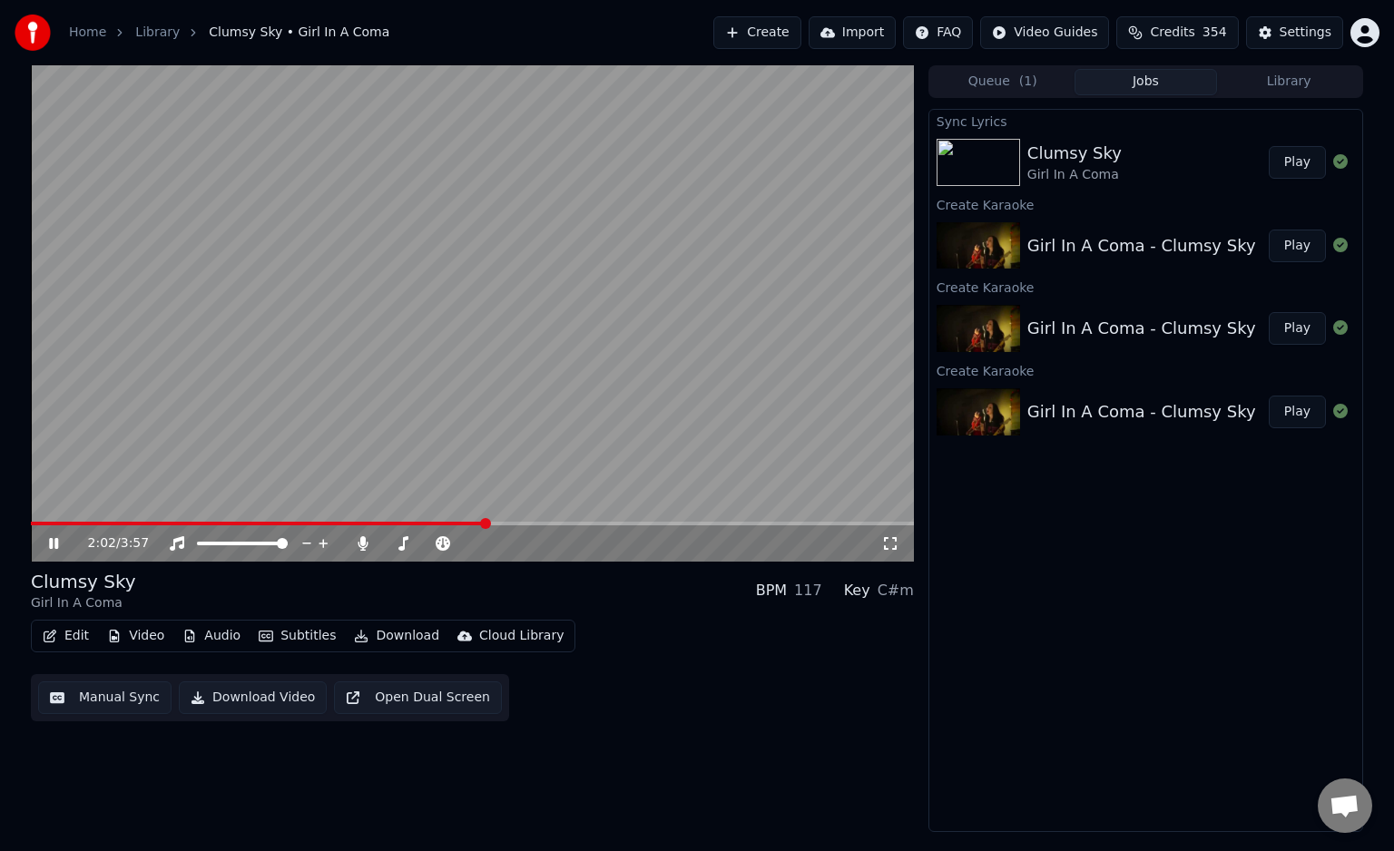
click at [483, 523] on span at bounding box center [258, 524] width 455 height 4
click at [47, 536] on icon at bounding box center [66, 543] width 43 height 15
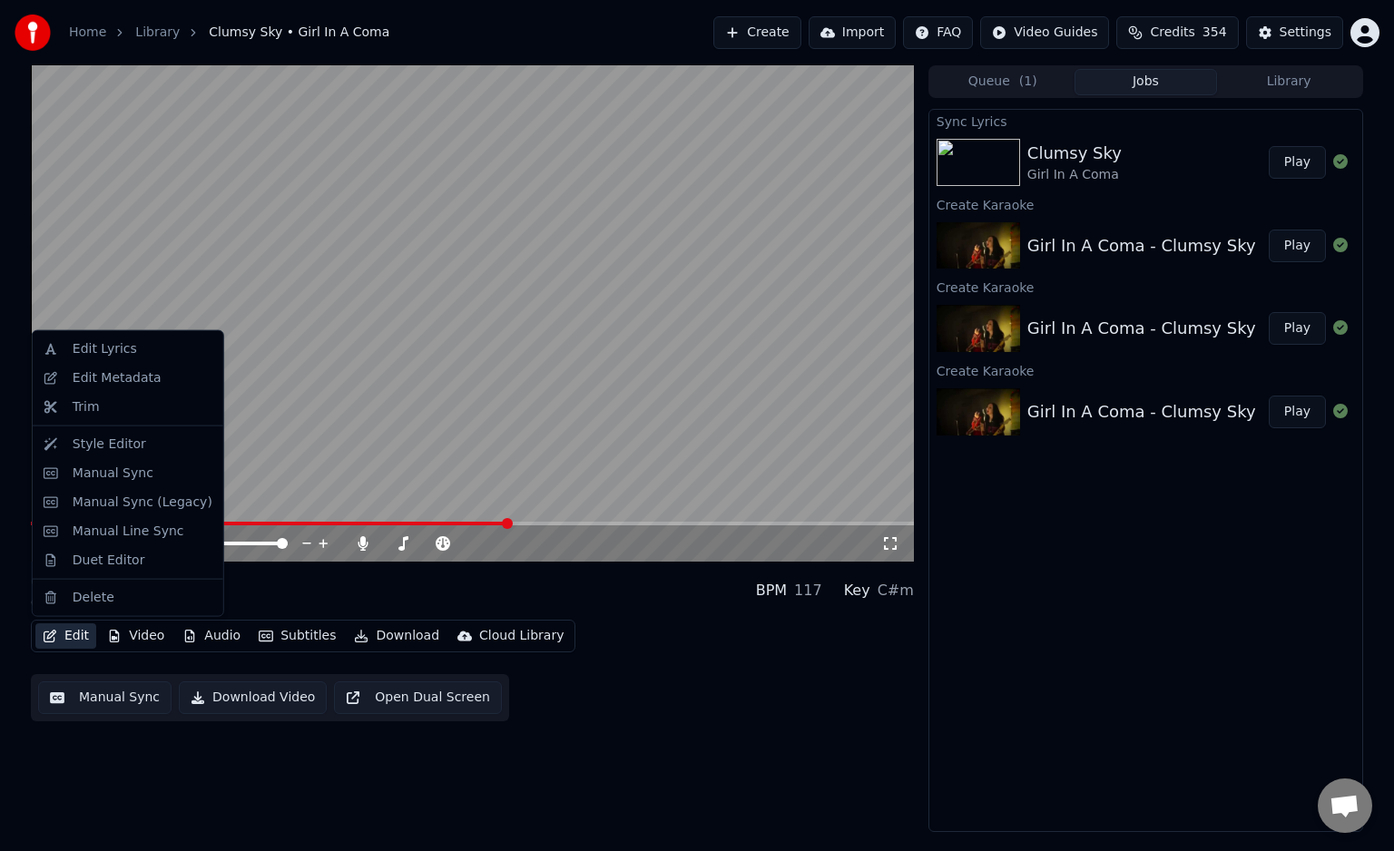
click at [88, 628] on button "Edit" at bounding box center [65, 635] width 61 height 25
click at [132, 356] on div "Edit Lyrics" at bounding box center [143, 349] width 140 height 18
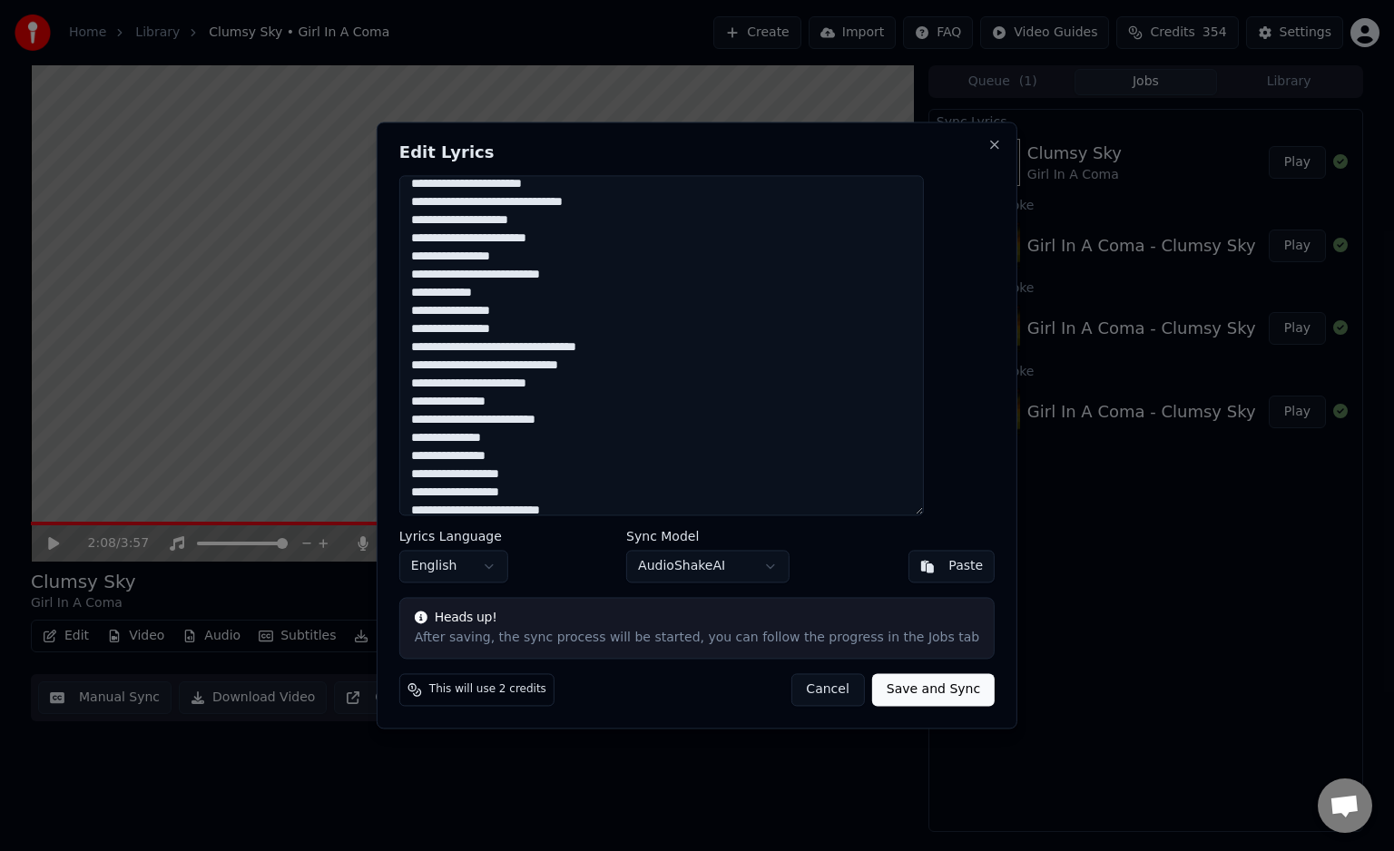
scroll to position [91, 0]
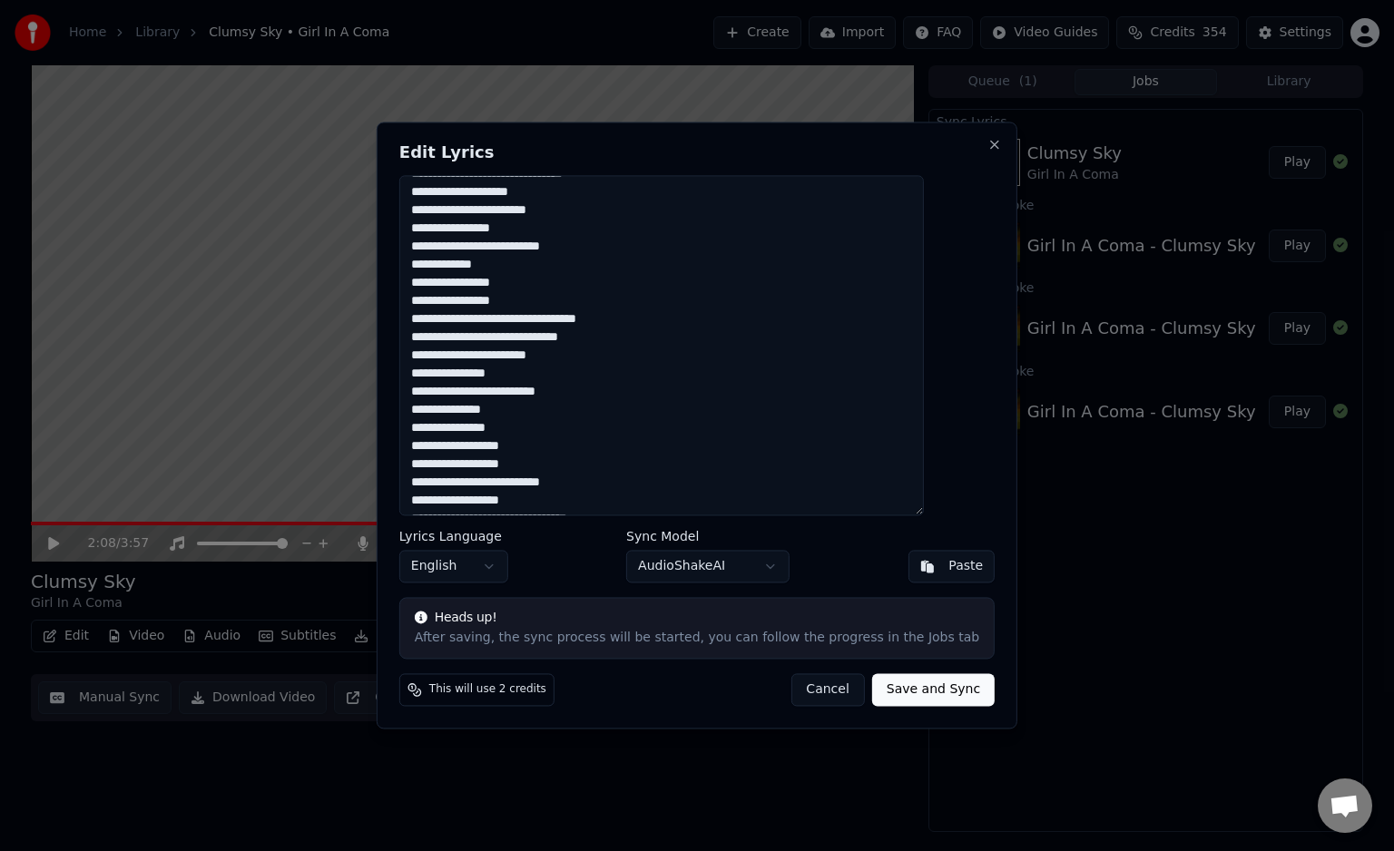
click at [569, 449] on textarea "**********" at bounding box center [661, 345] width 525 height 340
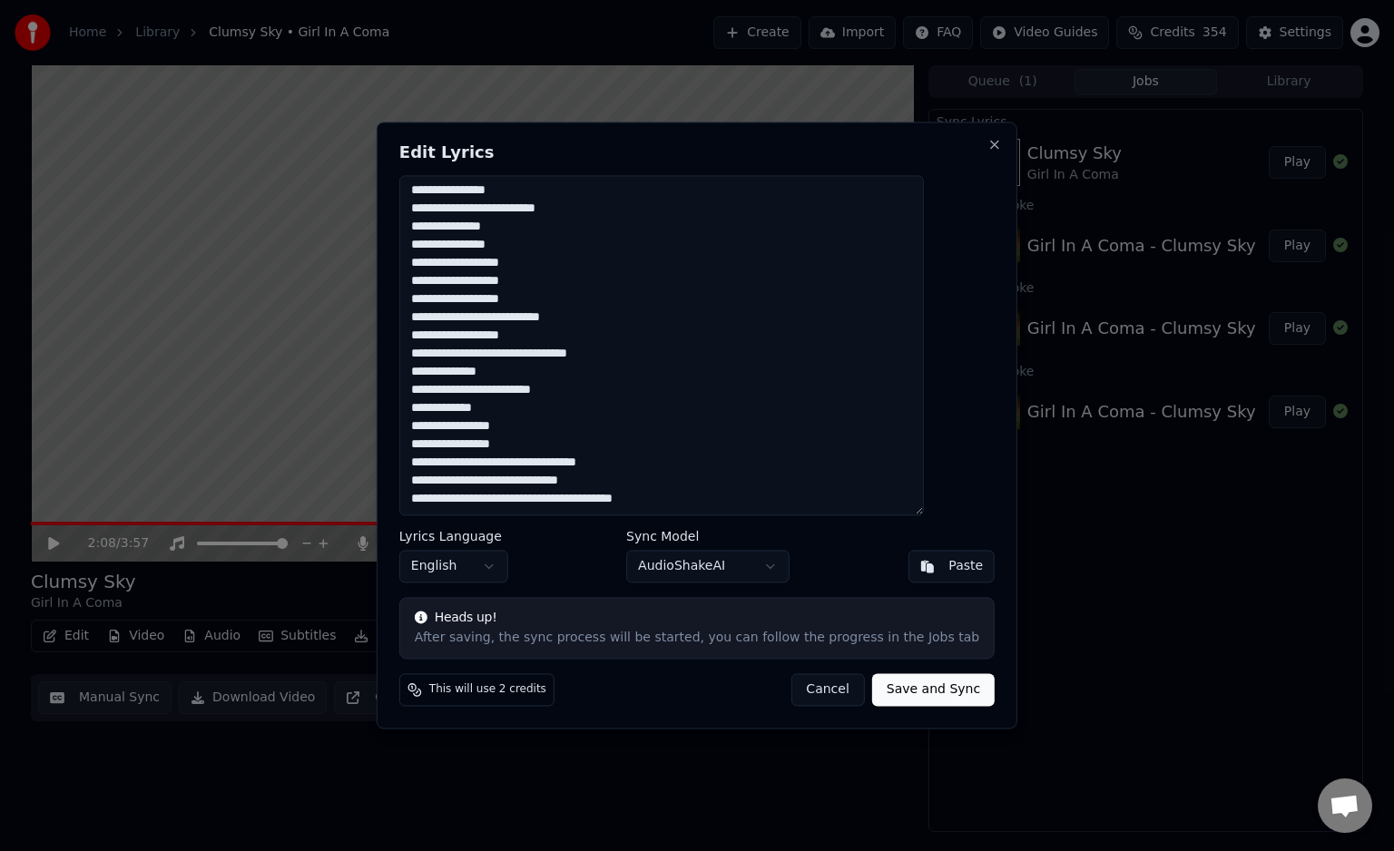
type textarea "**********"
click at [889, 688] on button "Save and Sync" at bounding box center [933, 690] width 123 height 33
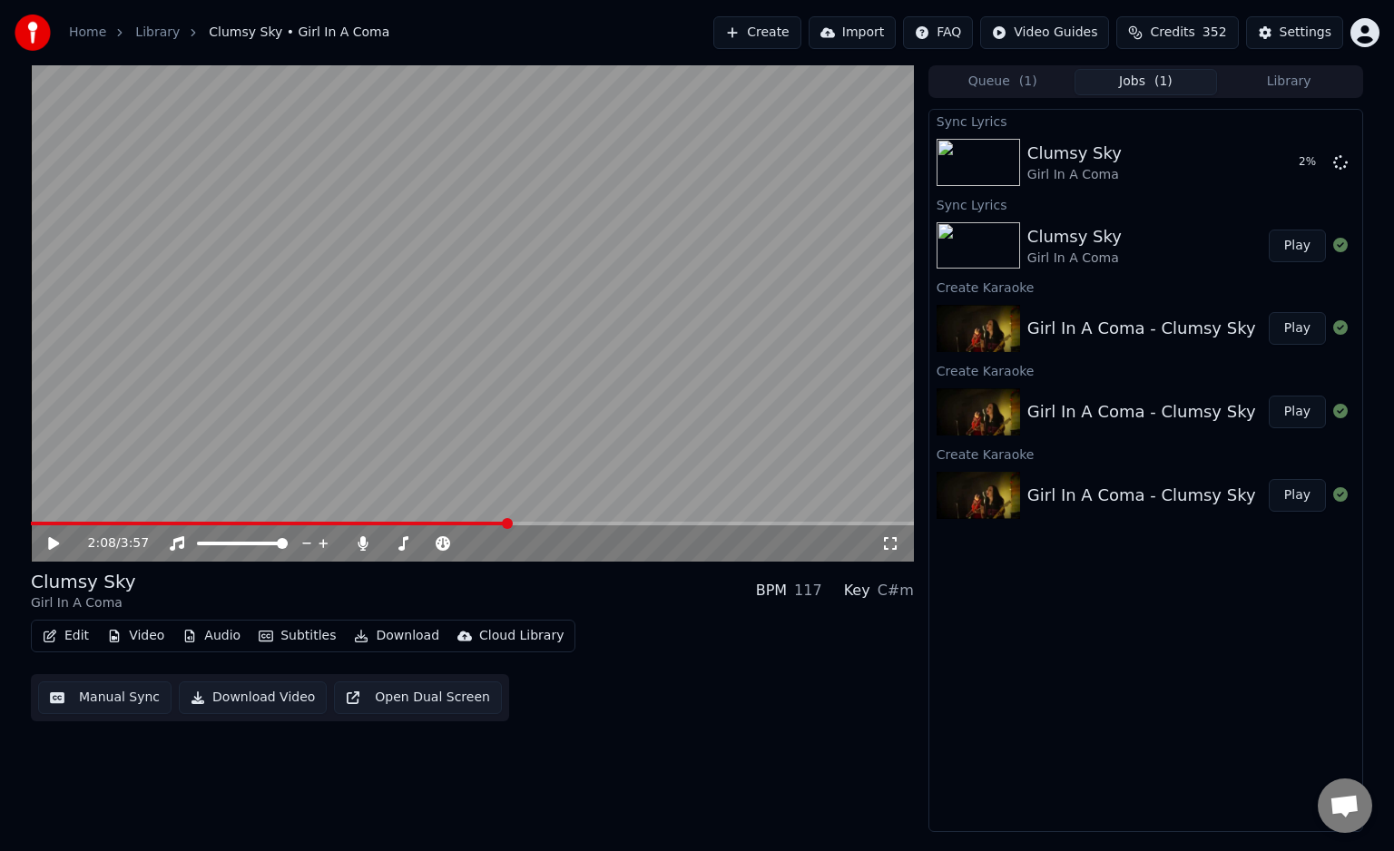
click at [388, 525] on span at bounding box center [269, 524] width 477 height 4
click at [489, 522] on span at bounding box center [260, 524] width 458 height 4
click at [429, 526] on div "1:56 / 3:57" at bounding box center [472, 543] width 883 height 36
click at [428, 523] on span at bounding box center [230, 524] width 398 height 4
click at [59, 545] on icon at bounding box center [66, 543] width 43 height 15
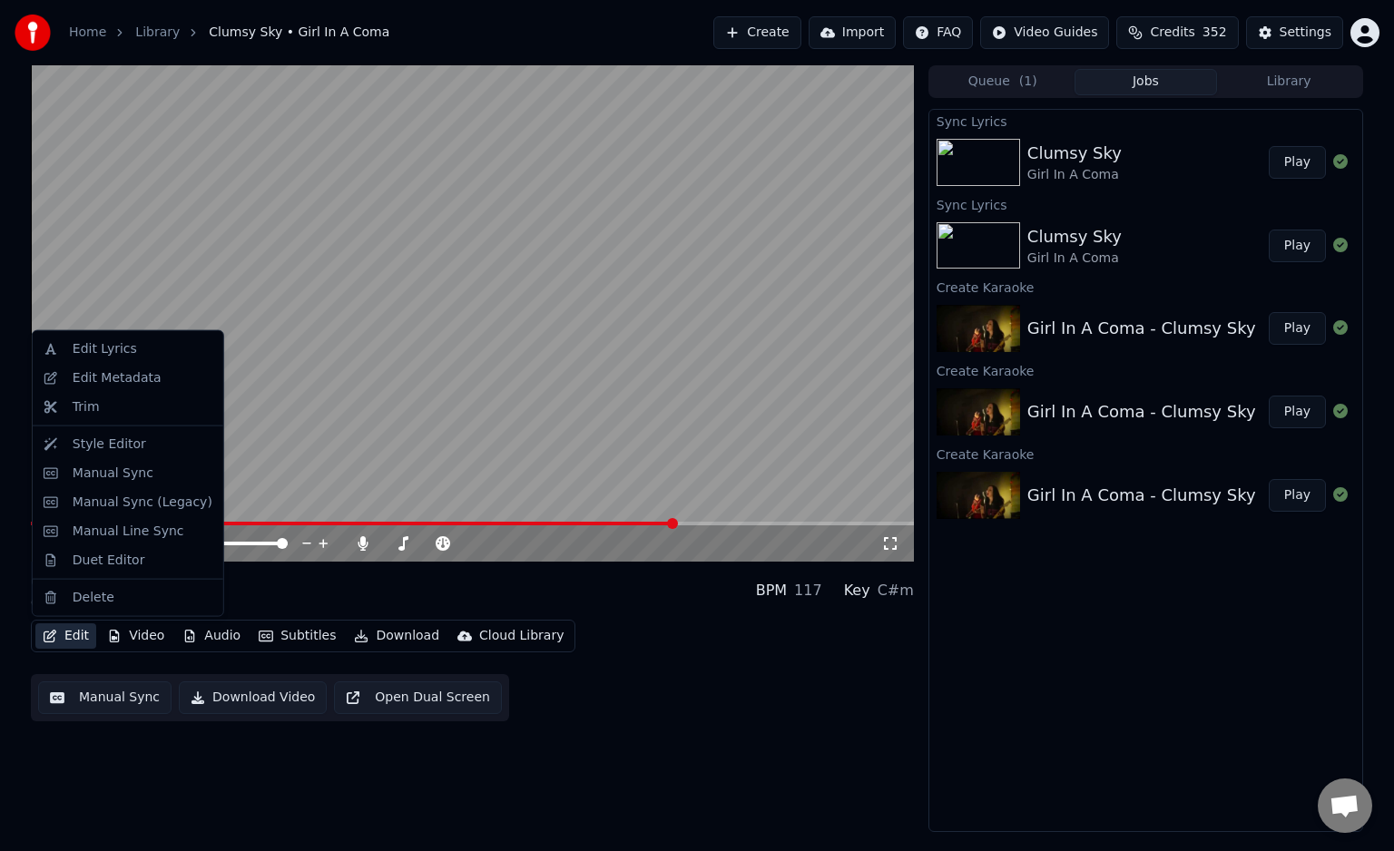
click at [75, 630] on button "Edit" at bounding box center [65, 635] width 61 height 25
click at [127, 360] on div "Edit Lyrics" at bounding box center [127, 349] width 183 height 29
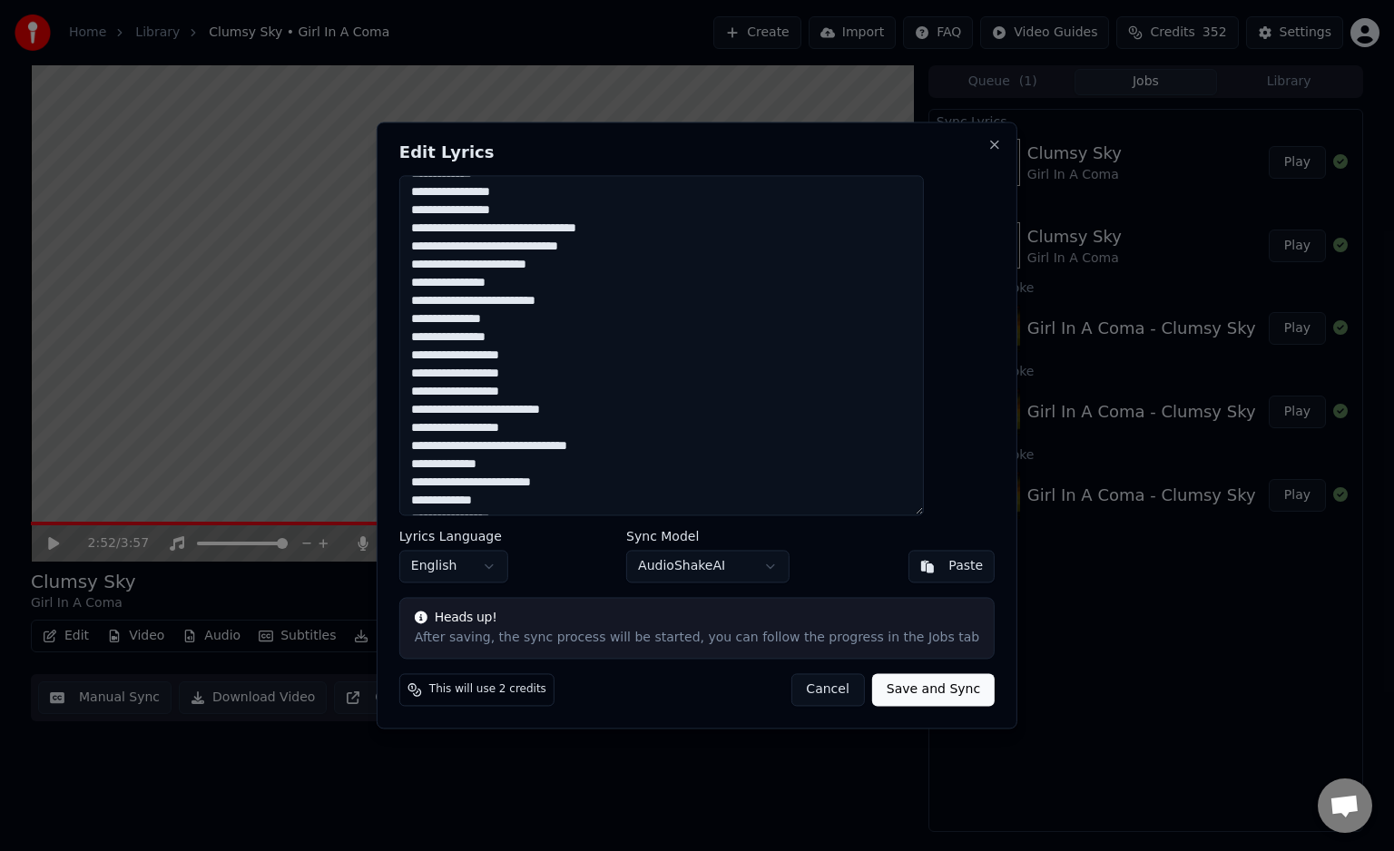
scroll to position [272, 0]
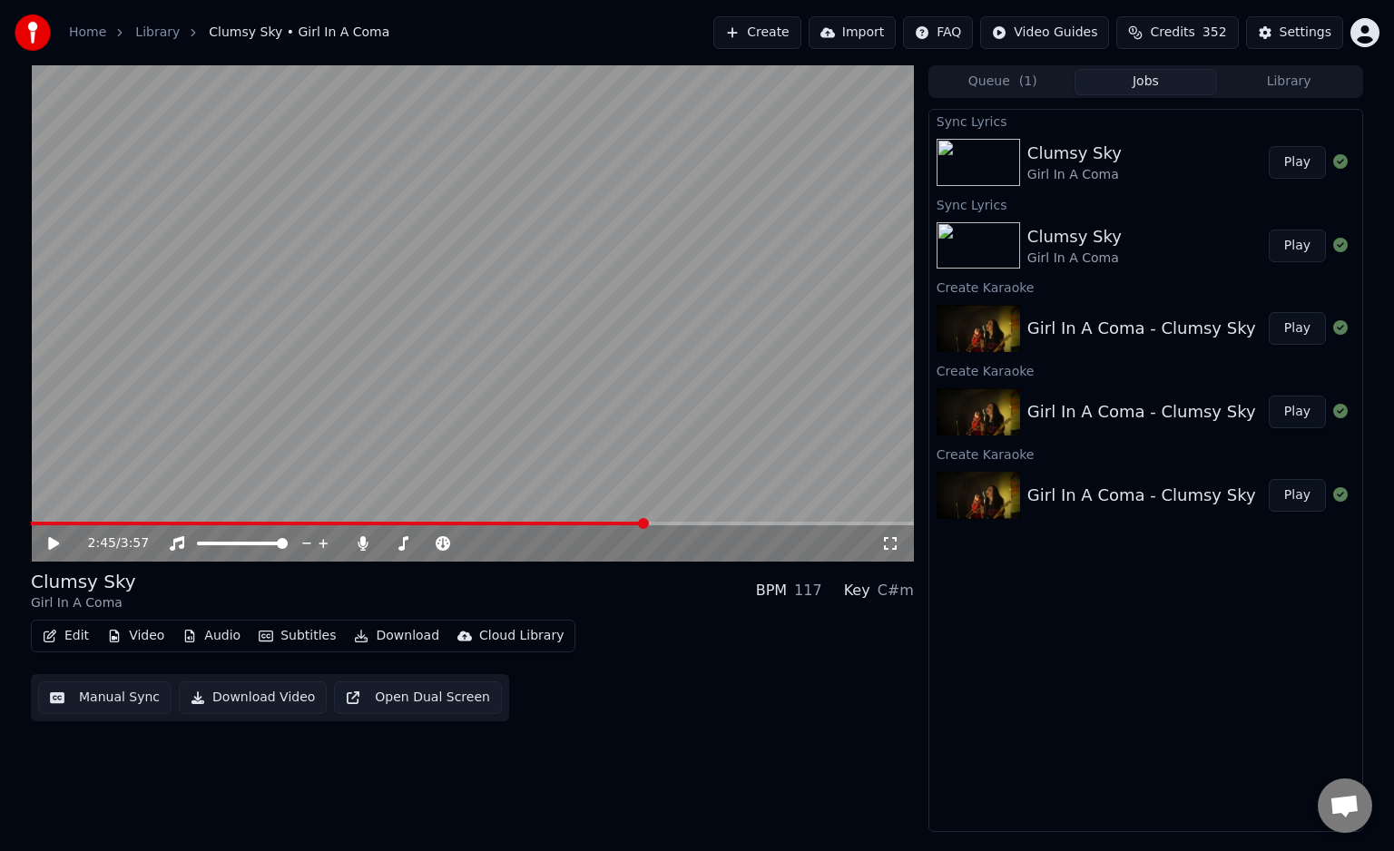
click at [645, 523] on span at bounding box center [338, 524] width 614 height 4
click at [612, 519] on video at bounding box center [472, 313] width 883 height 496
click at [611, 523] on span at bounding box center [321, 524] width 581 height 4
click at [59, 546] on icon at bounding box center [66, 543] width 43 height 15
click at [88, 630] on button "Edit" at bounding box center [65, 635] width 61 height 25
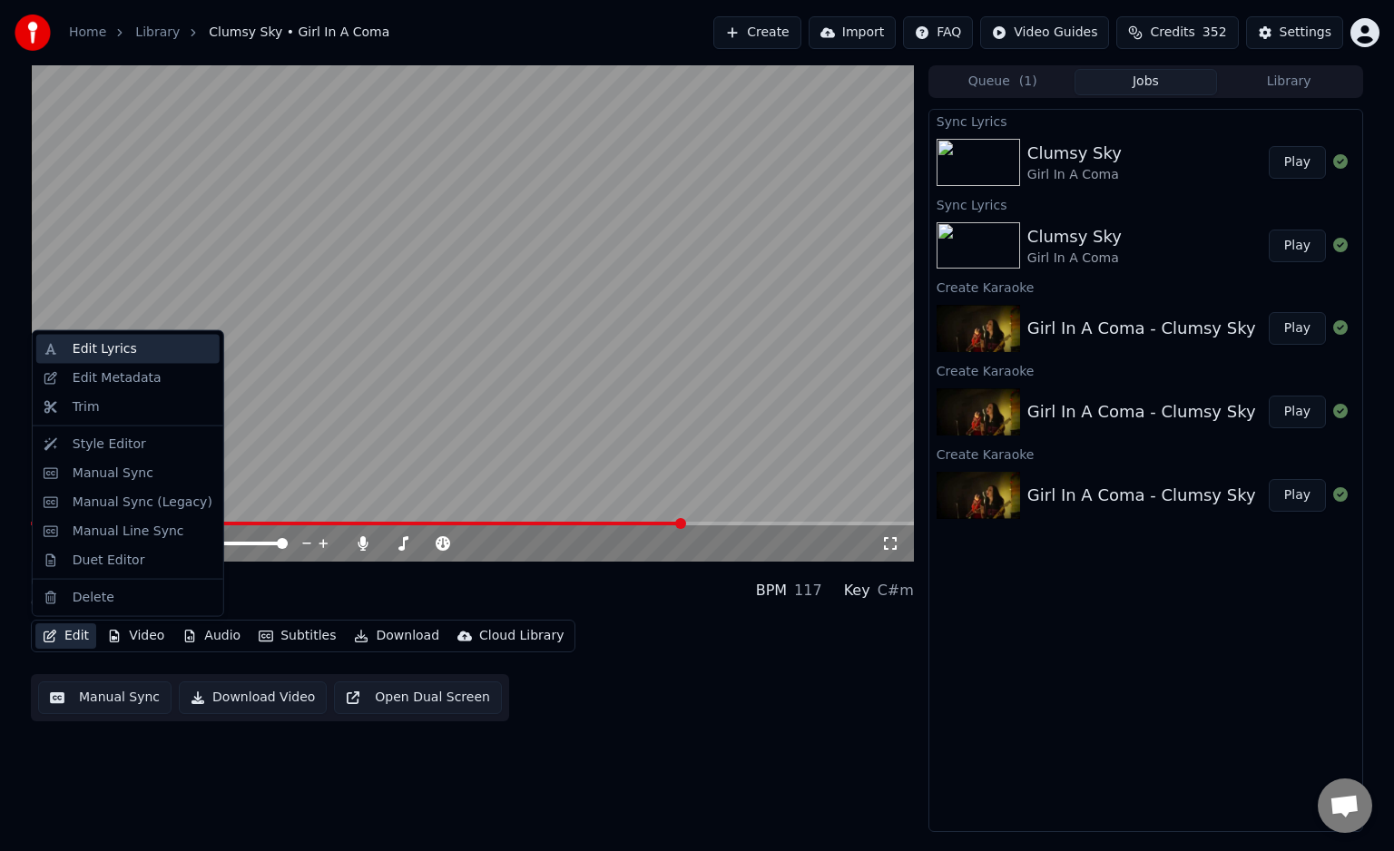
click at [114, 358] on div "Edit Lyrics" at bounding box center [127, 349] width 183 height 29
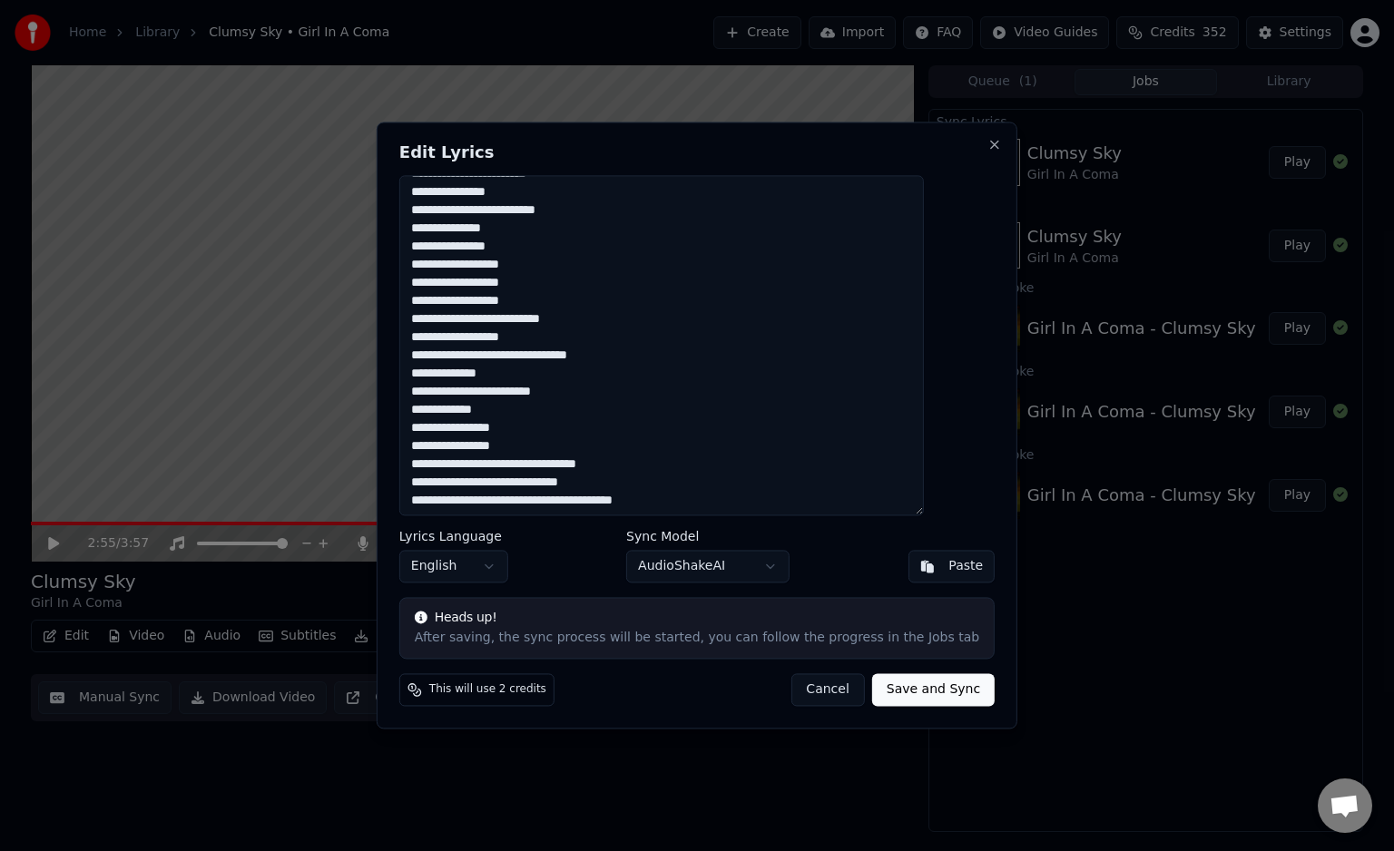
scroll to position [274, 0]
click at [549, 371] on textarea "**********" at bounding box center [661, 345] width 525 height 340
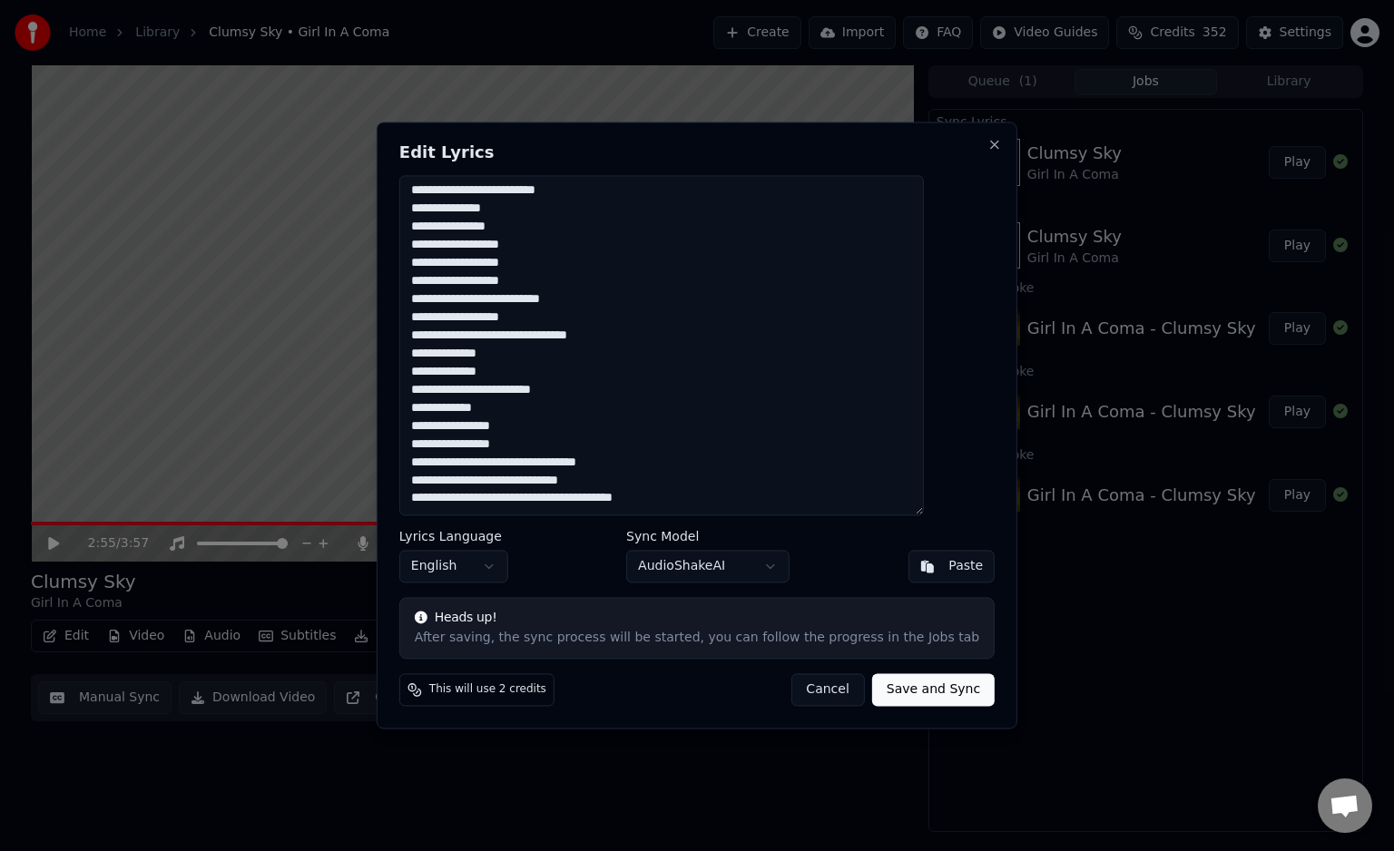
click at [624, 436] on textarea "**********" at bounding box center [661, 345] width 525 height 340
type textarea "**********"
click at [872, 686] on button "Save and Sync" at bounding box center [933, 690] width 123 height 33
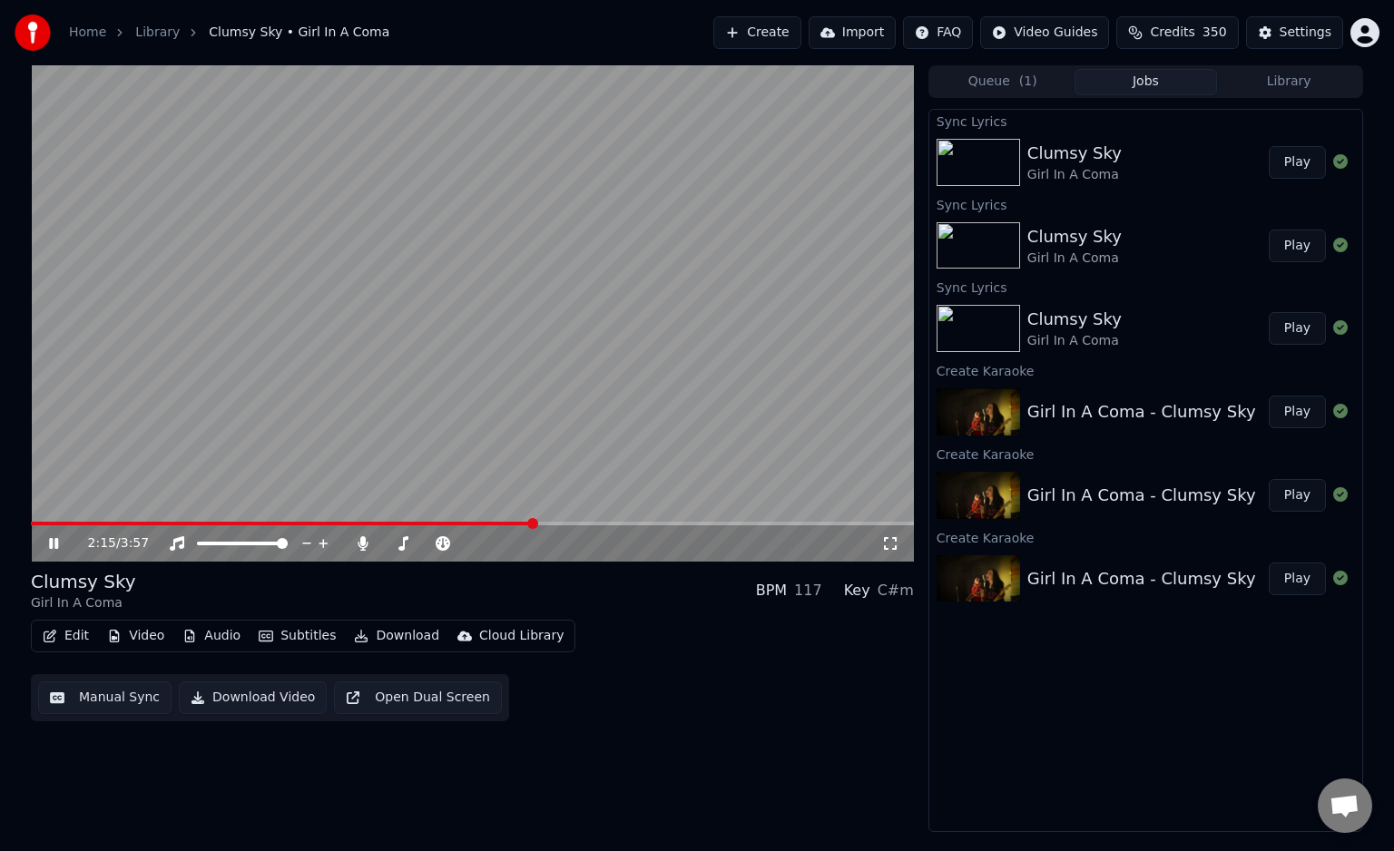
click at [534, 524] on span at bounding box center [282, 524] width 503 height 4
click at [756, 521] on video at bounding box center [472, 313] width 883 height 496
click at [748, 525] on span at bounding box center [390, 524] width 719 height 4
click at [63, 545] on icon at bounding box center [66, 543] width 43 height 15
click at [760, 526] on div "3:25 / 3:57" at bounding box center [472, 543] width 883 height 36
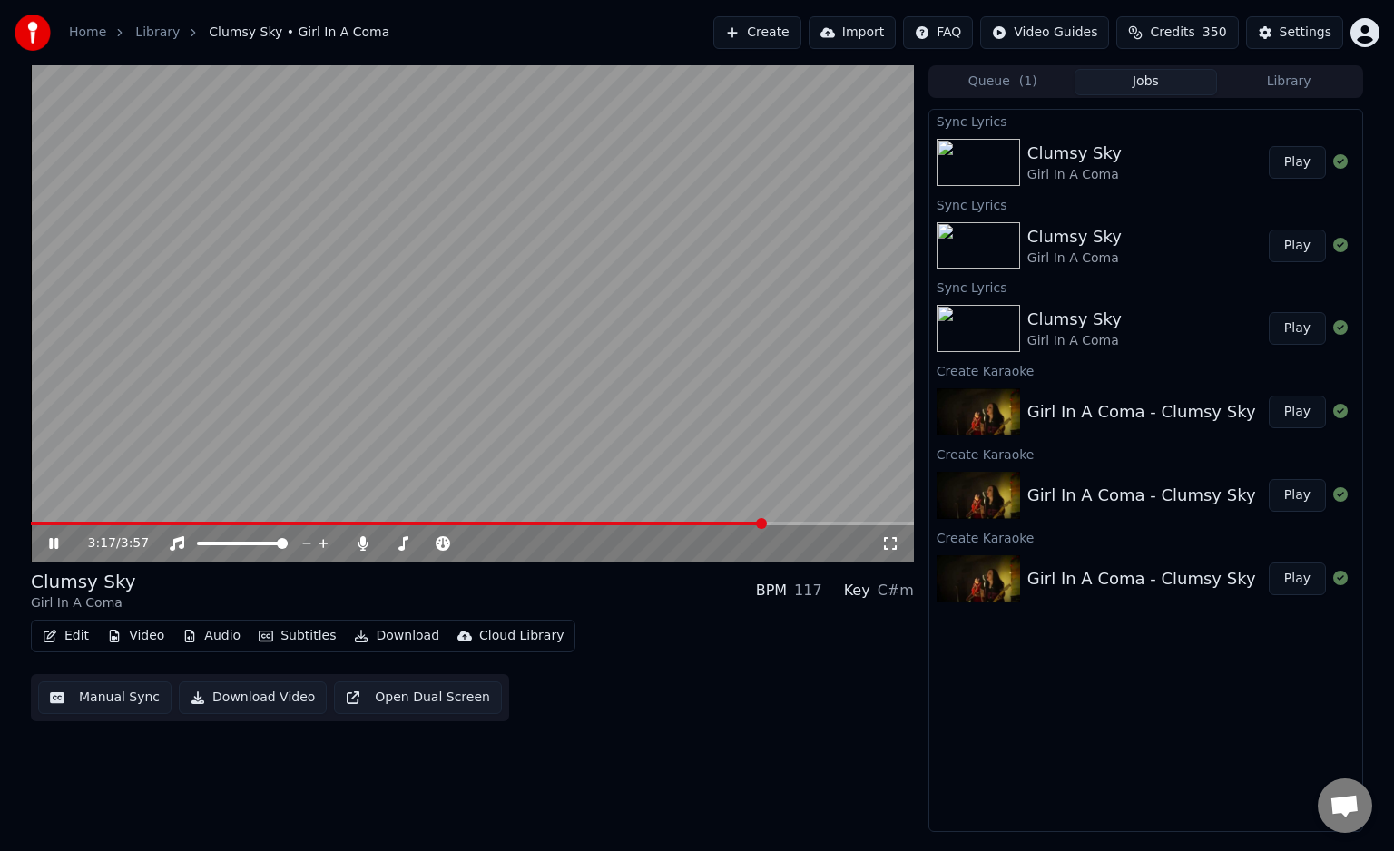
click at [765, 525] on span at bounding box center [398, 524] width 734 height 4
click at [760, 524] on span at bounding box center [396, 524] width 731 height 4
click at [705, 529] on span at bounding box center [702, 523] width 11 height 11
click at [762, 527] on div "3:40 / 3:57" at bounding box center [472, 543] width 883 height 36
click at [760, 525] on span at bounding box center [396, 524] width 731 height 4
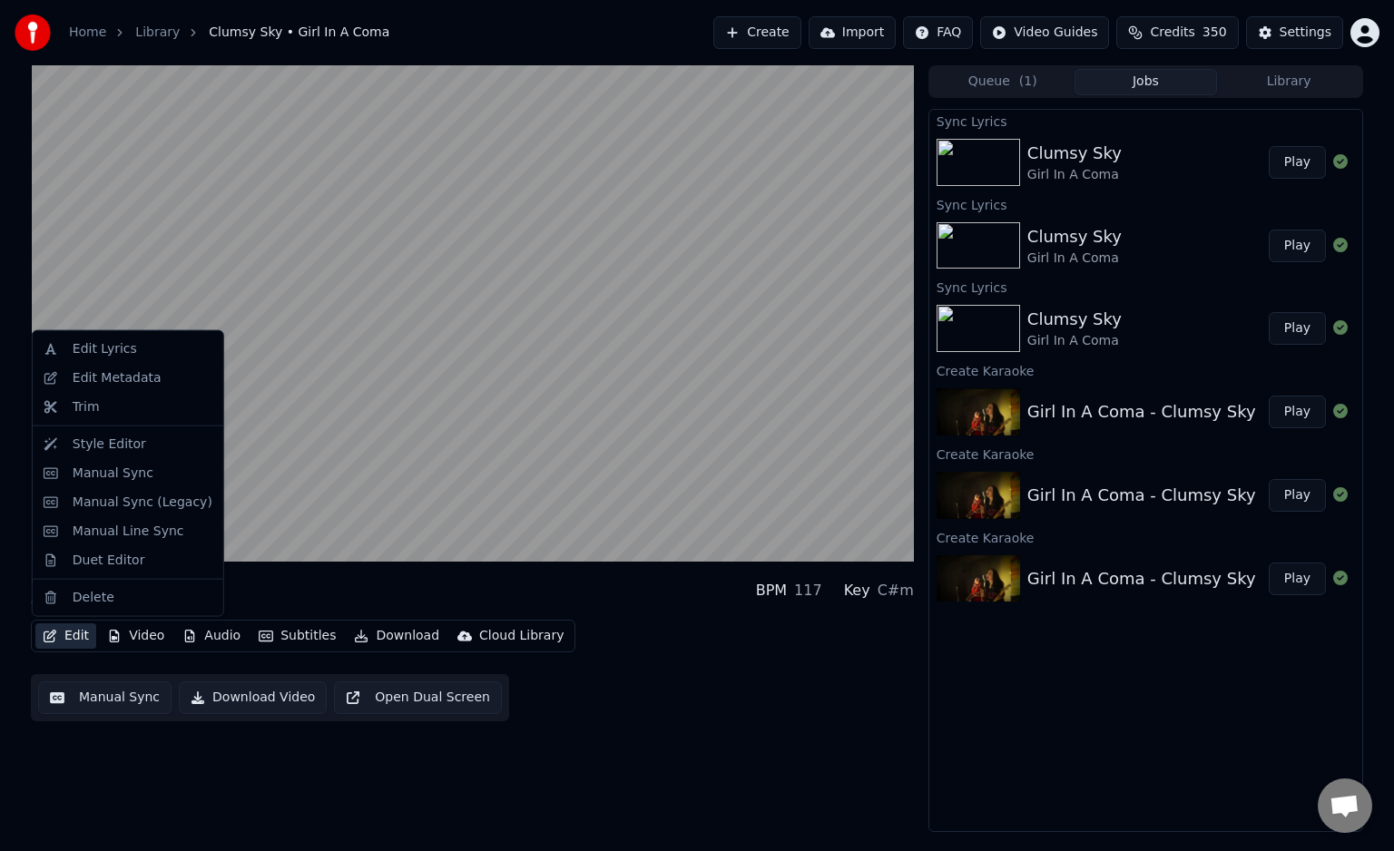
click at [76, 639] on button "Edit" at bounding box center [65, 635] width 61 height 25
click at [113, 358] on div "Edit Lyrics" at bounding box center [127, 349] width 183 height 29
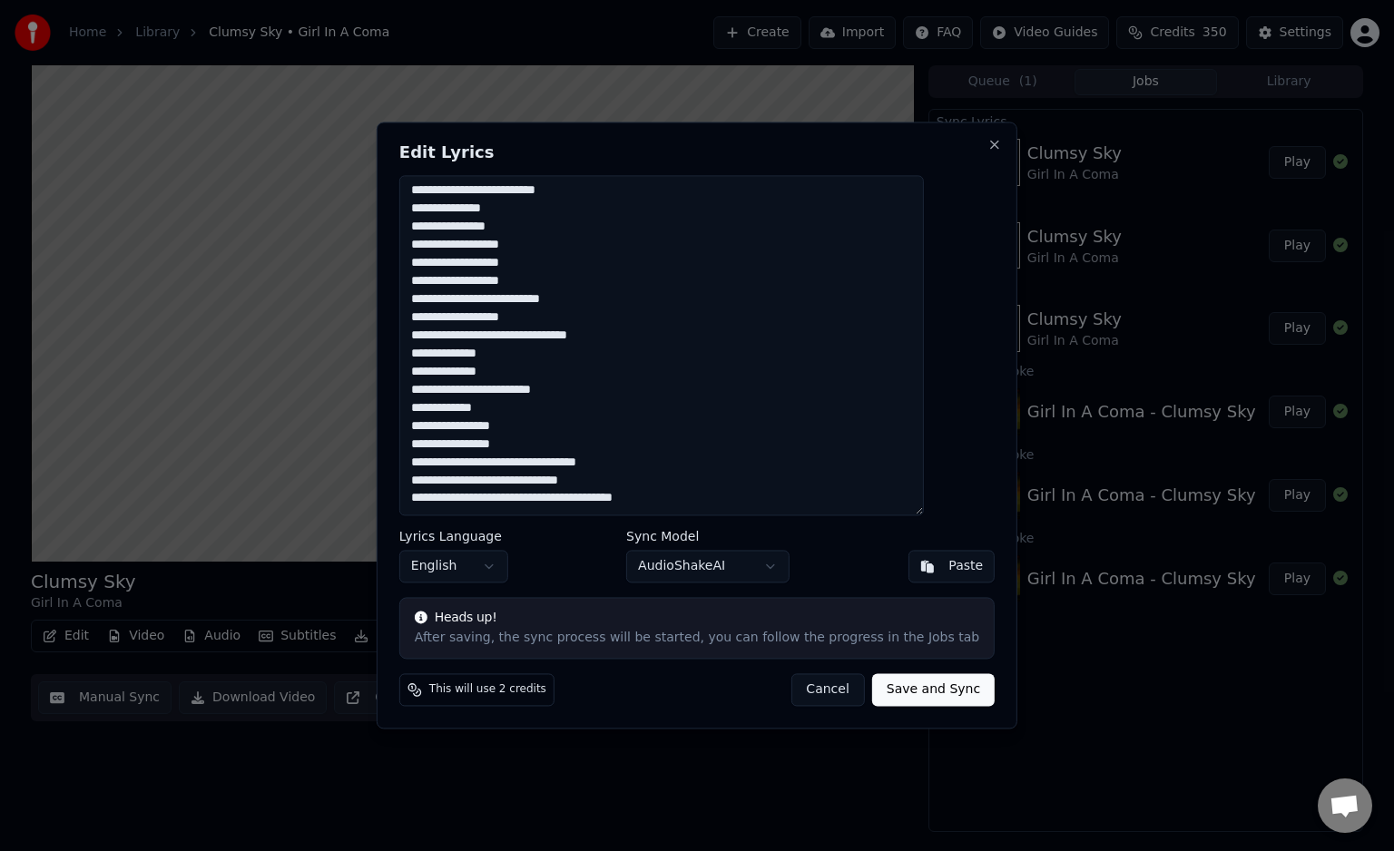
click at [701, 496] on textarea "**********" at bounding box center [661, 345] width 525 height 340
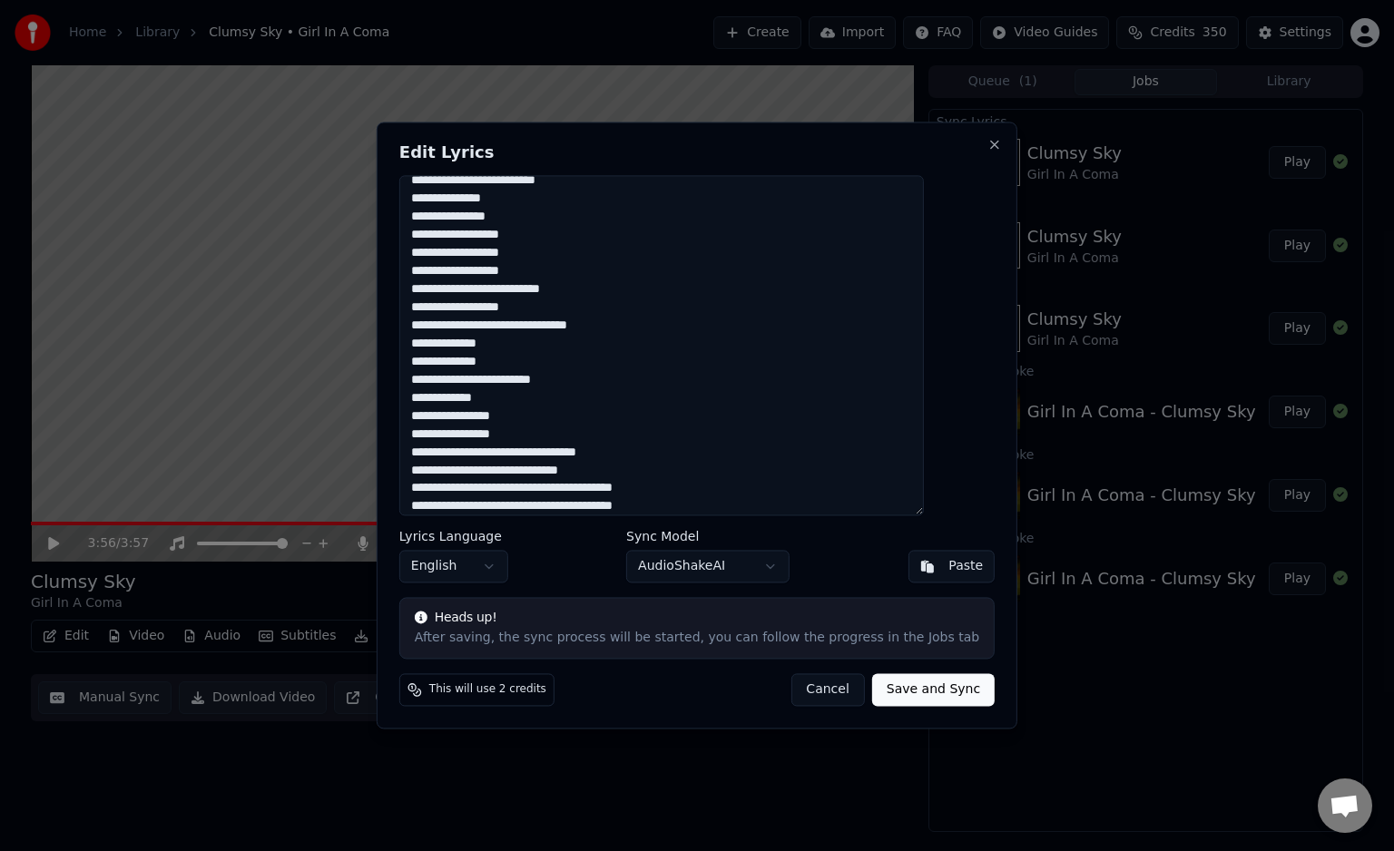
type textarea "**********"
click at [895, 682] on button "Save and Sync" at bounding box center [933, 690] width 123 height 33
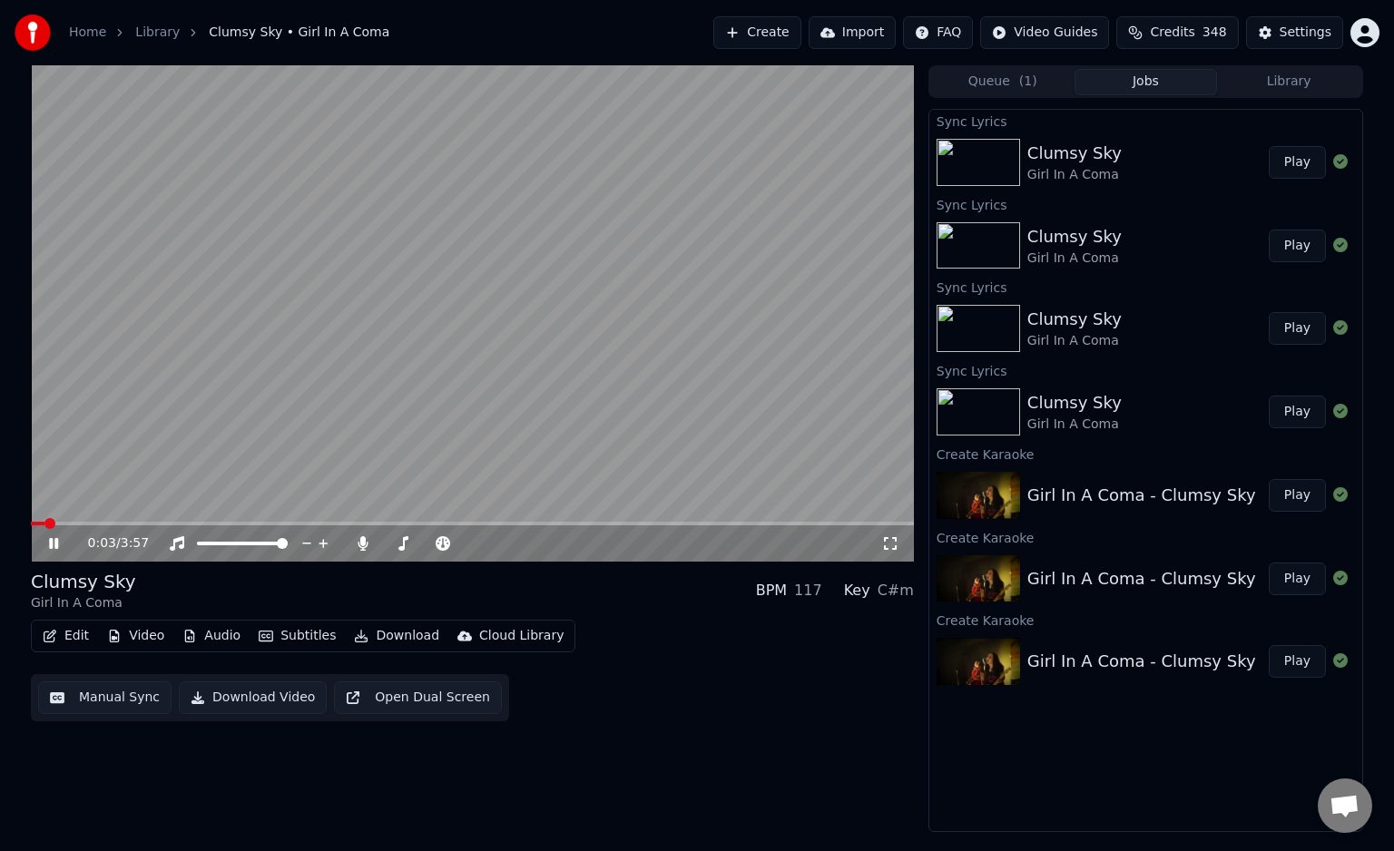
click at [765, 528] on div "0:03 / 3:57" at bounding box center [472, 543] width 883 height 36
click at [728, 526] on div "0:04 / 3:57" at bounding box center [472, 543] width 883 height 36
click at [723, 522] on span at bounding box center [472, 524] width 883 height 4
click at [699, 526] on div "3:41 / 3:57" at bounding box center [472, 543] width 883 height 36
click at [695, 523] on span at bounding box center [444, 524] width 826 height 4
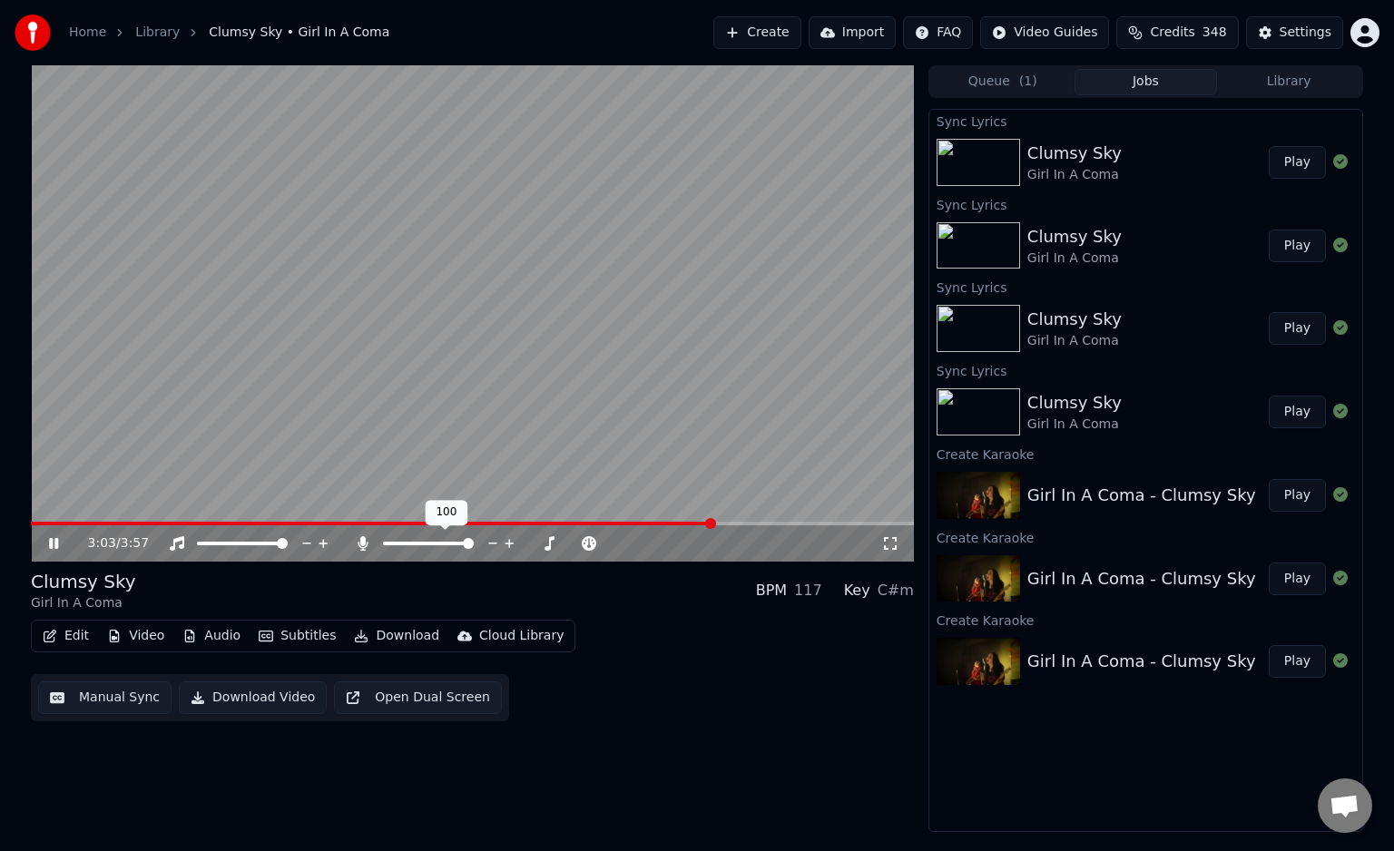
click at [391, 541] on div at bounding box center [445, 544] width 146 height 18
click at [383, 549] on span at bounding box center [388, 543] width 11 height 11
click at [474, 549] on span at bounding box center [468, 543] width 11 height 11
click at [60, 546] on icon at bounding box center [66, 543] width 43 height 15
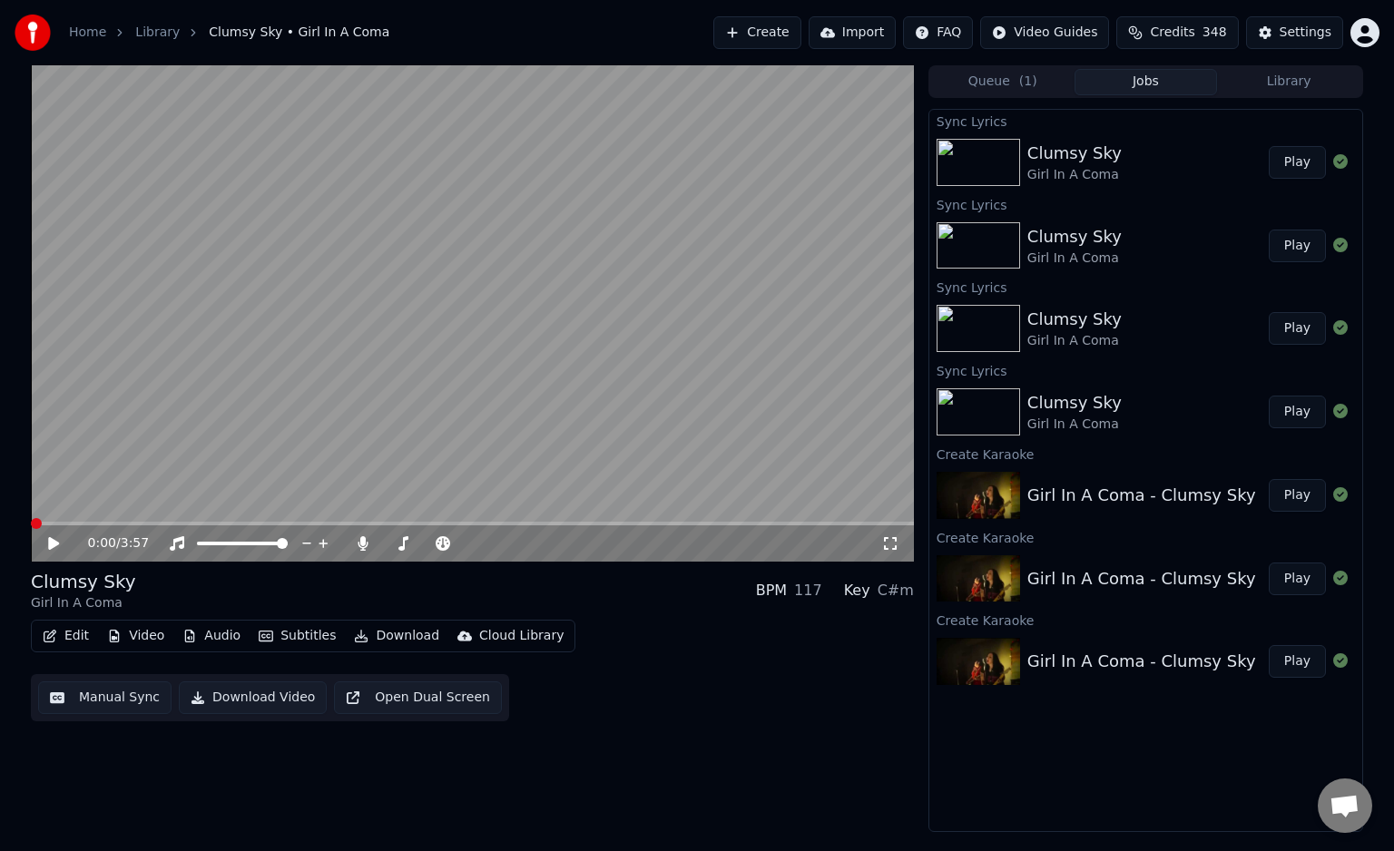
click at [31, 529] on span at bounding box center [36, 523] width 11 height 11
click at [50, 543] on icon at bounding box center [53, 543] width 11 height 13
click at [659, 525] on span at bounding box center [472, 524] width 883 height 4
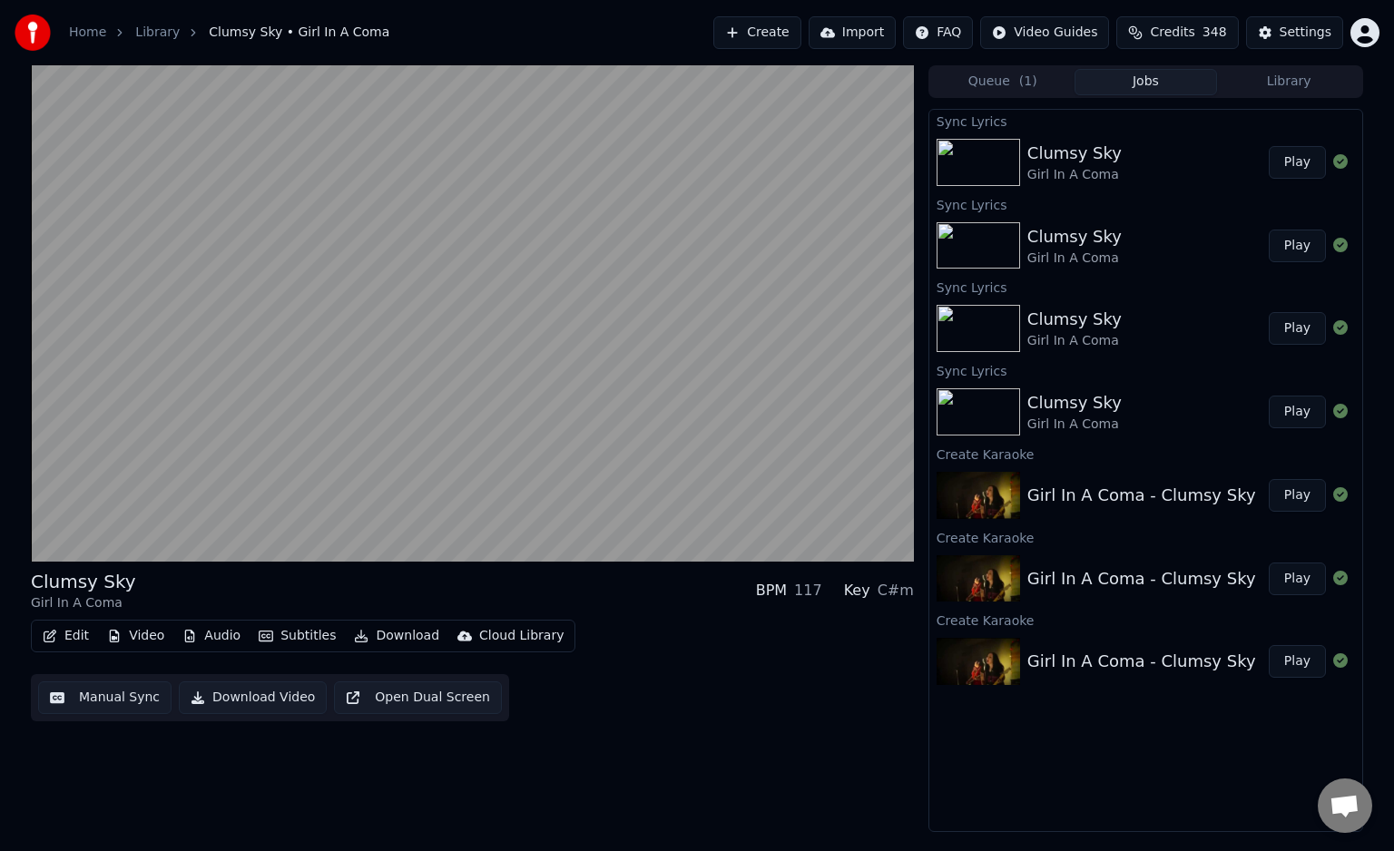
click at [69, 636] on button "Edit" at bounding box center [65, 635] width 61 height 25
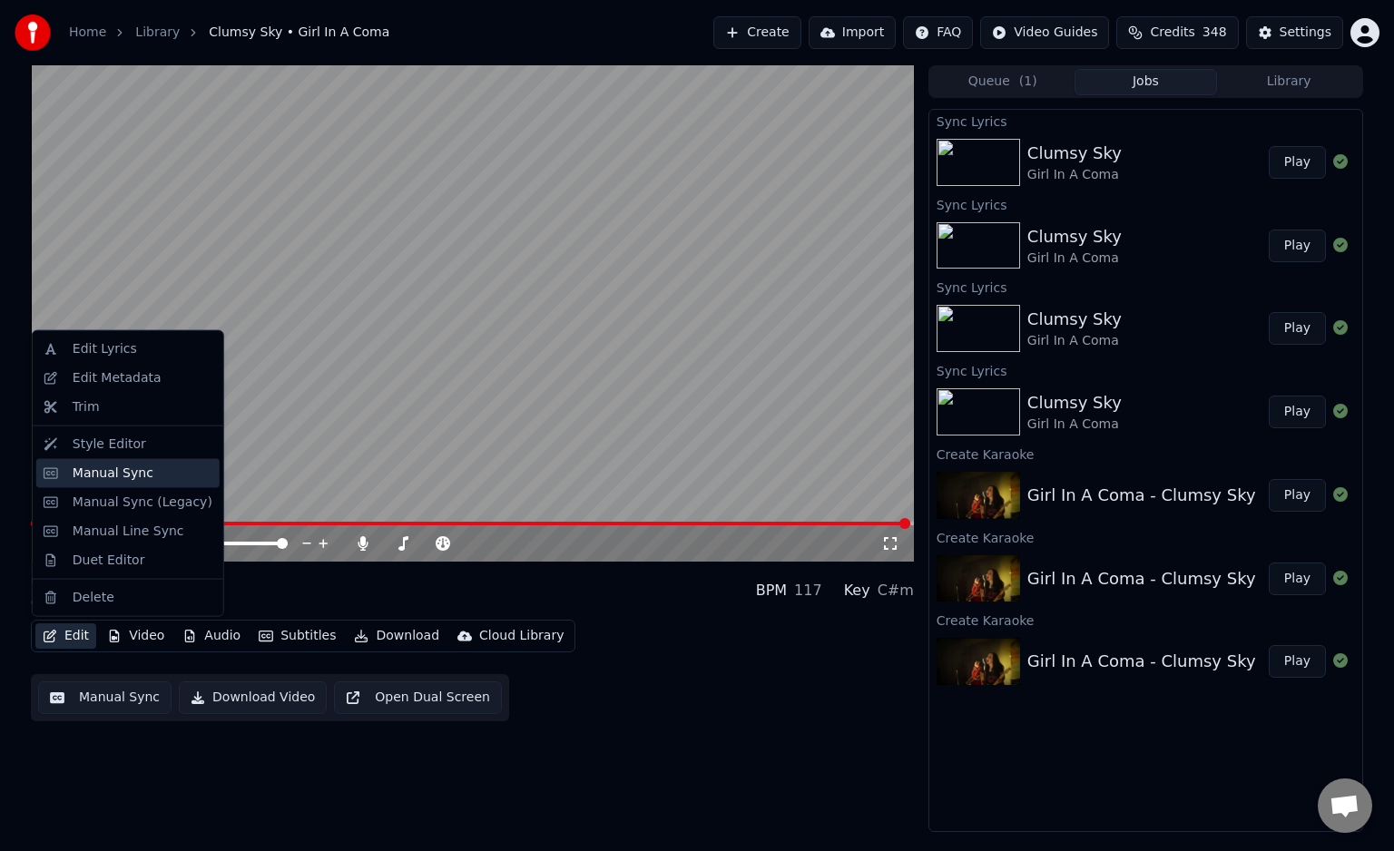
click at [113, 479] on div "Manual Sync" at bounding box center [113, 474] width 81 height 18
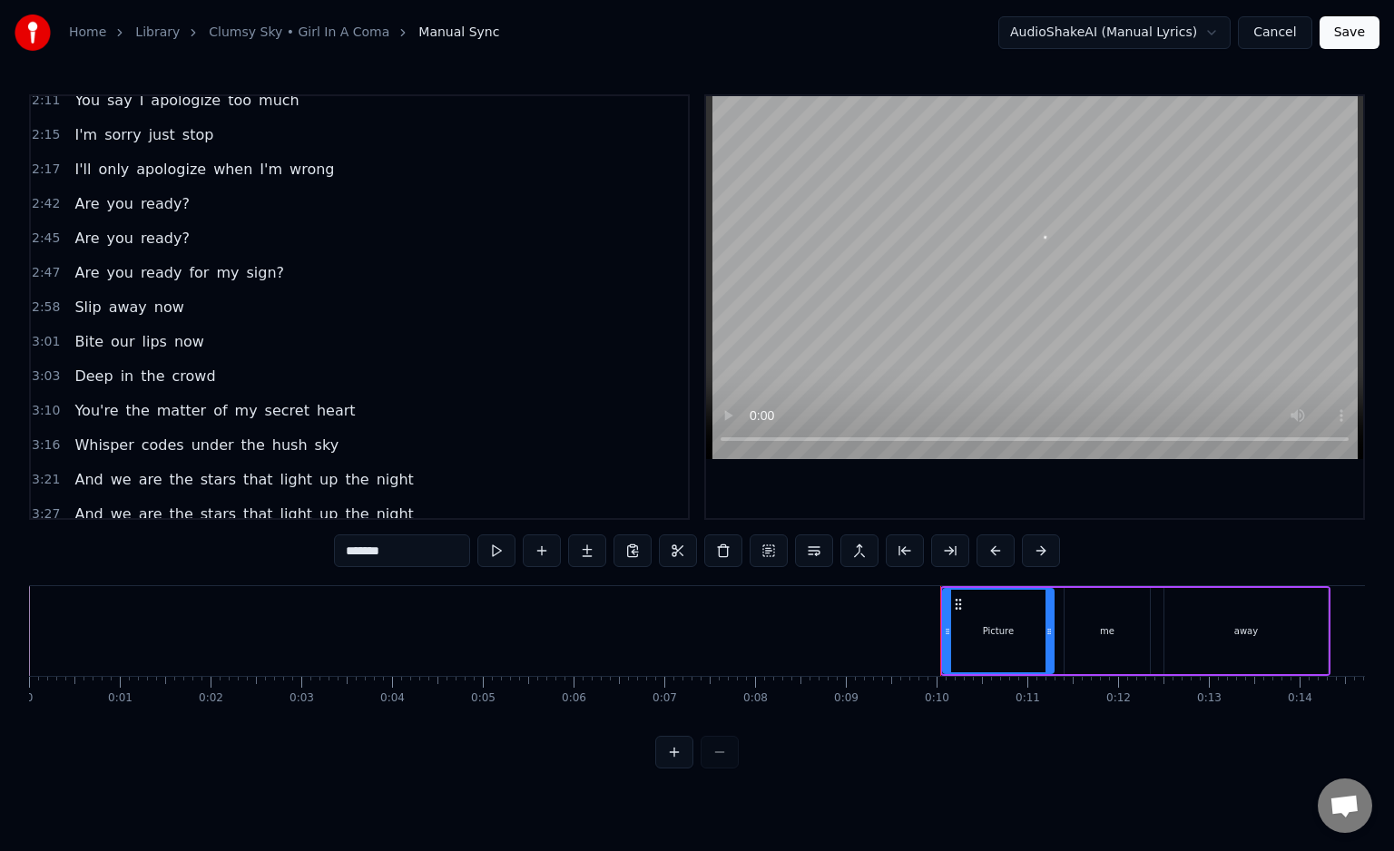
scroll to position [771, 0]
click at [375, 505] on span "night" at bounding box center [395, 514] width 41 height 21
type input "*****"
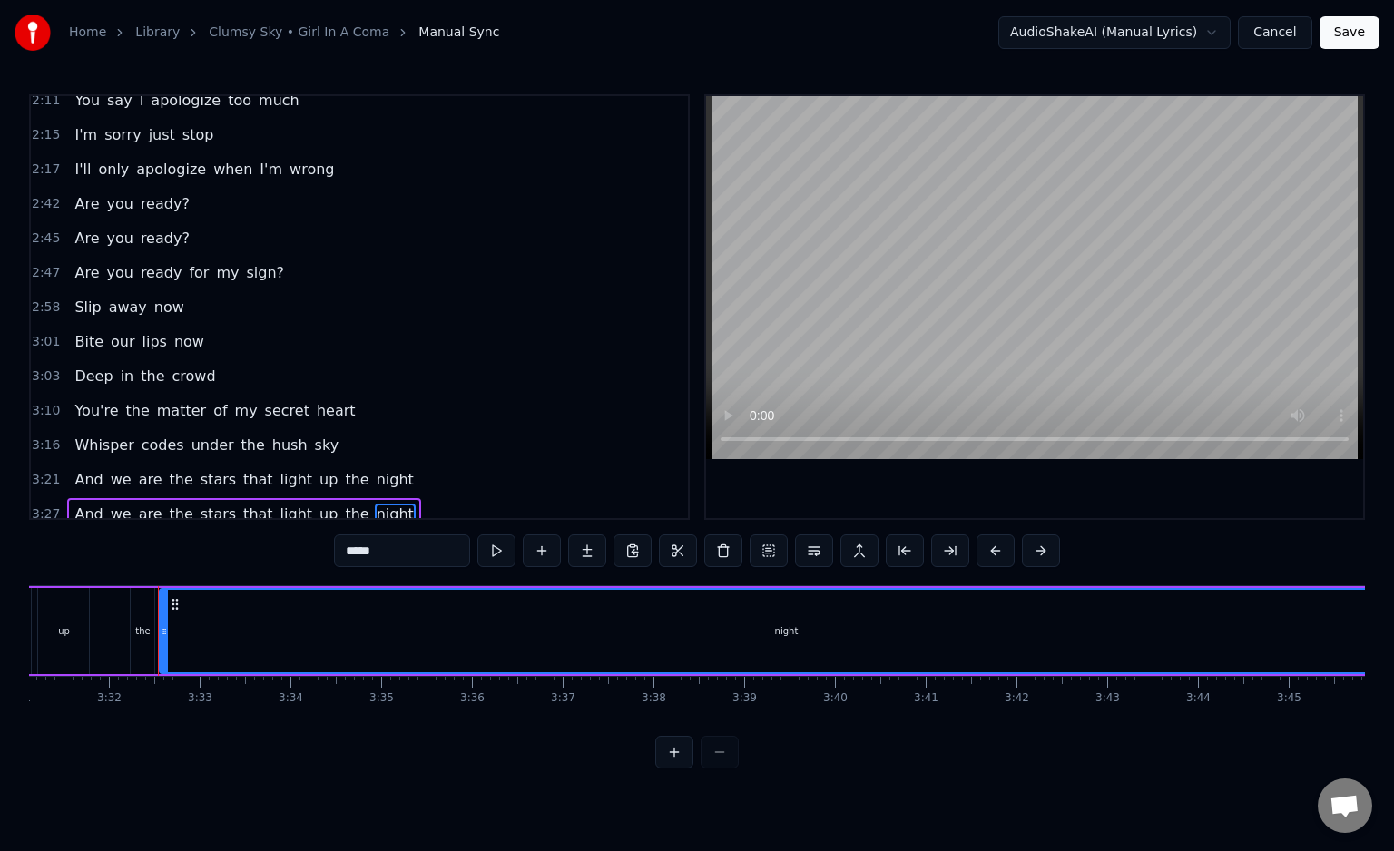
scroll to position [0, 19197]
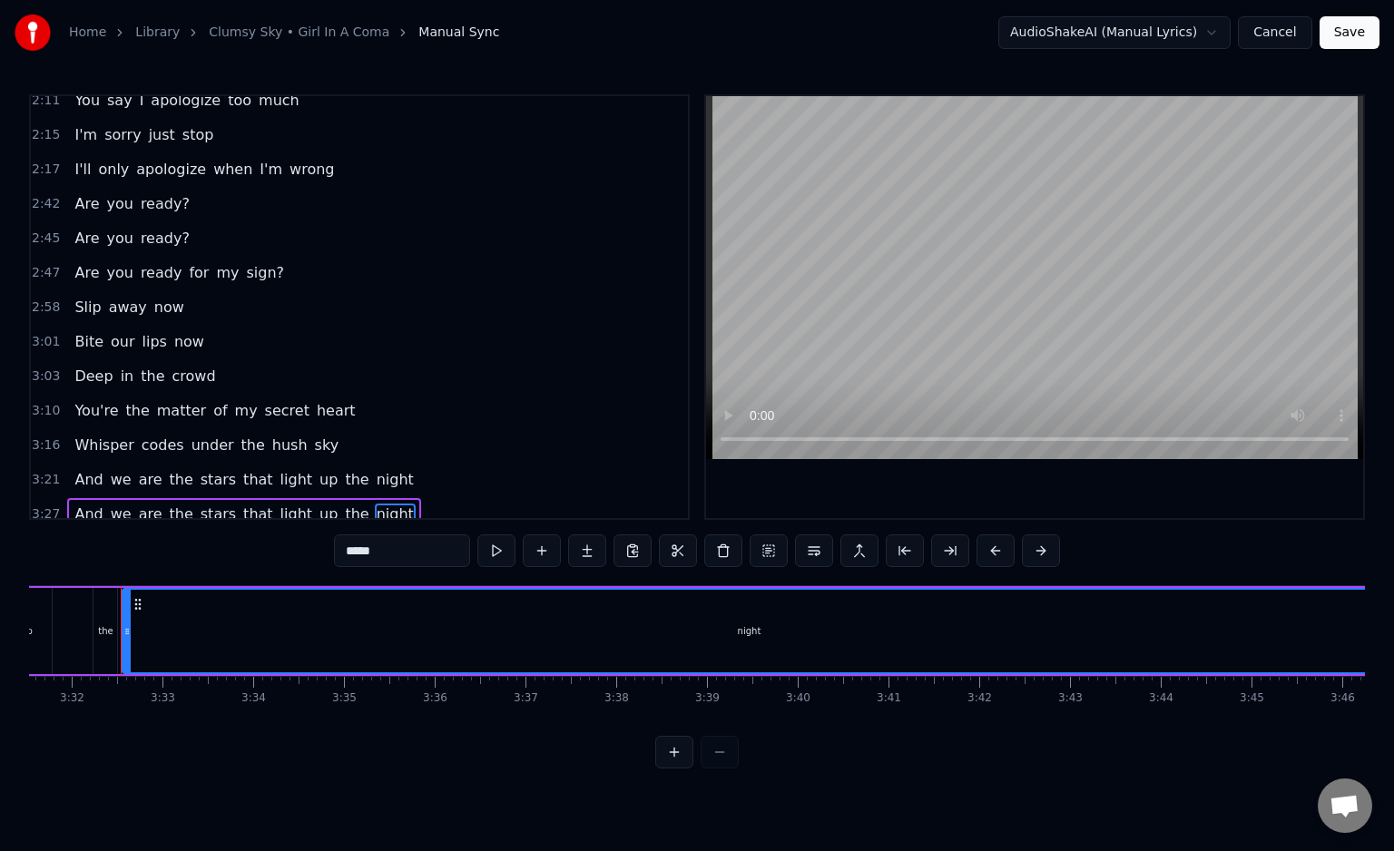
drag, startPoint x: 301, startPoint y: 648, endPoint x: 435, endPoint y: 643, distance: 133.5
click at [435, 643] on div "night" at bounding box center [748, 631] width 1251 height 83
drag, startPoint x: 1231, startPoint y: 610, endPoint x: 1095, endPoint y: 633, distance: 138.2
click at [1095, 633] on div "night" at bounding box center [748, 631] width 1251 height 83
drag, startPoint x: 1075, startPoint y: 615, endPoint x: 965, endPoint y: 633, distance: 112.1
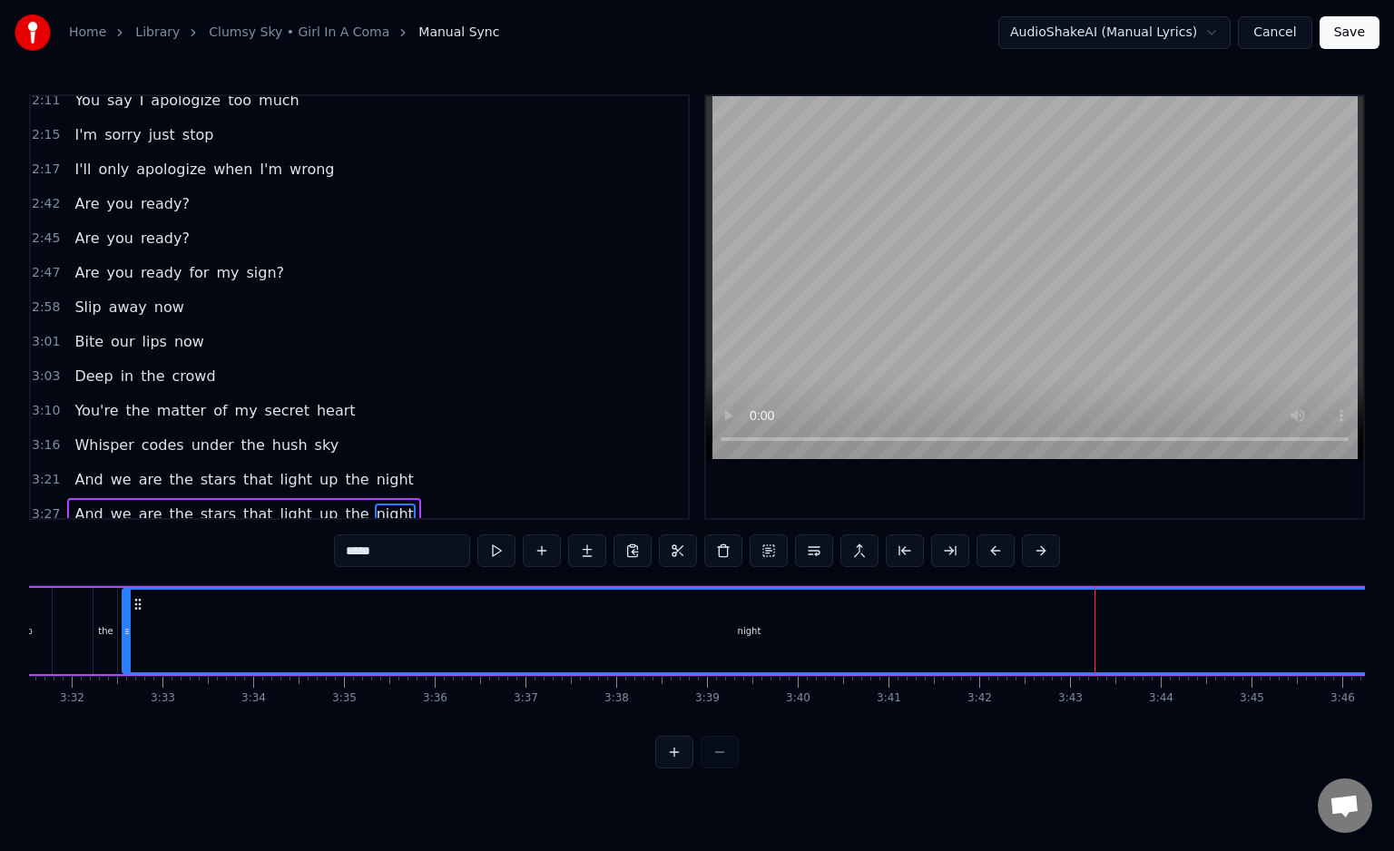
click at [965, 633] on div "night" at bounding box center [748, 631] width 1251 height 83
click at [960, 632] on div "night" at bounding box center [748, 631] width 1251 height 83
click at [909, 624] on div "night" at bounding box center [748, 631] width 1251 height 83
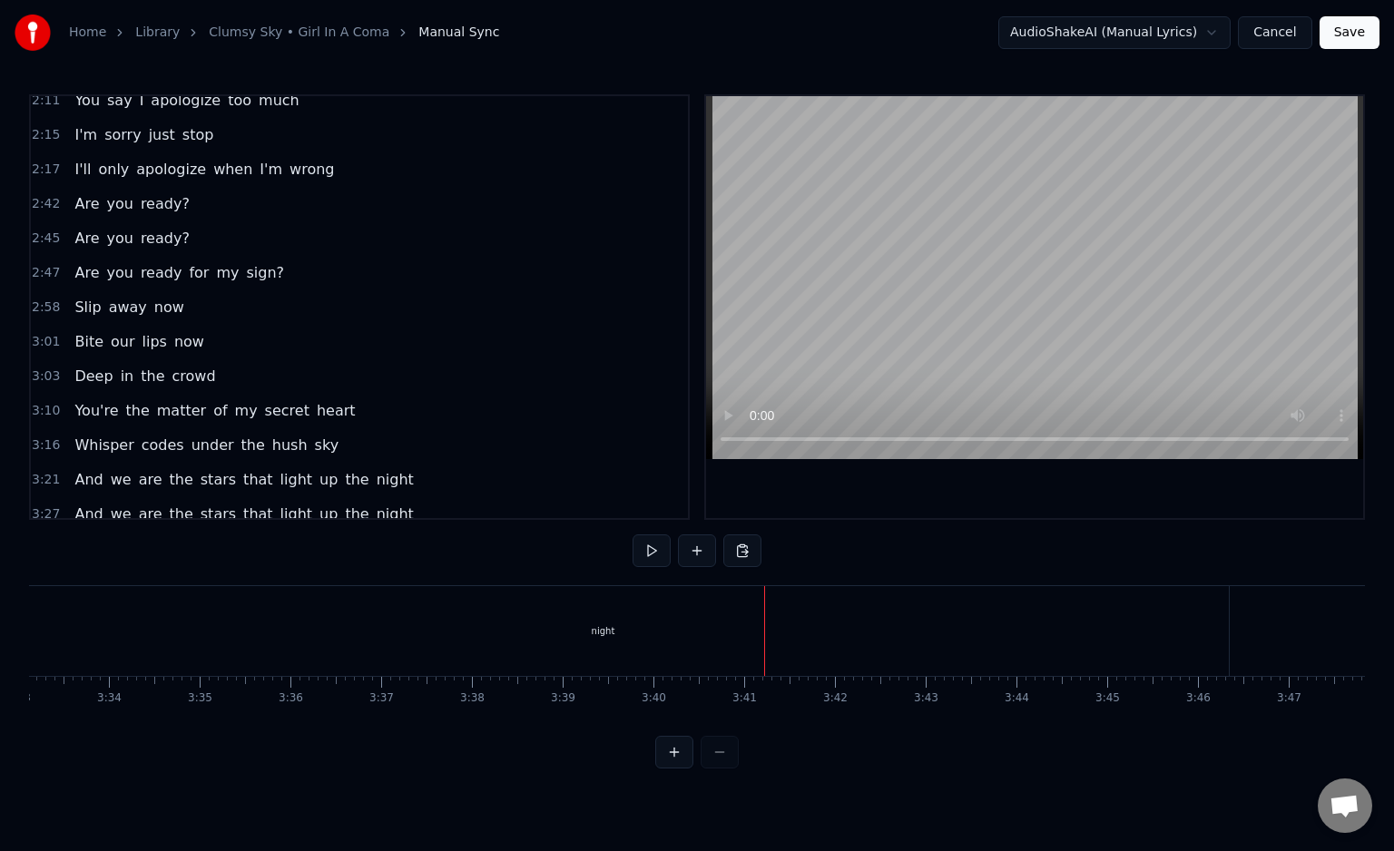
scroll to position [0, 19353]
click at [1219, 633] on div "And we are the stars that light up the night" at bounding box center [352, 631] width 1741 height 90
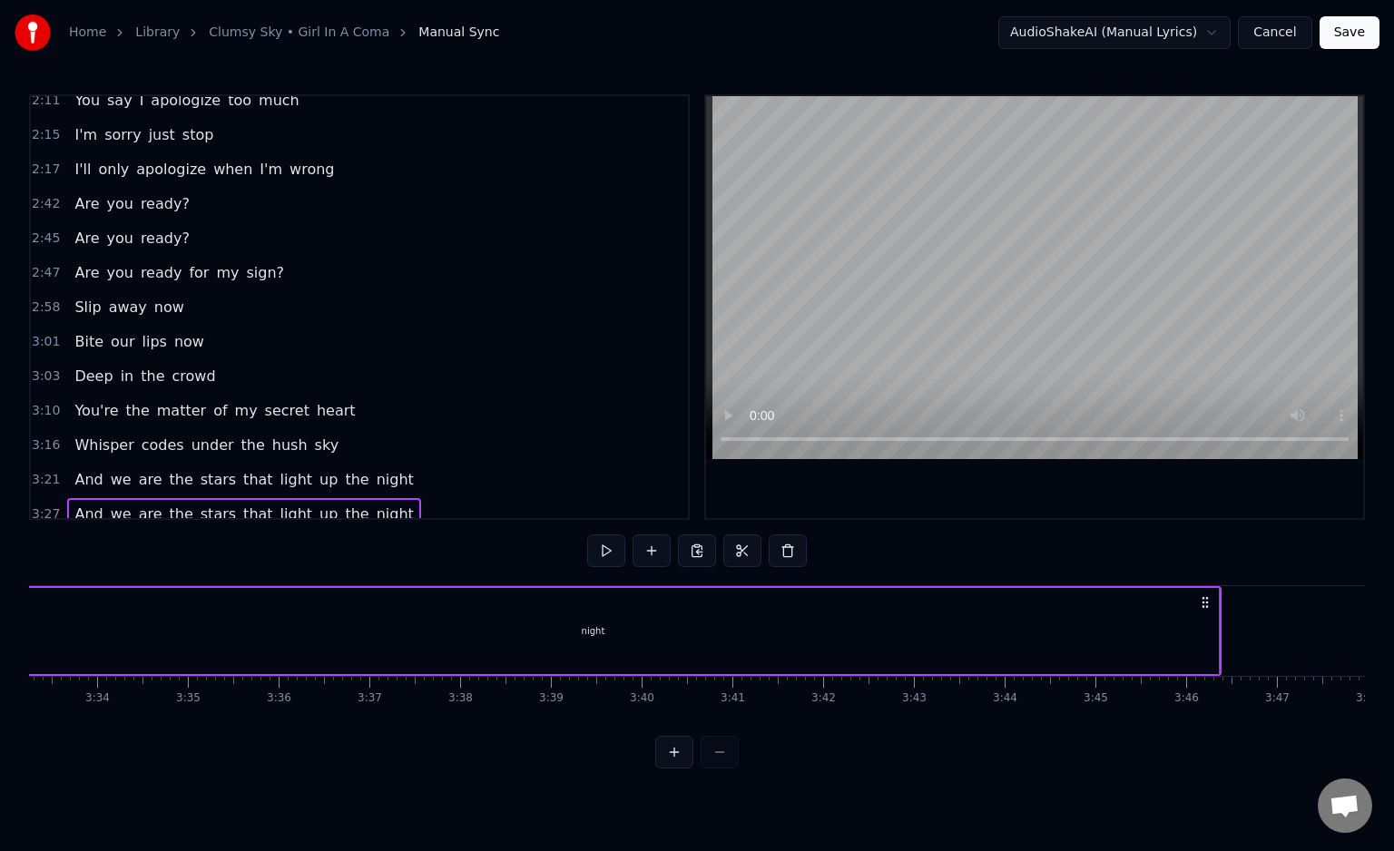
click at [1207, 604] on icon at bounding box center [1205, 602] width 15 height 15
drag, startPoint x: 1217, startPoint y: 624, endPoint x: 1095, endPoint y: 633, distance: 121.9
click at [1095, 633] on div "night" at bounding box center [592, 631] width 1252 height 86
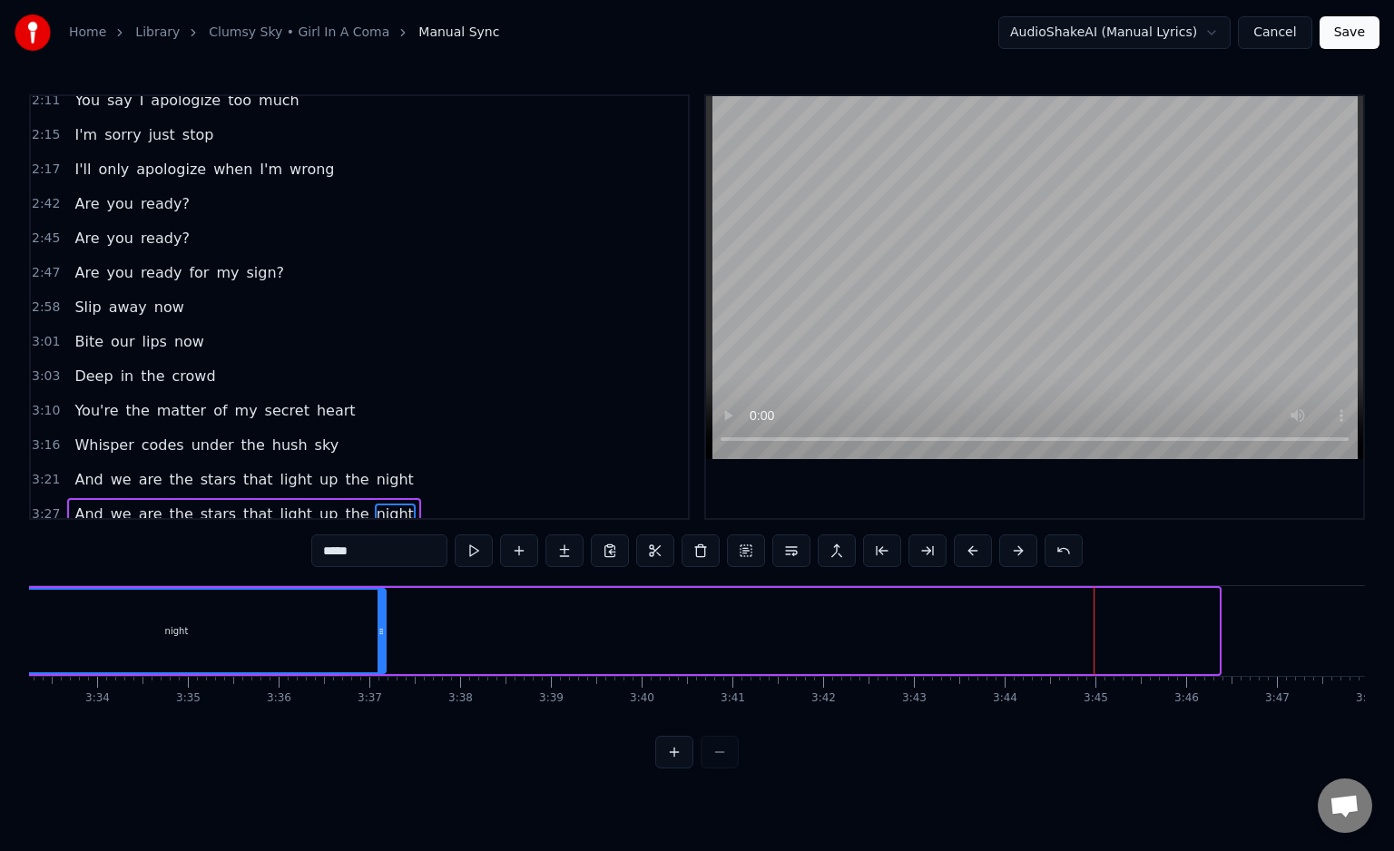
drag, startPoint x: 1216, startPoint y: 631, endPoint x: 387, endPoint y: 633, distance: 829.5
click at [383, 634] on icon at bounding box center [381, 631] width 7 height 15
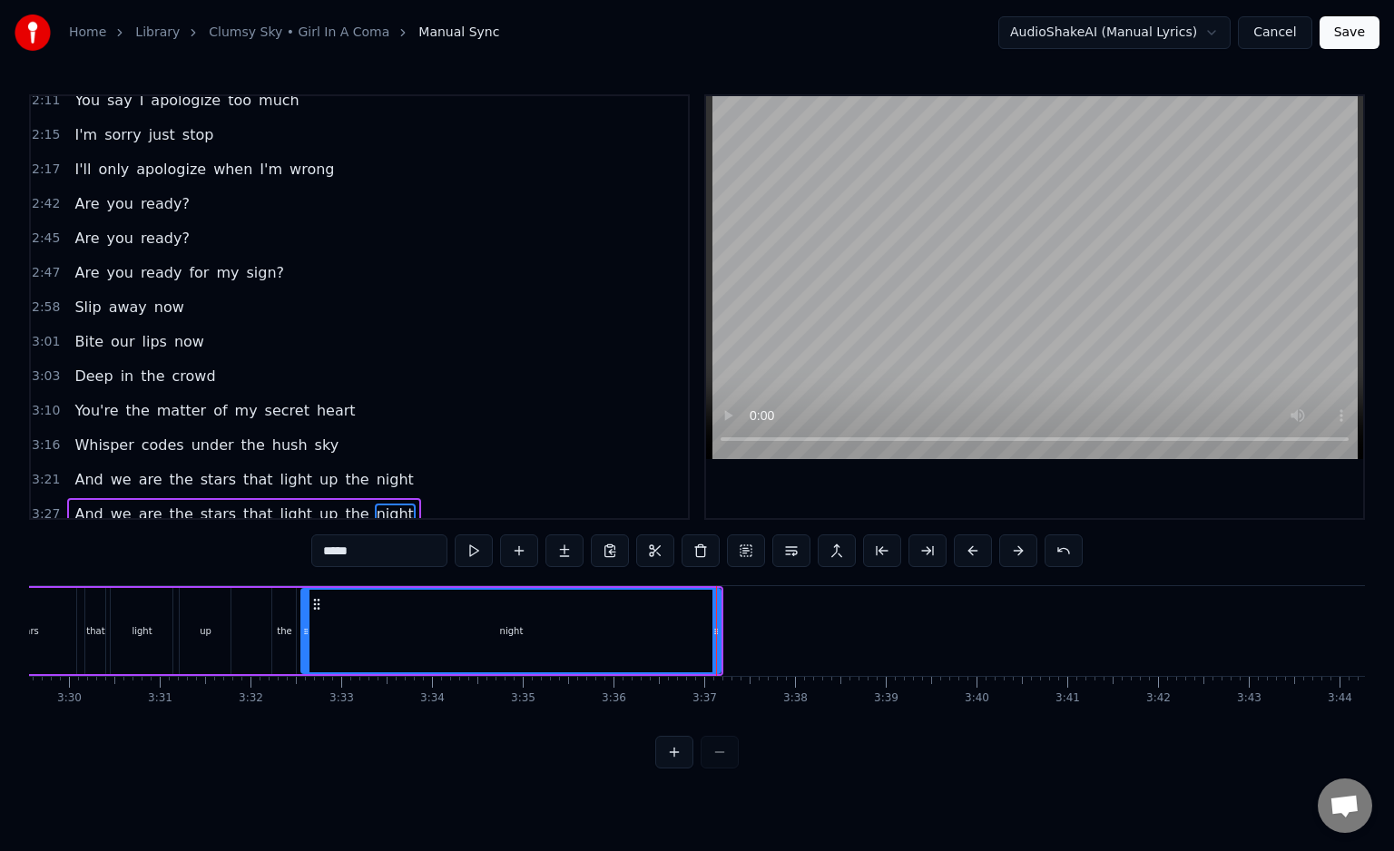
scroll to position [0, 18868]
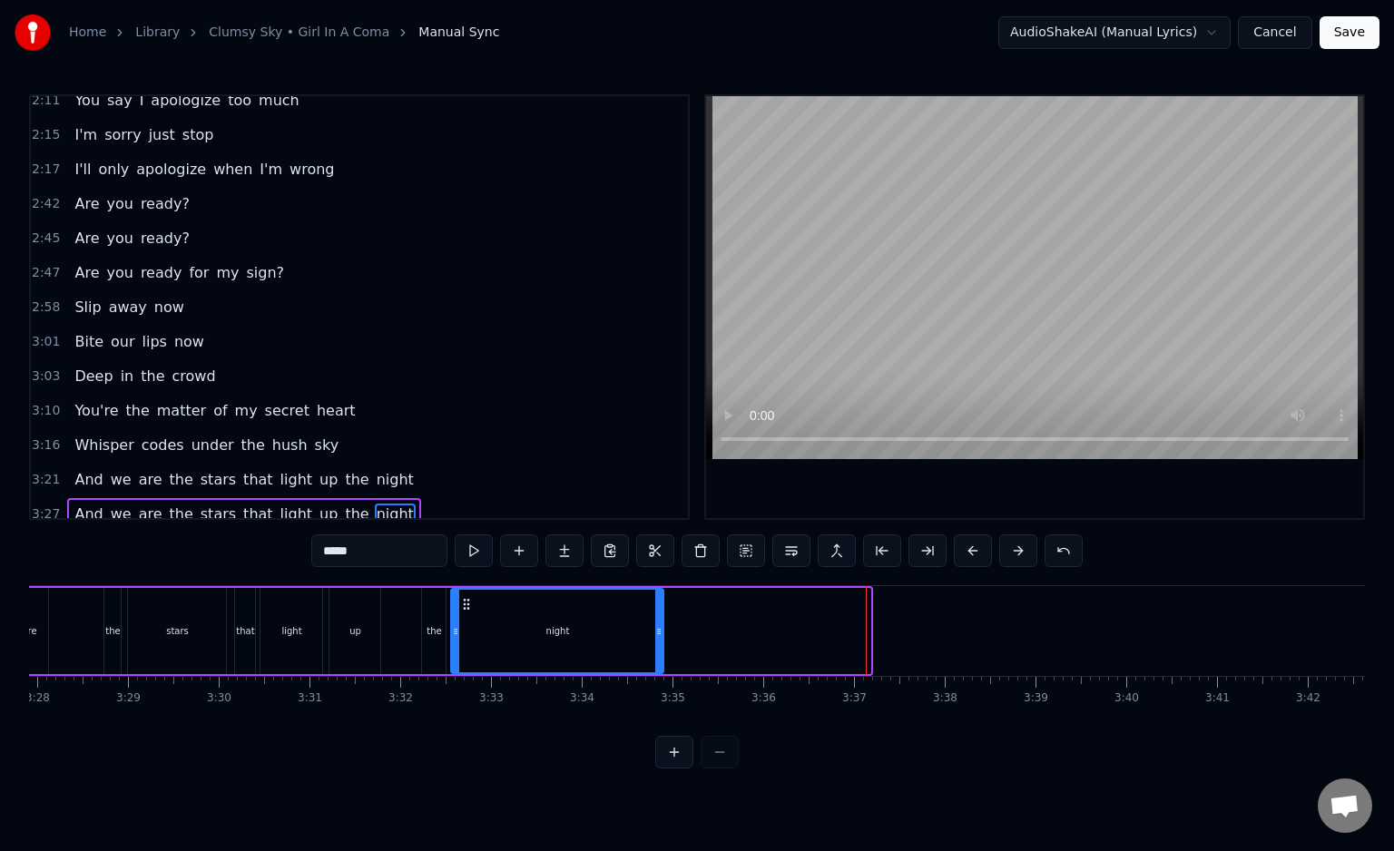
drag, startPoint x: 868, startPoint y: 630, endPoint x: 661, endPoint y: 641, distance: 207.2
click at [661, 641] on div at bounding box center [658, 631] width 7 height 83
click at [1341, 33] on button "Save" at bounding box center [1350, 32] width 60 height 33
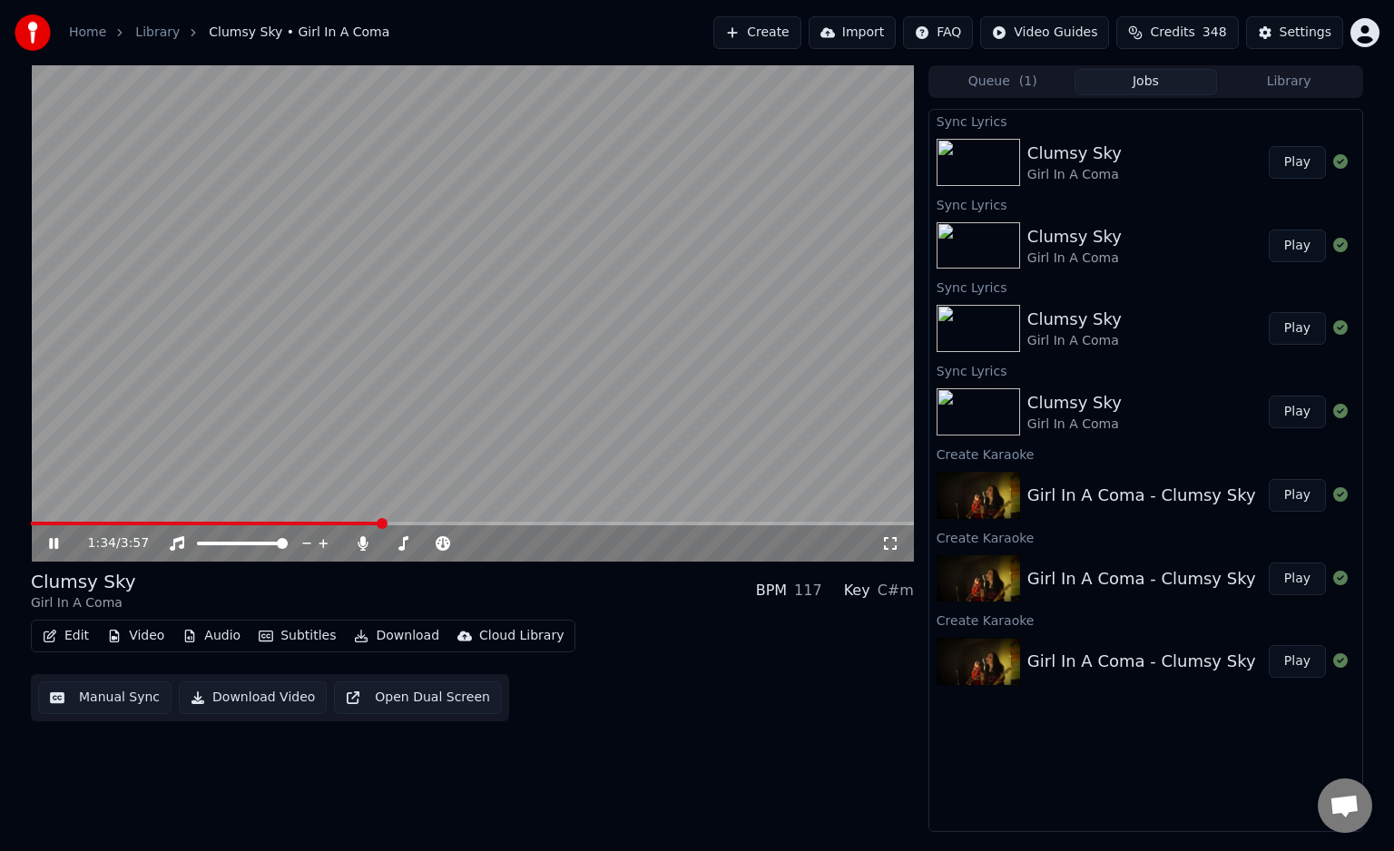
click at [380, 529] on span at bounding box center [382, 523] width 11 height 11
click at [722, 529] on span at bounding box center [720, 523] width 11 height 11
click at [799, 525] on span at bounding box center [415, 524] width 768 height 4
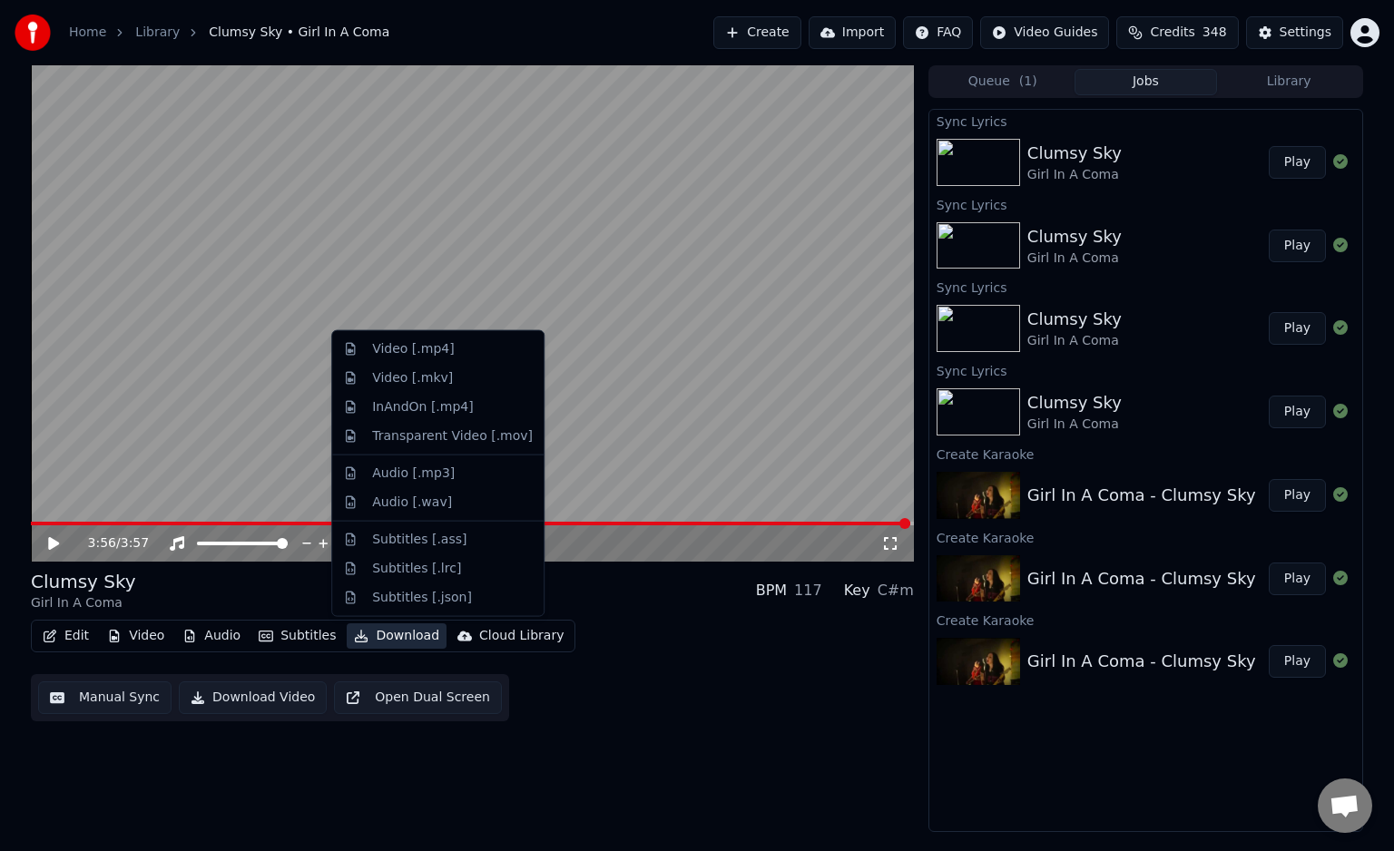
click at [377, 635] on button "Download" at bounding box center [397, 635] width 100 height 25
click at [420, 353] on div "Video [.mp4]" at bounding box center [413, 349] width 82 height 18
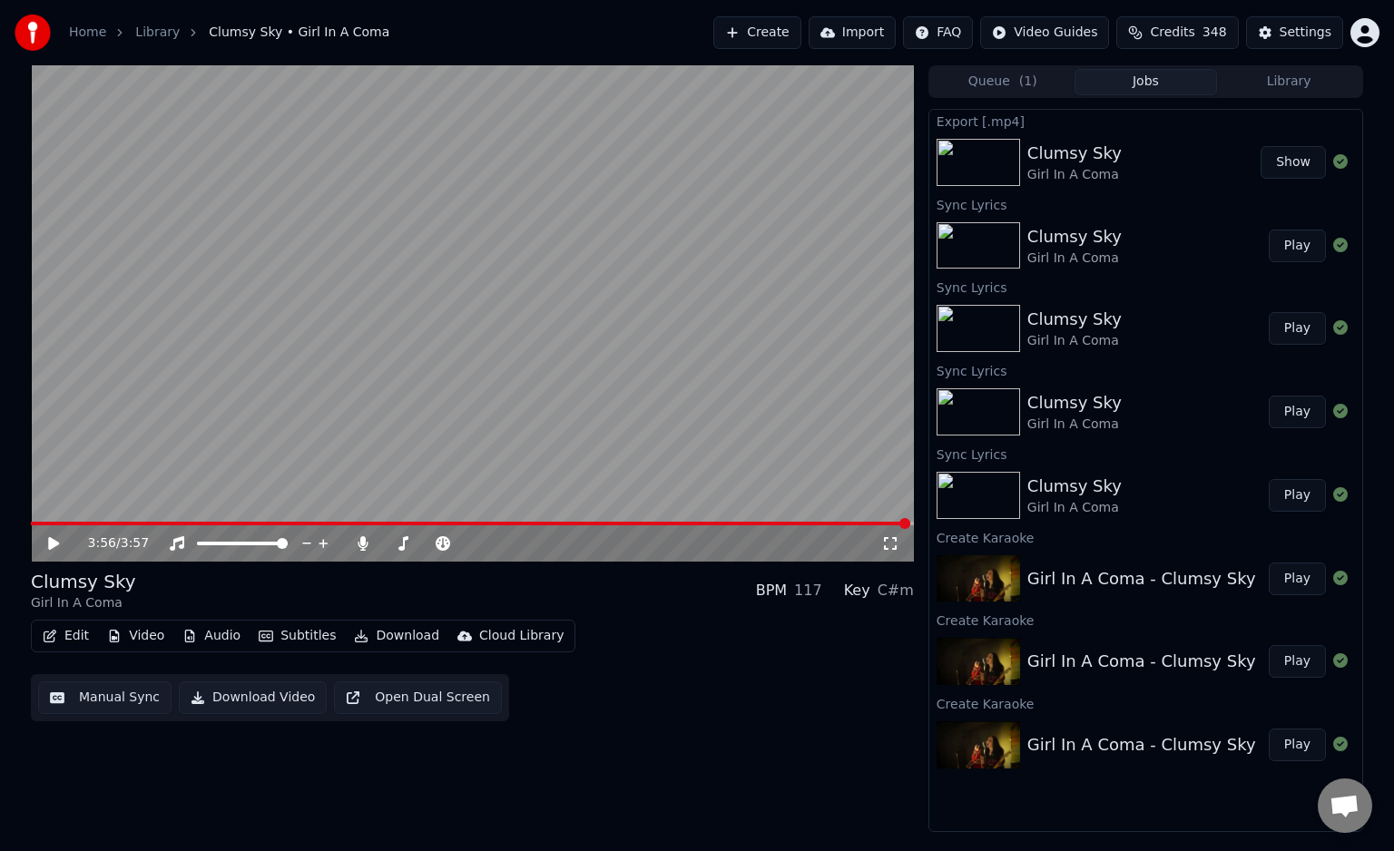
click at [1291, 182] on div "Clumsy Sky Girl In A Coma Show" at bounding box center [1145, 163] width 433 height 62
click at [1290, 172] on button "Show" at bounding box center [1293, 162] width 65 height 33
click at [1062, 427] on div "Girl In A Coma" at bounding box center [1074, 425] width 94 height 18
